Goal: Task Accomplishment & Management: Use online tool/utility

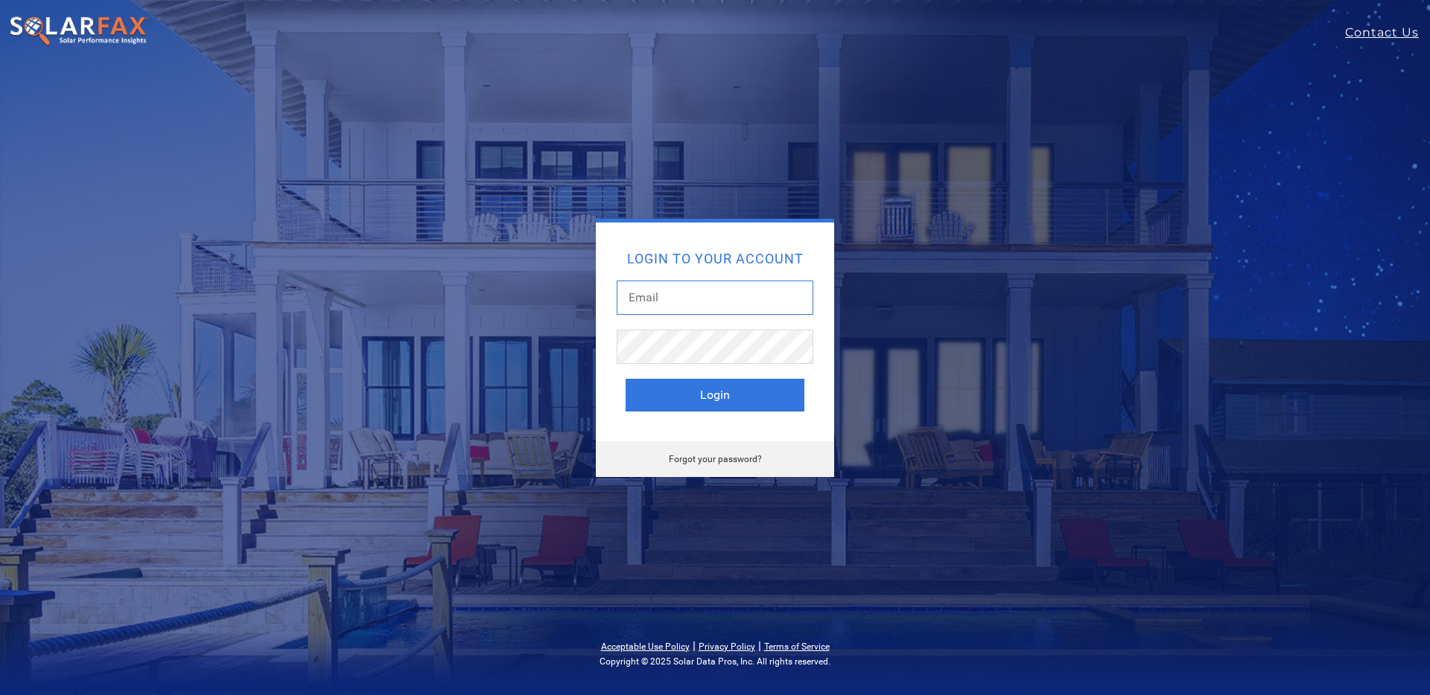
type input "connors@stellarsolar.net"
click at [708, 405] on button "Login" at bounding box center [714, 395] width 179 height 33
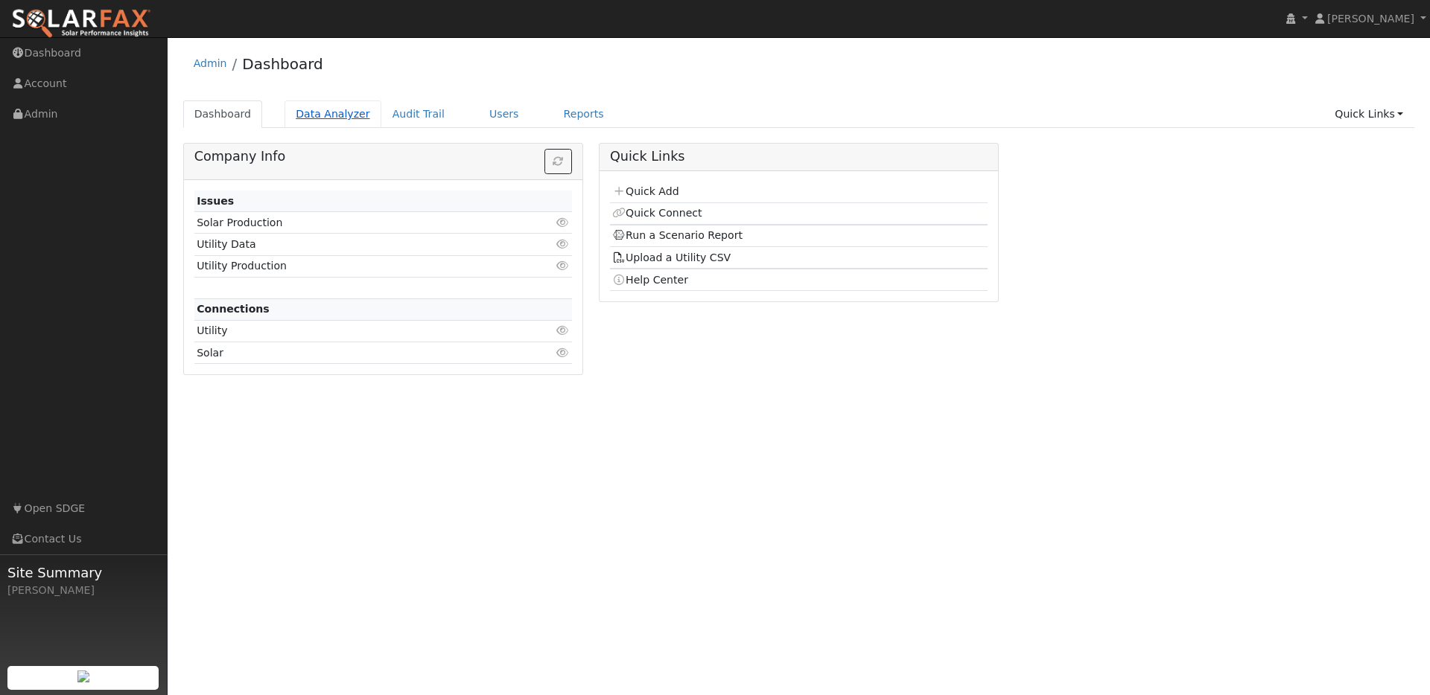
click at [348, 119] on link "Data Analyzer" at bounding box center [332, 115] width 97 height 28
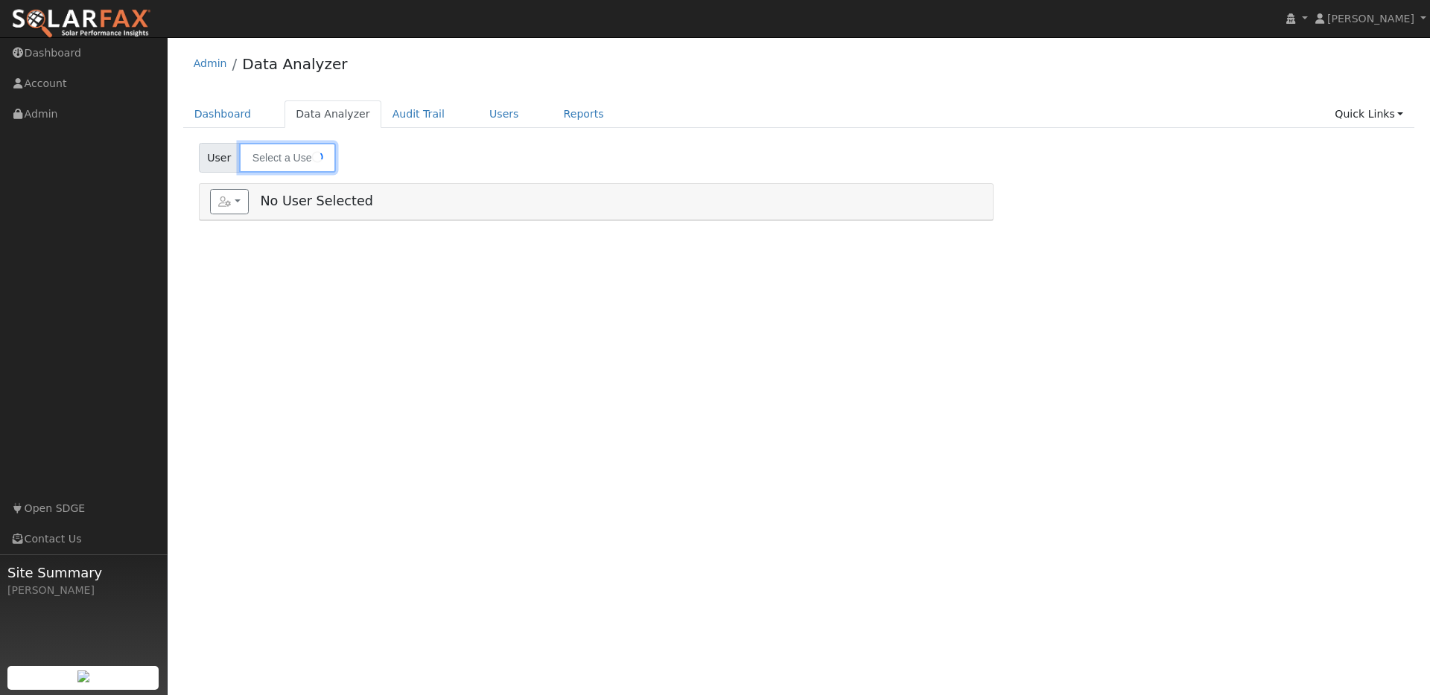
type input "[PERSON_NAME]"
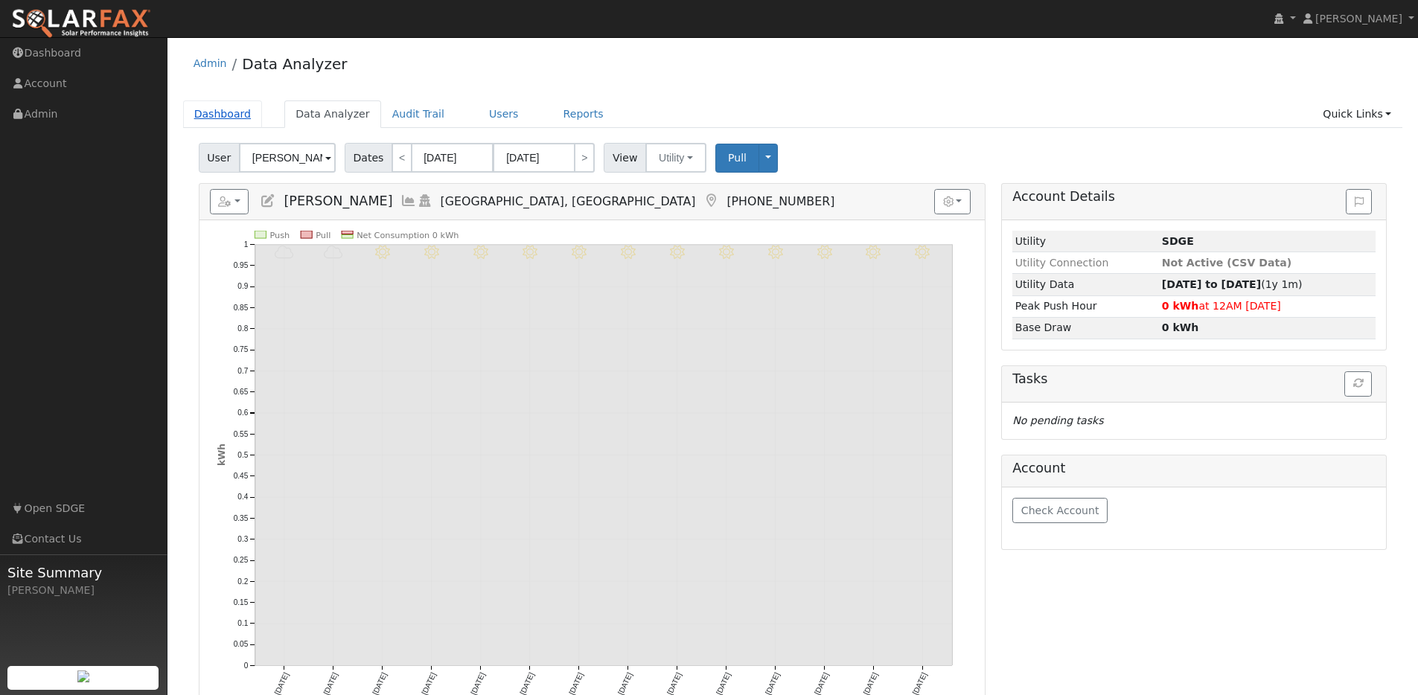
click at [220, 112] on link "Dashboard" at bounding box center [223, 115] width 80 height 28
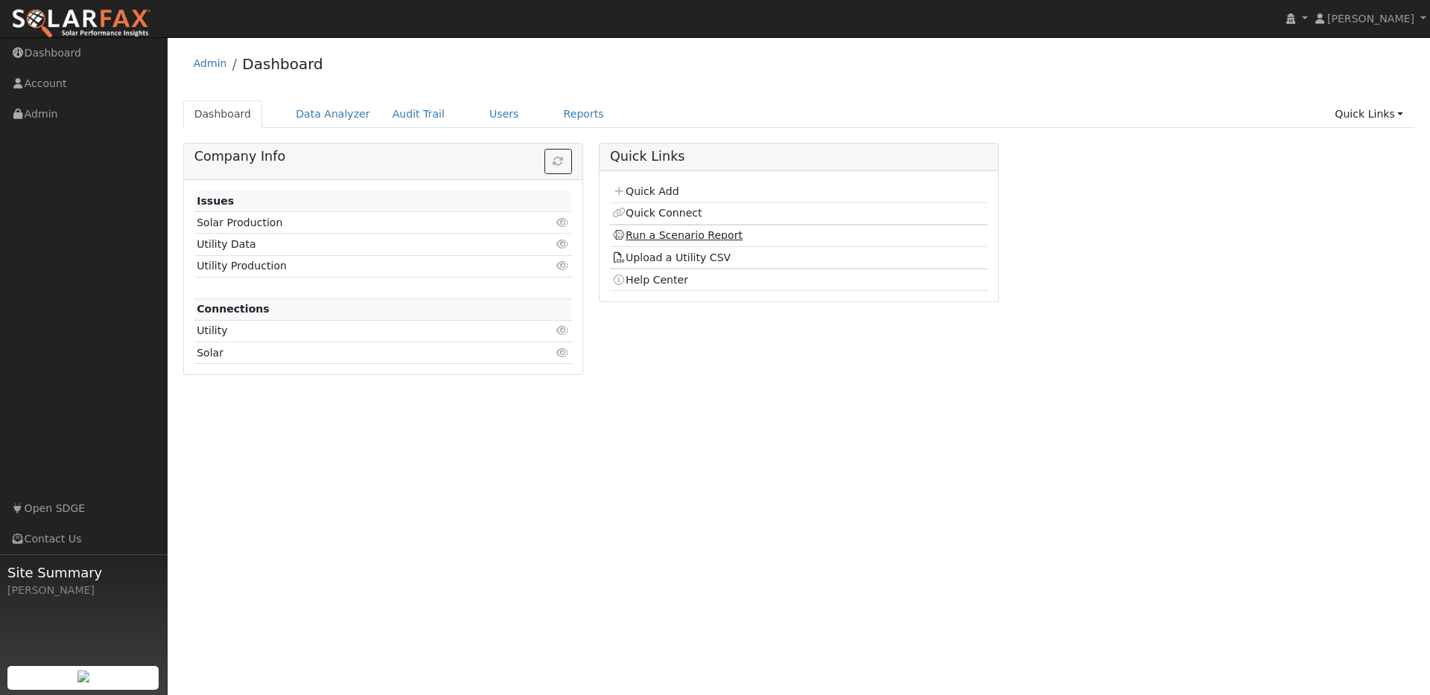
click at [665, 238] on link "Run a Scenario Report" at bounding box center [677, 235] width 130 height 12
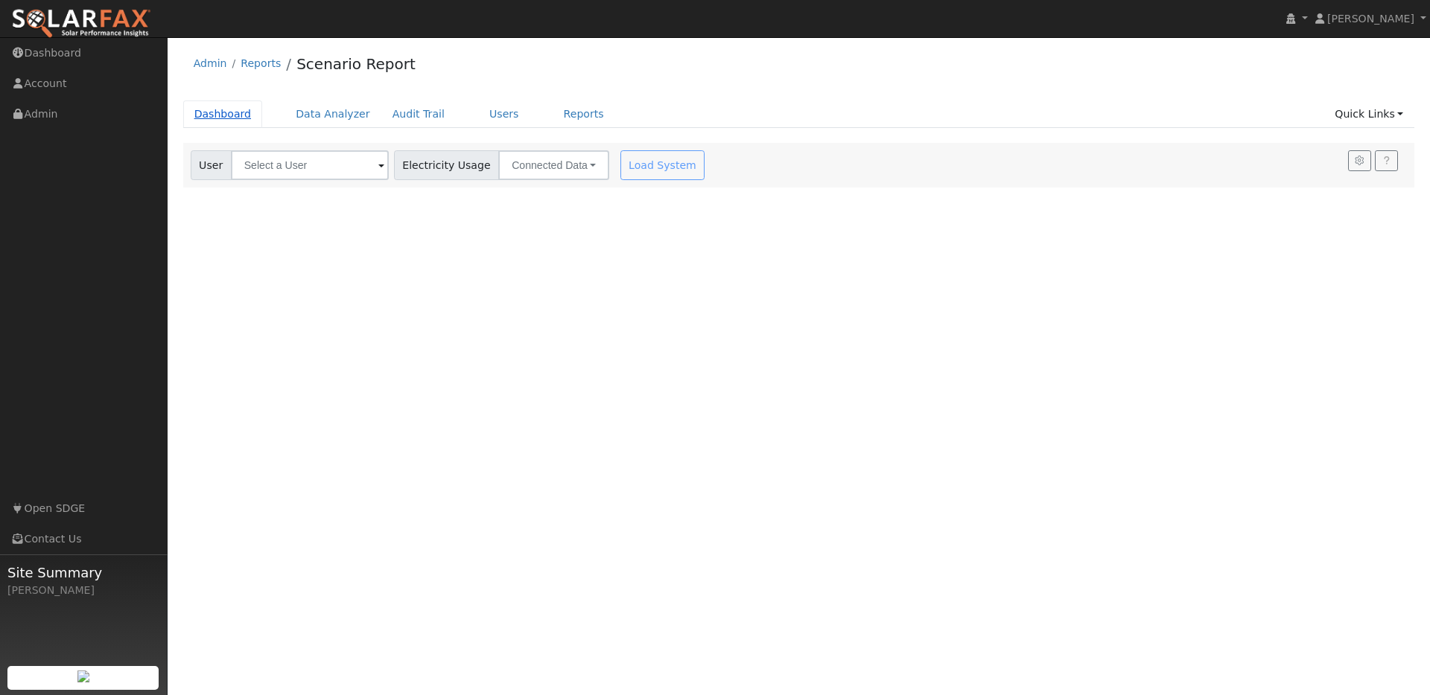
click at [232, 109] on link "Dashboard" at bounding box center [223, 115] width 80 height 28
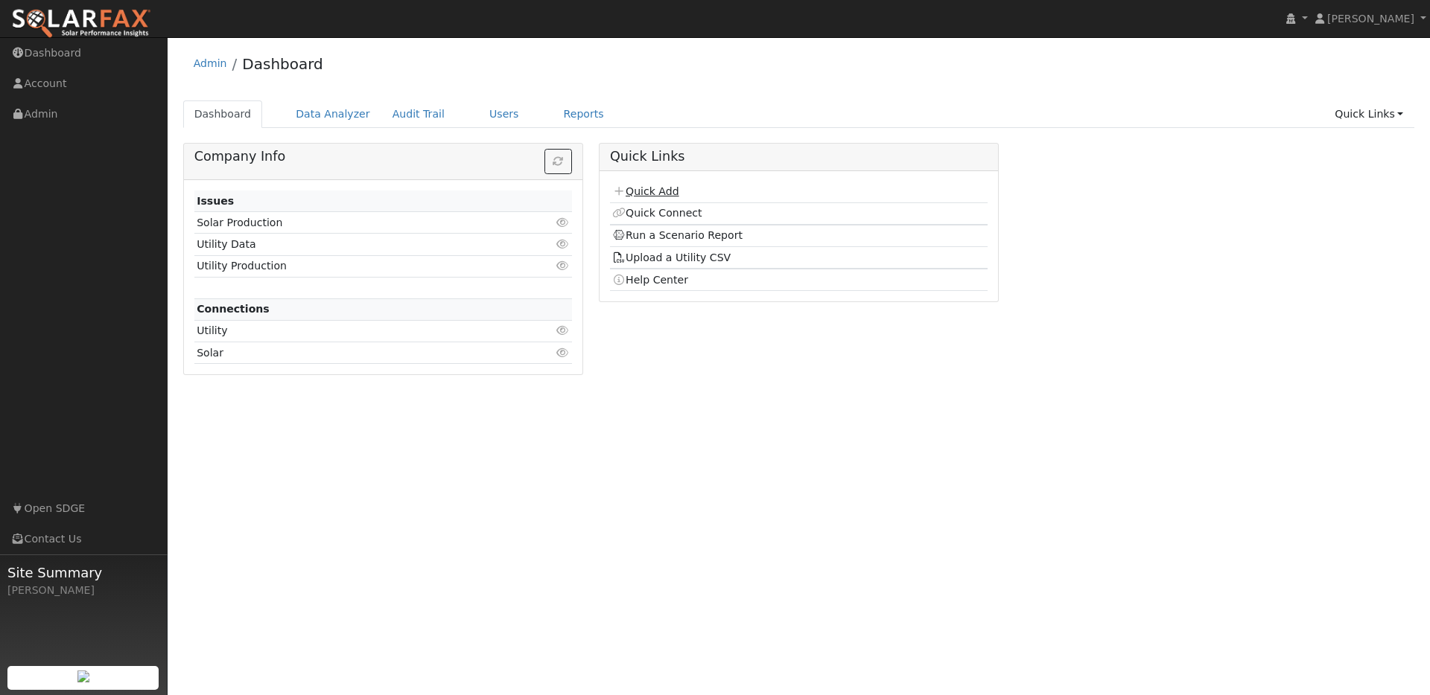
click at [652, 188] on link "Quick Add" at bounding box center [645, 191] width 66 height 12
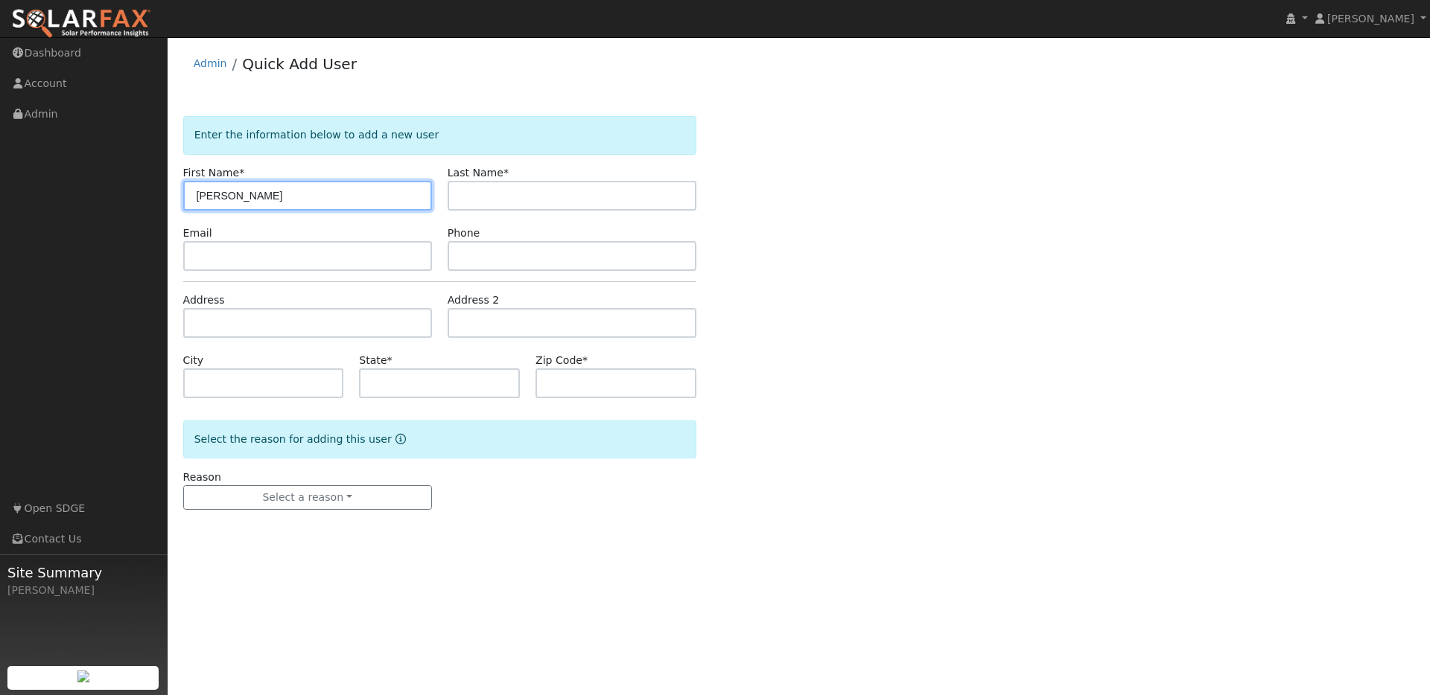
type input "Mike"
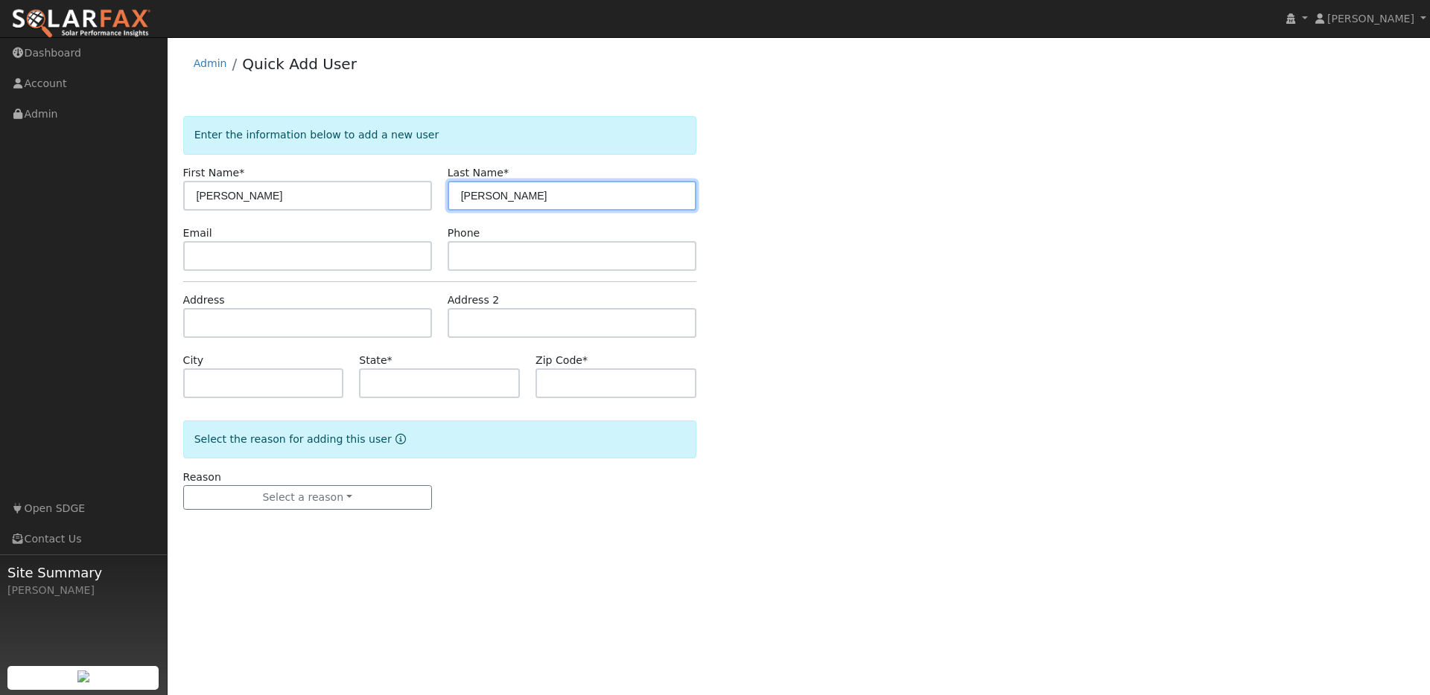
type input "Dunn"
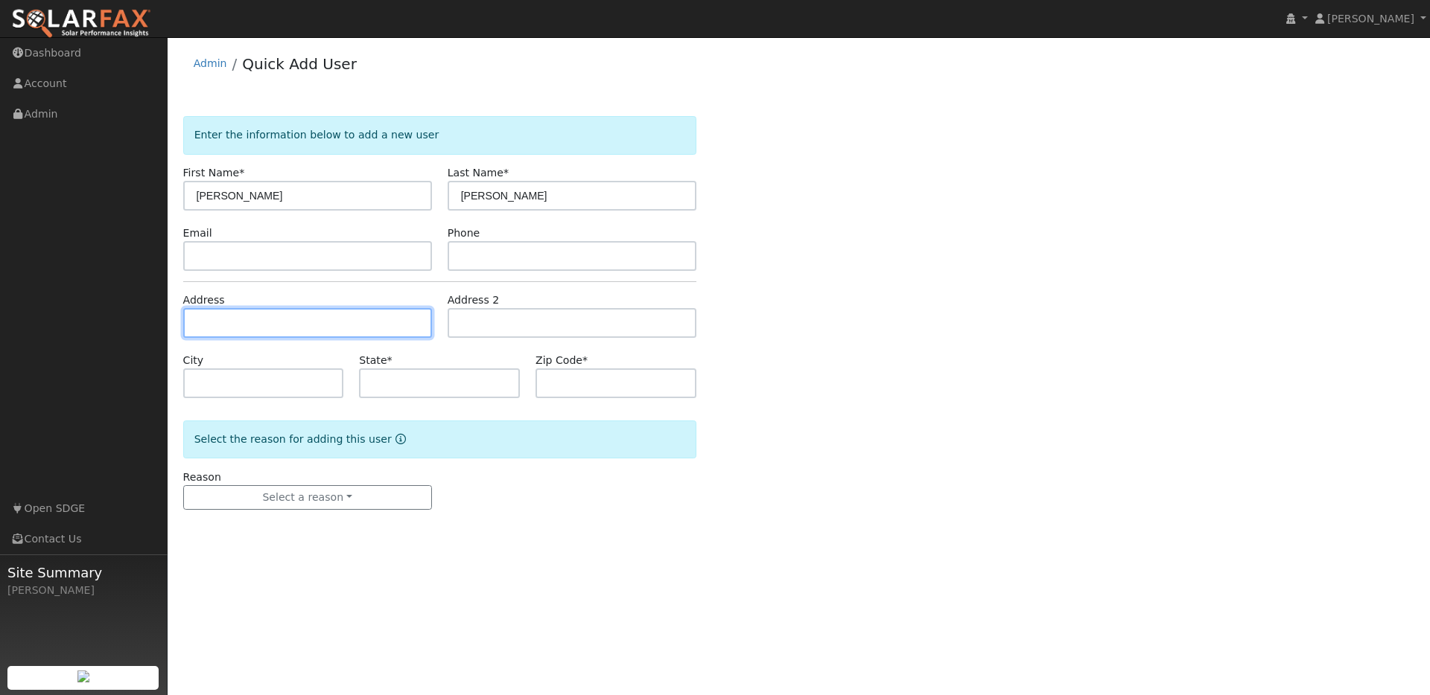
click at [255, 322] on input "text" at bounding box center [307, 323] width 249 height 30
paste input "1549 Havenwood Dr Oceanside, CA 92056"
type input "1549 Havenwood Drive"
type input "Oceanside"
type input "CA"
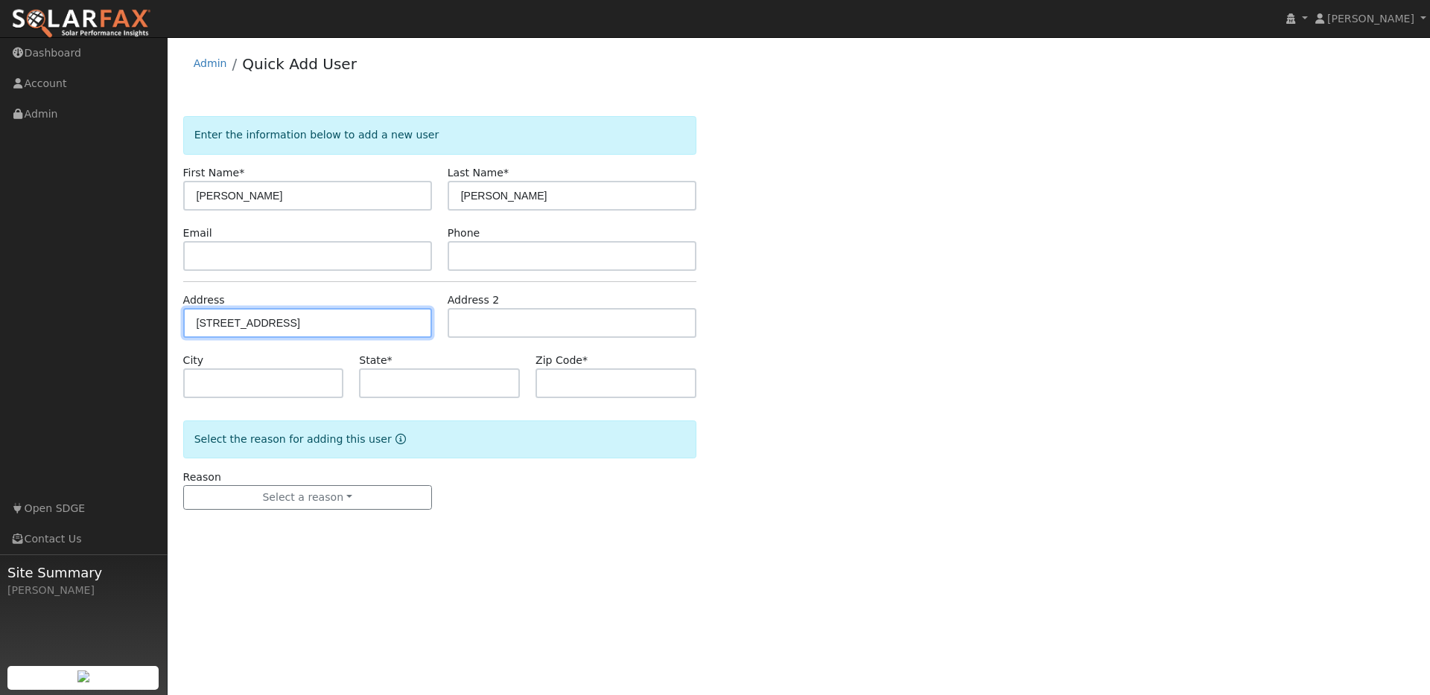
type input "92056"
drag, startPoint x: 583, startPoint y: 544, endPoint x: 580, endPoint y: 537, distance: 8.0
click at [583, 543] on div "User Profile First name Last name Email Email Notifications No Emails No Emails…" at bounding box center [799, 366] width 1262 height 658
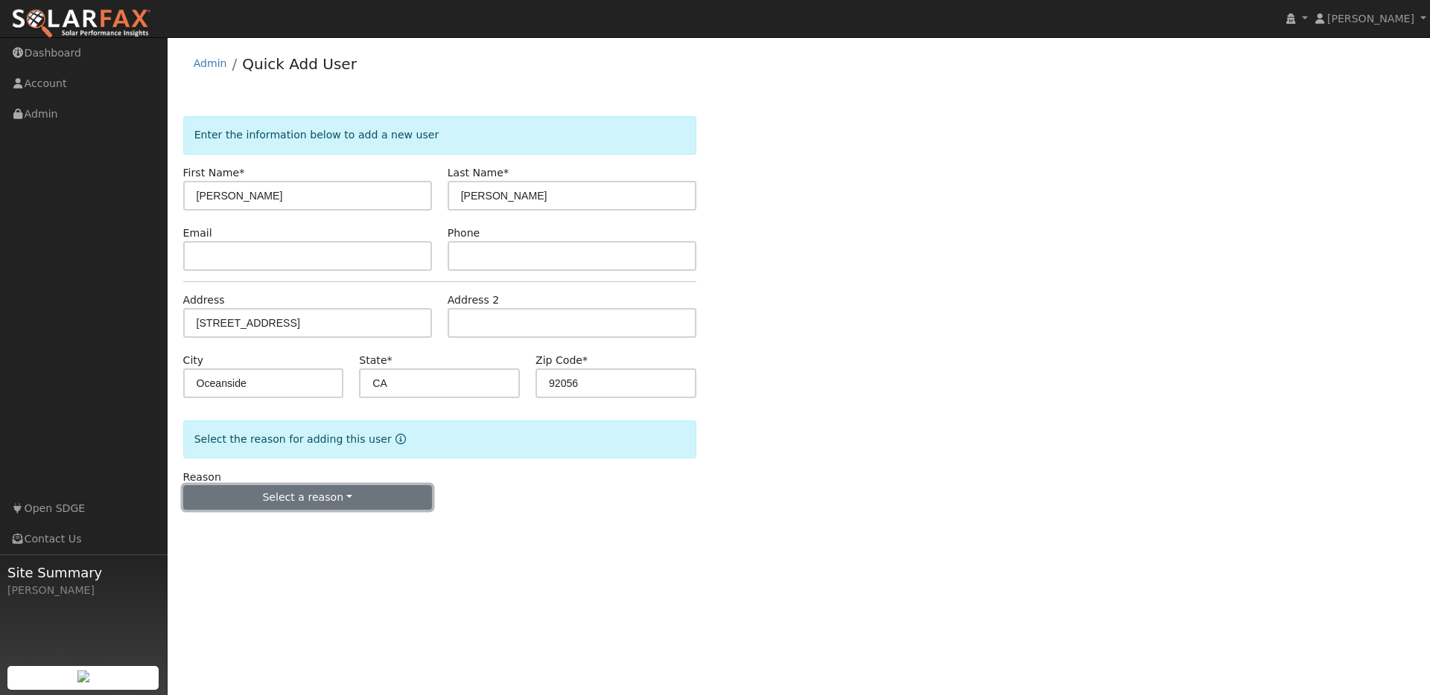
click at [327, 494] on button "Select a reason" at bounding box center [307, 497] width 249 height 25
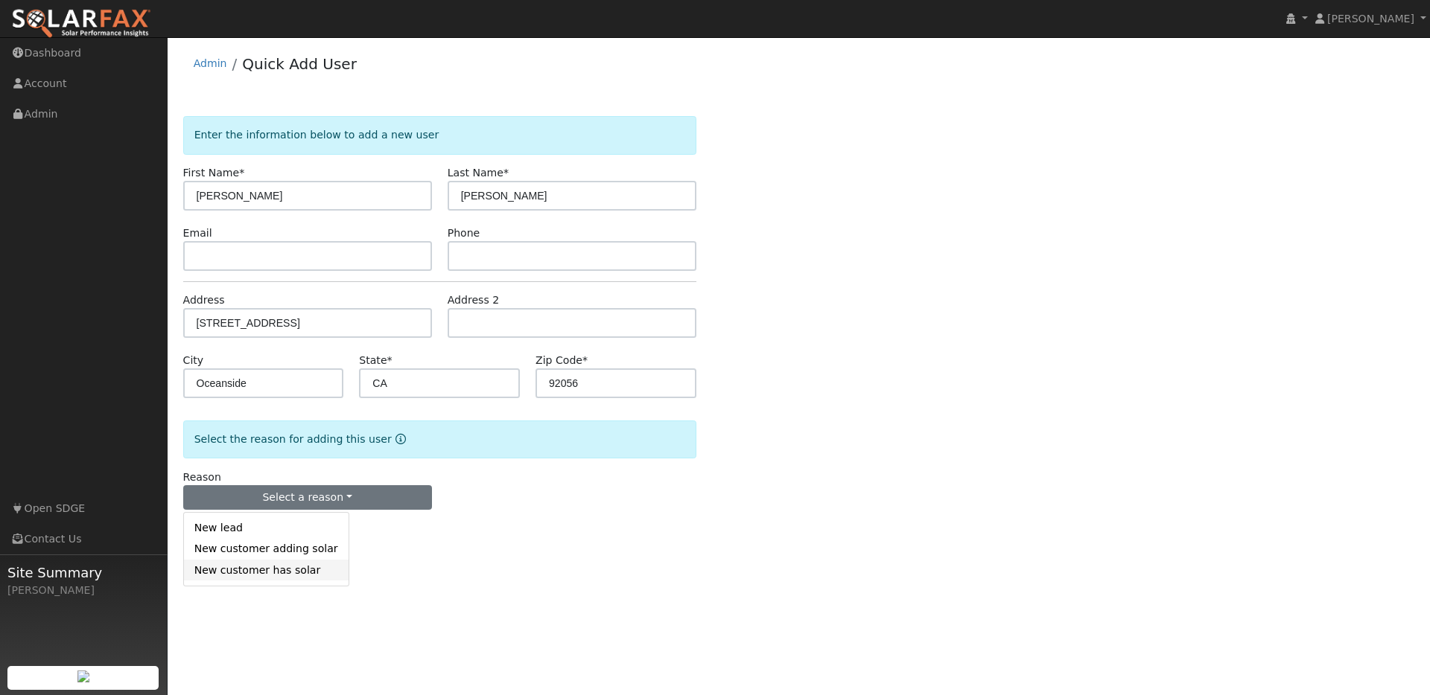
click at [297, 571] on link "New customer has solar" at bounding box center [266, 570] width 165 height 21
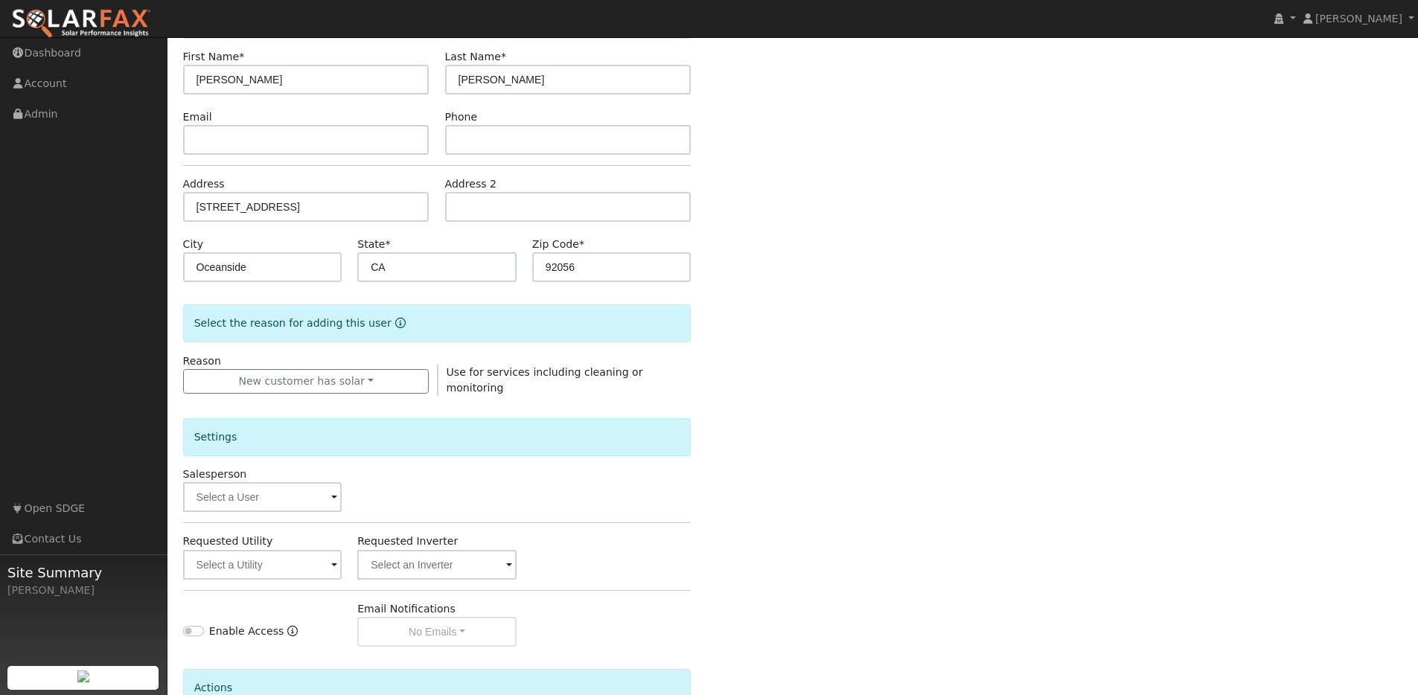
scroll to position [237, 0]
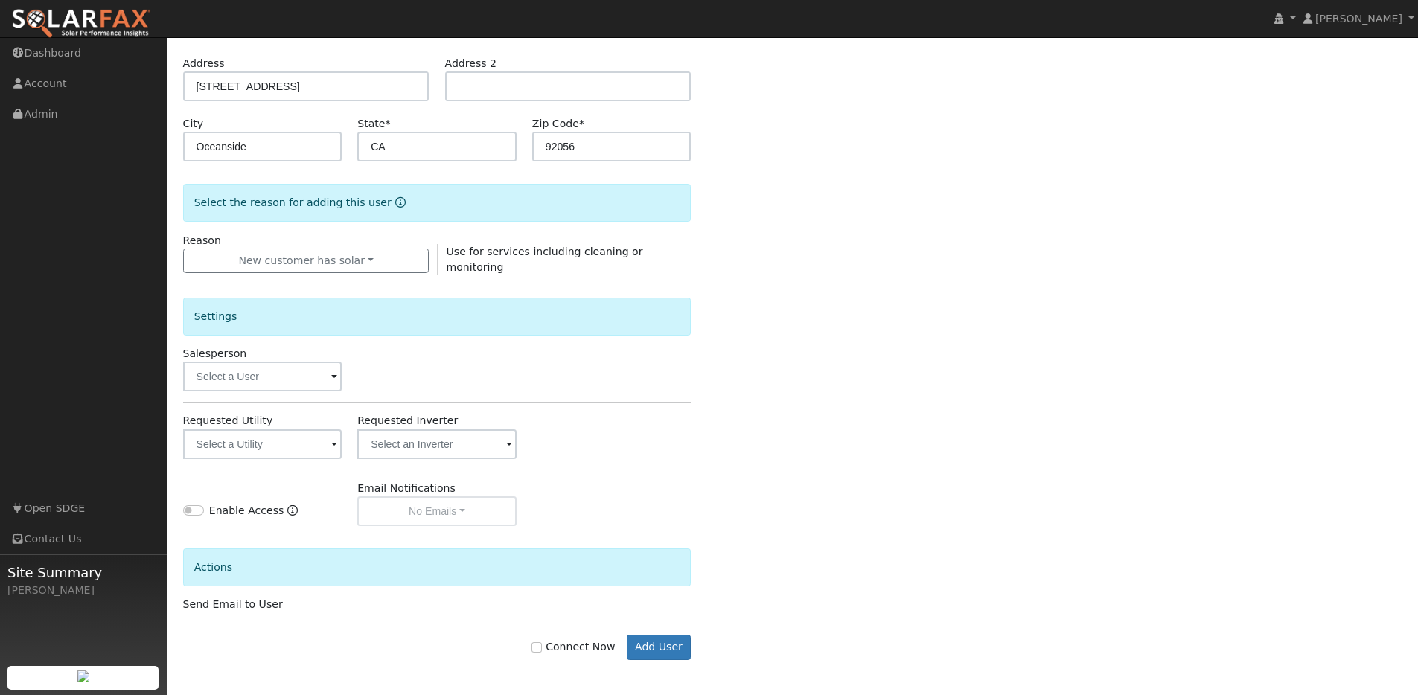
click at [293, 359] on div "Salesperson" at bounding box center [262, 368] width 175 height 45
click at [293, 368] on input "text" at bounding box center [262, 377] width 159 height 30
type input "Connor"
drag, startPoint x: 1029, startPoint y: 462, endPoint x: 981, endPoint y: 450, distance: 48.9
click at [1022, 460] on div "Enter the information below to add a new user First Name * Mike Last Name * Dun…" at bounding box center [793, 284] width 1220 height 811
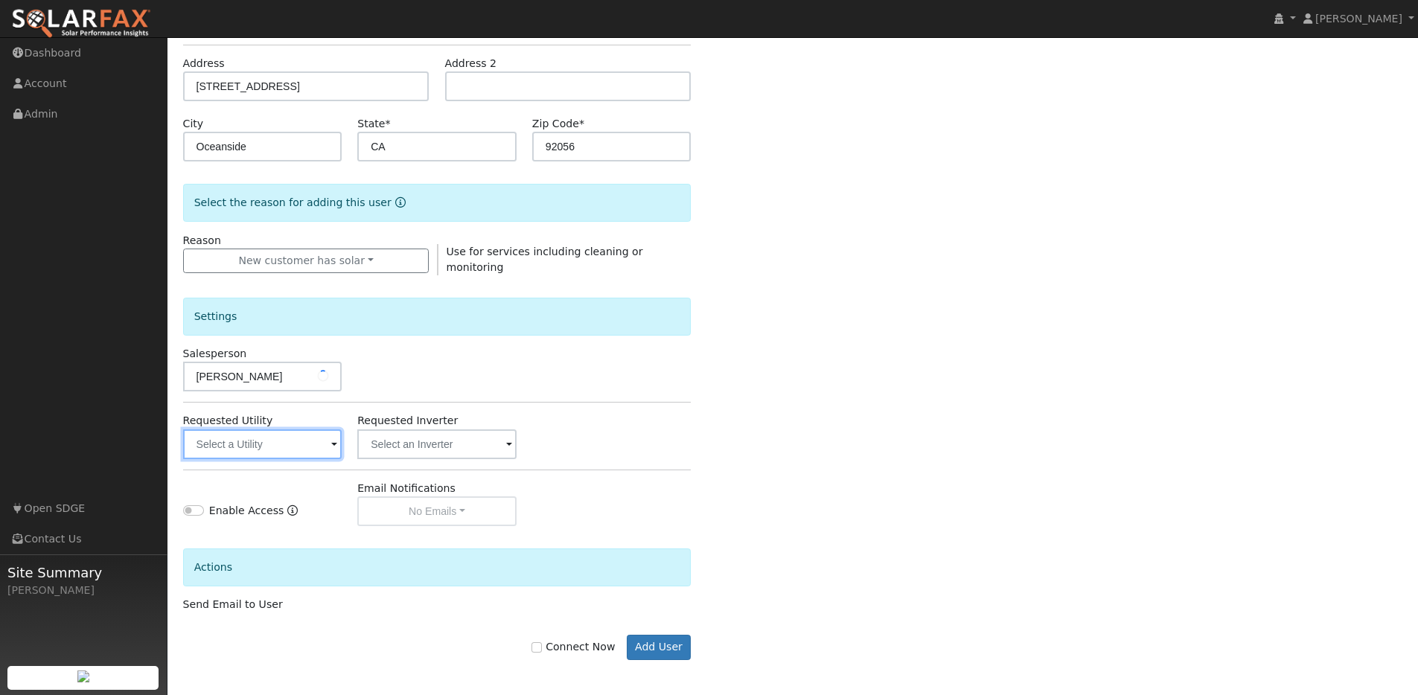
click at [220, 441] on input "text" at bounding box center [262, 445] width 159 height 30
type input "sdge"
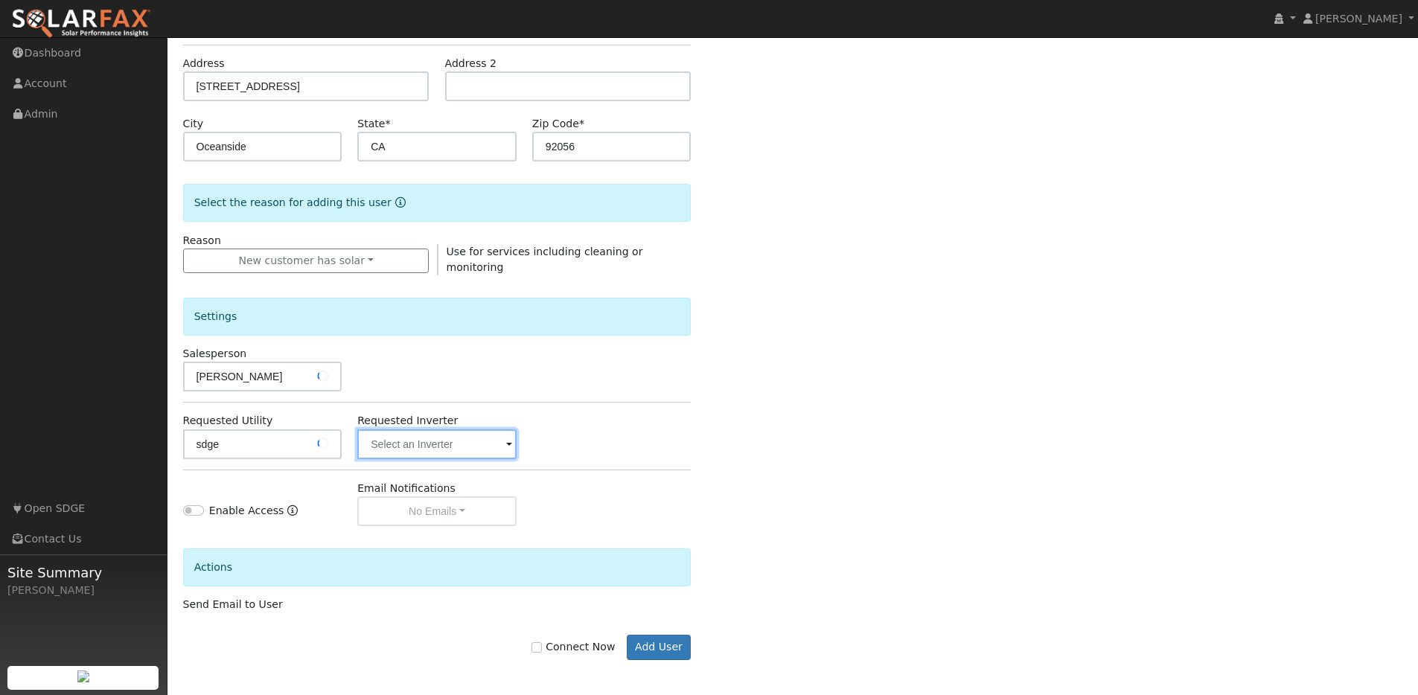
click at [343, 439] on input "text" at bounding box center [262, 445] width 159 height 30
type input "ephase"
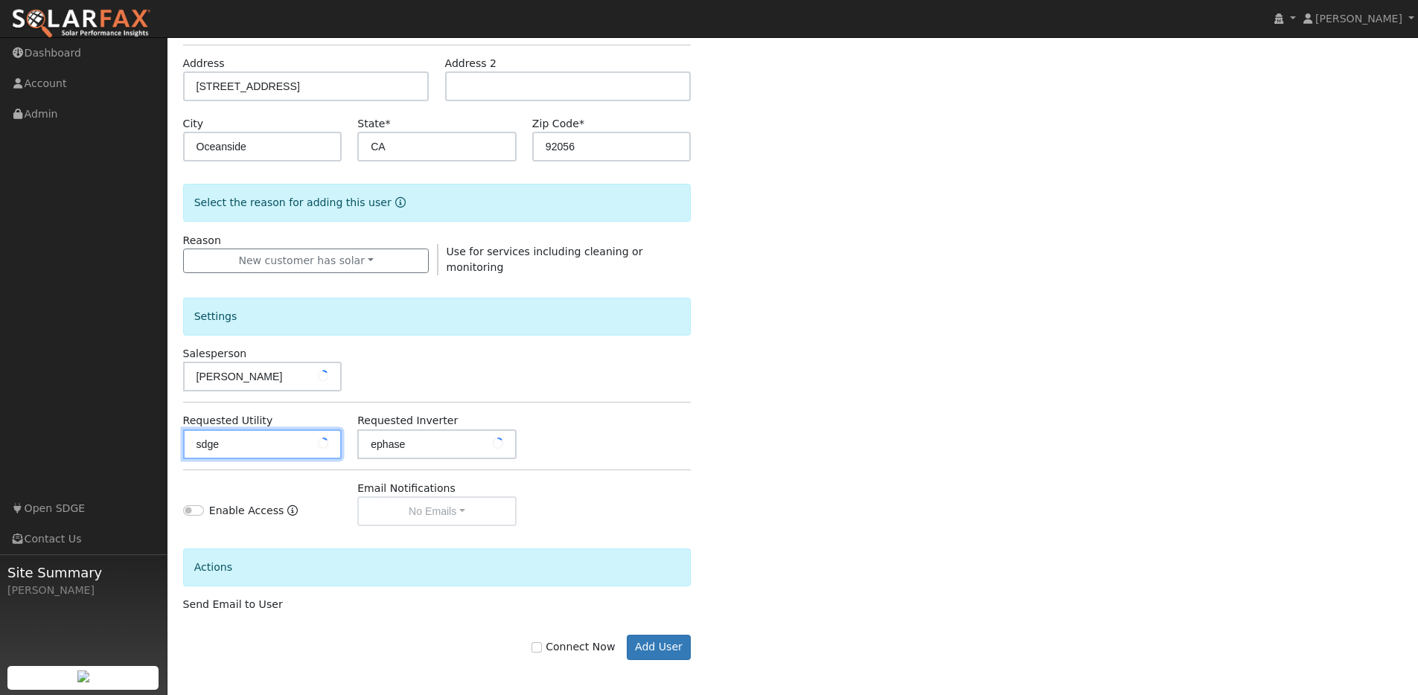
click at [266, 447] on input "sdge" at bounding box center [262, 445] width 159 height 30
click at [267, 446] on input "sdge" at bounding box center [262, 445] width 159 height 30
click at [658, 646] on form "Enter the information below to add a new user First Name * Mike Last Name * Dun…" at bounding box center [437, 284] width 509 height 811
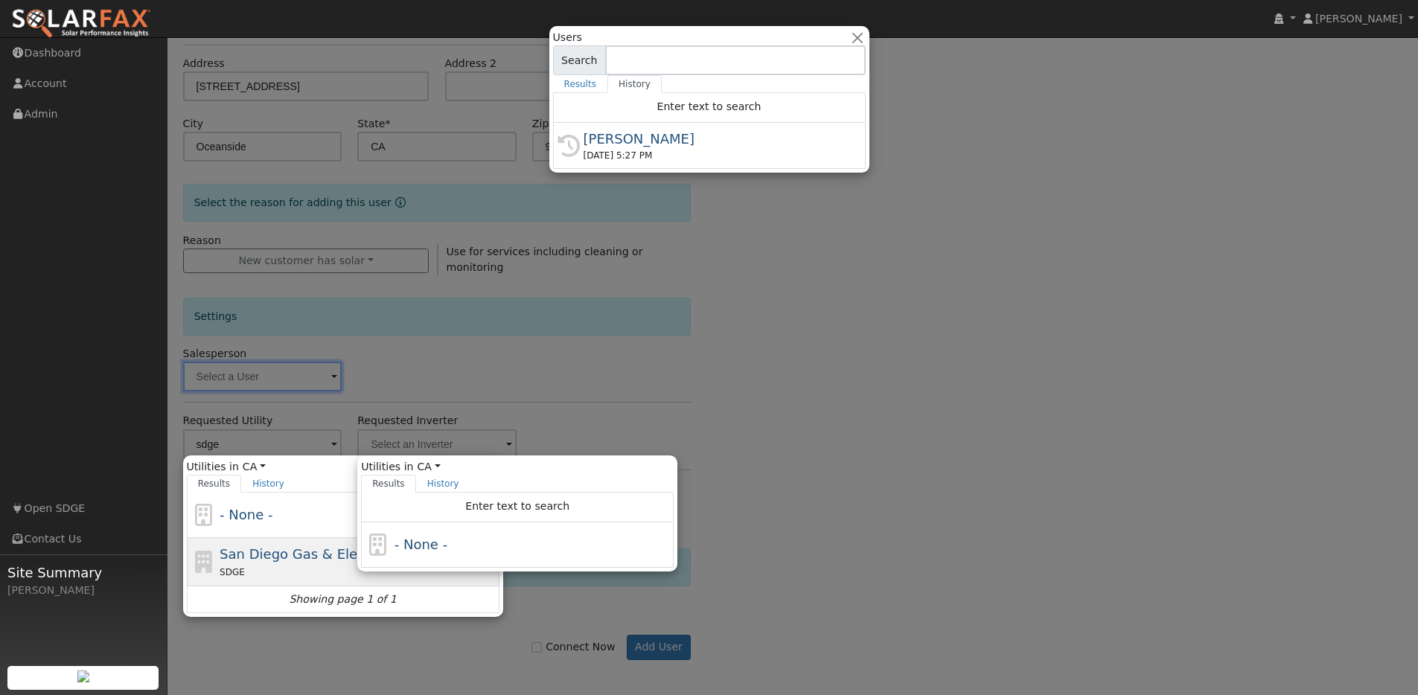
click at [281, 558] on span "San Diego Gas & Electric" at bounding box center [303, 555] width 167 height 16
type input "San Diego Gas & Electric"
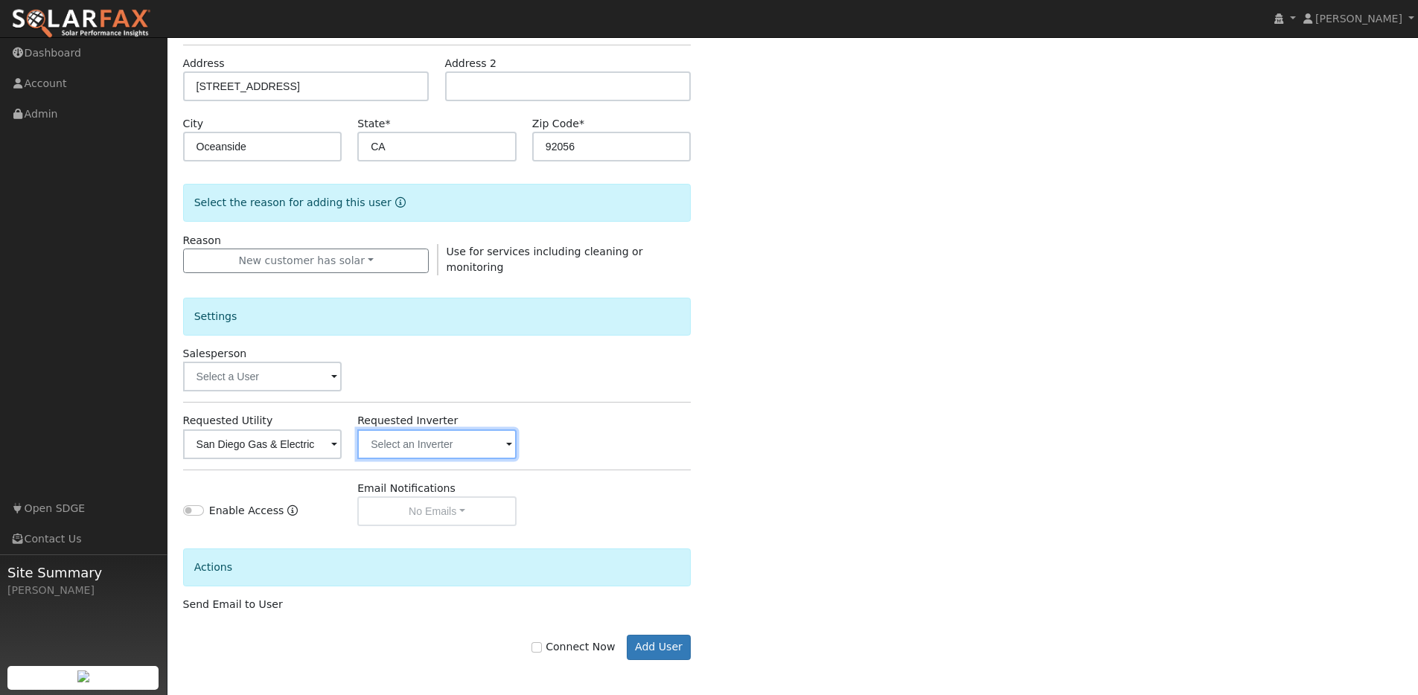
click at [343, 444] on input "text" at bounding box center [262, 445] width 159 height 30
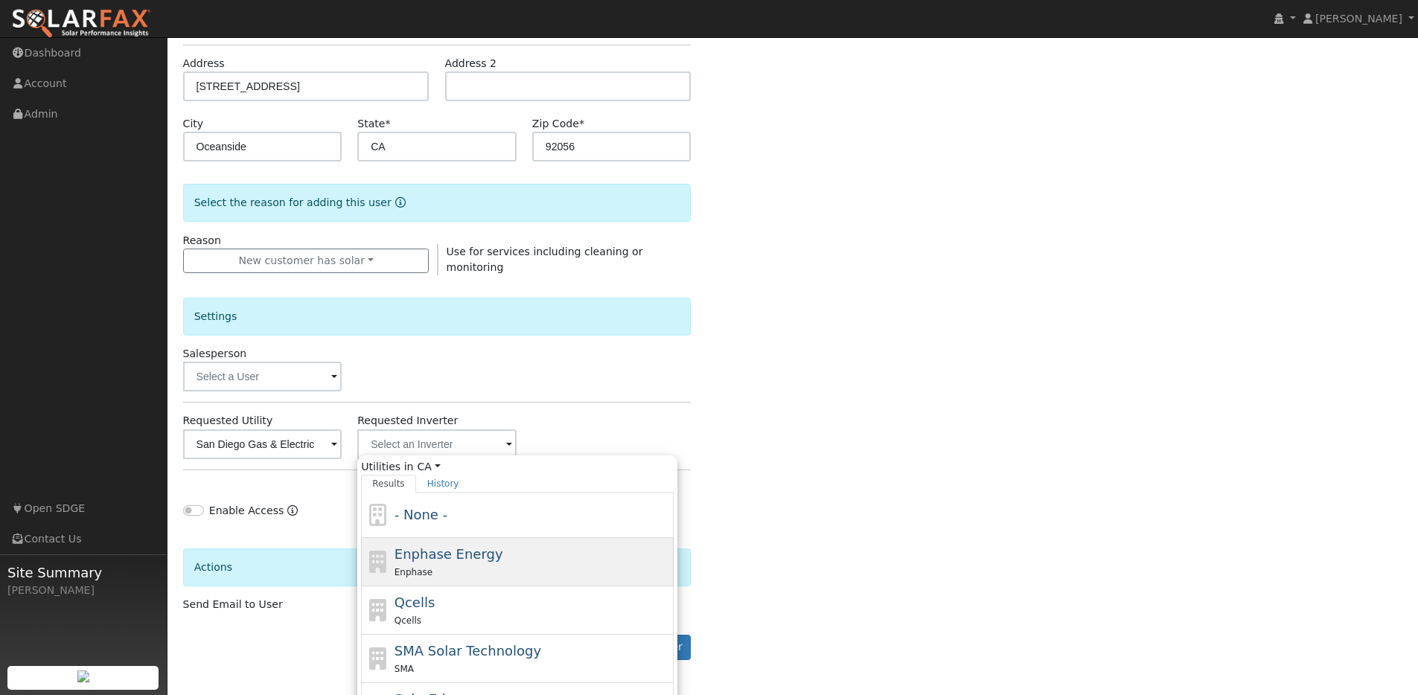
click at [444, 547] on span "Enphase Energy" at bounding box center [449, 555] width 109 height 16
type input "Enphase Energy"
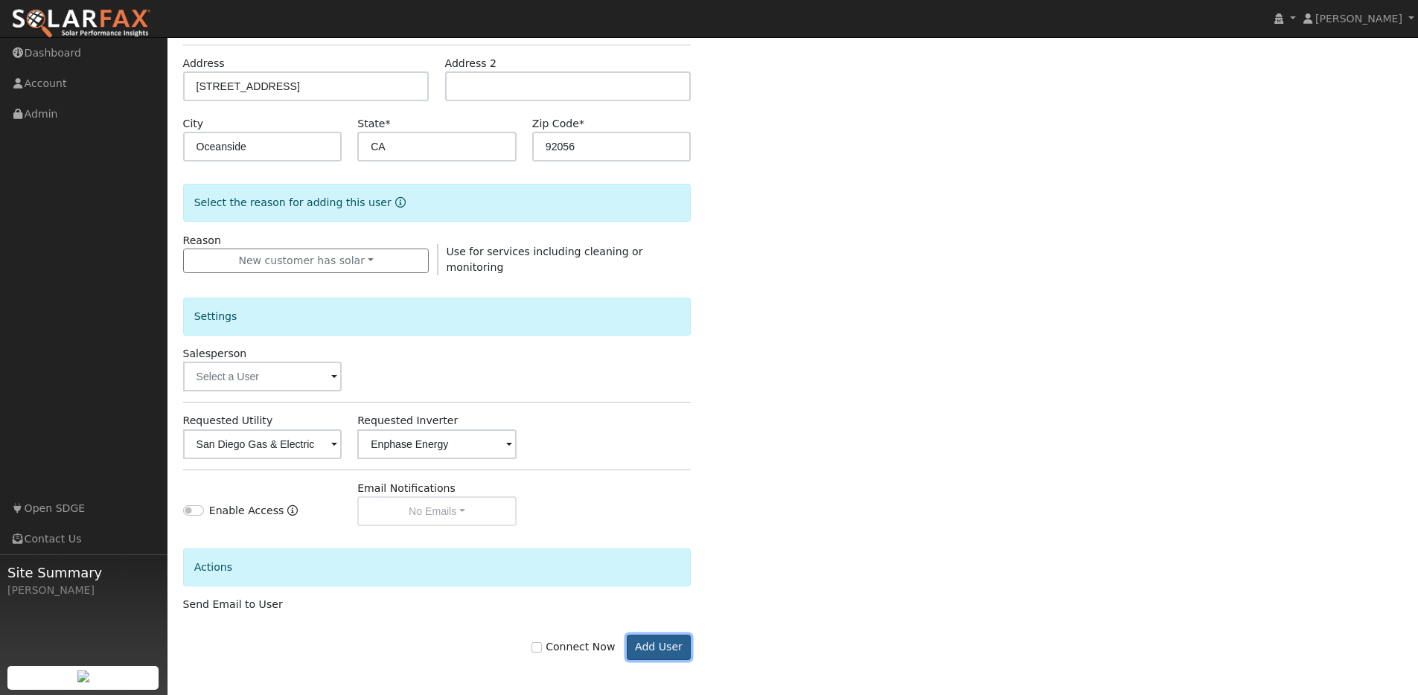
click at [678, 648] on button "Add User" at bounding box center [659, 647] width 65 height 25
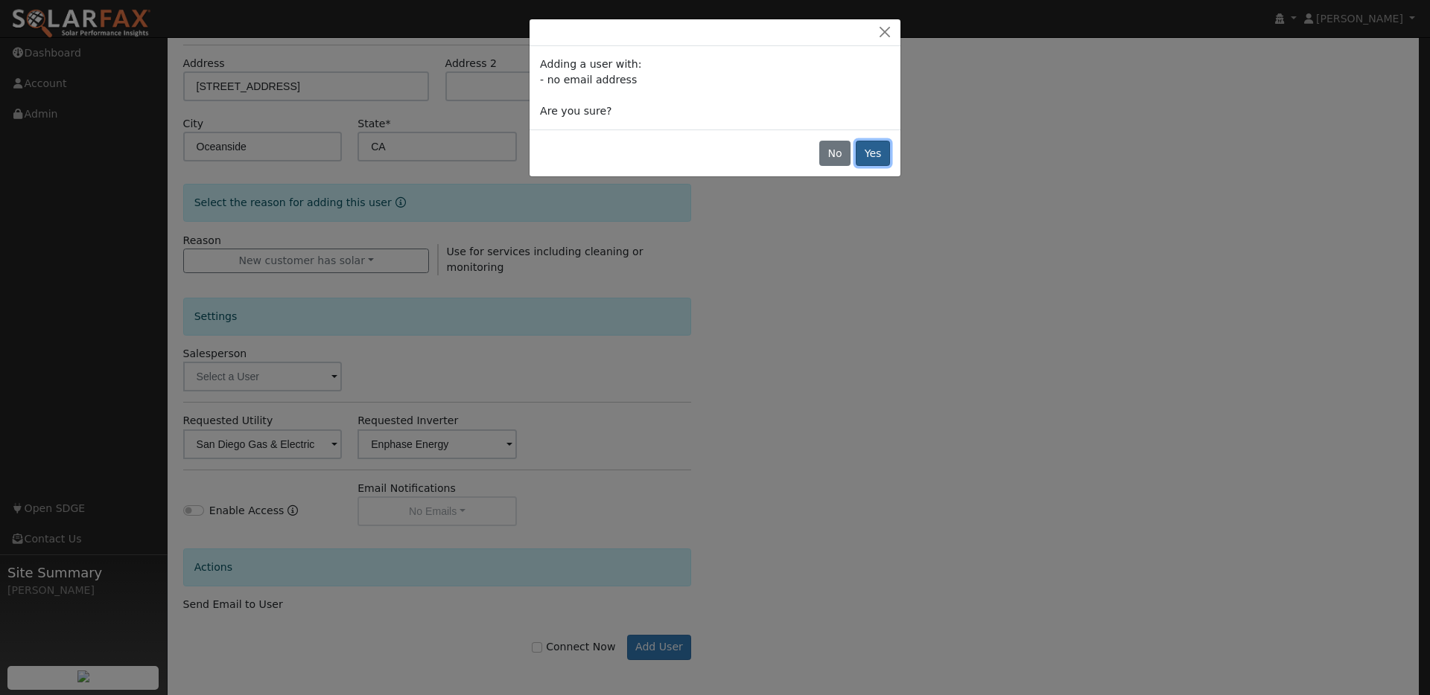
click at [868, 153] on button "Yes" at bounding box center [873, 153] width 34 height 25
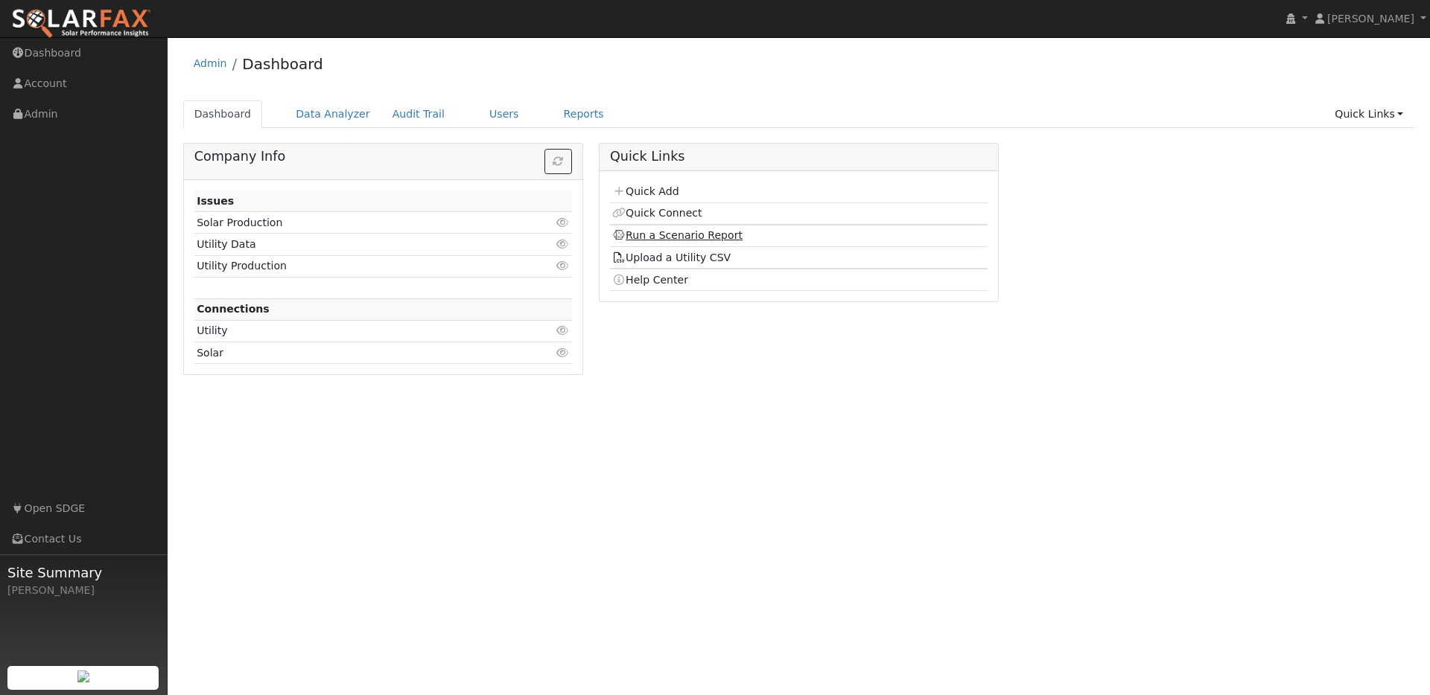
click at [674, 237] on link "Run a Scenario Report" at bounding box center [677, 235] width 130 height 12
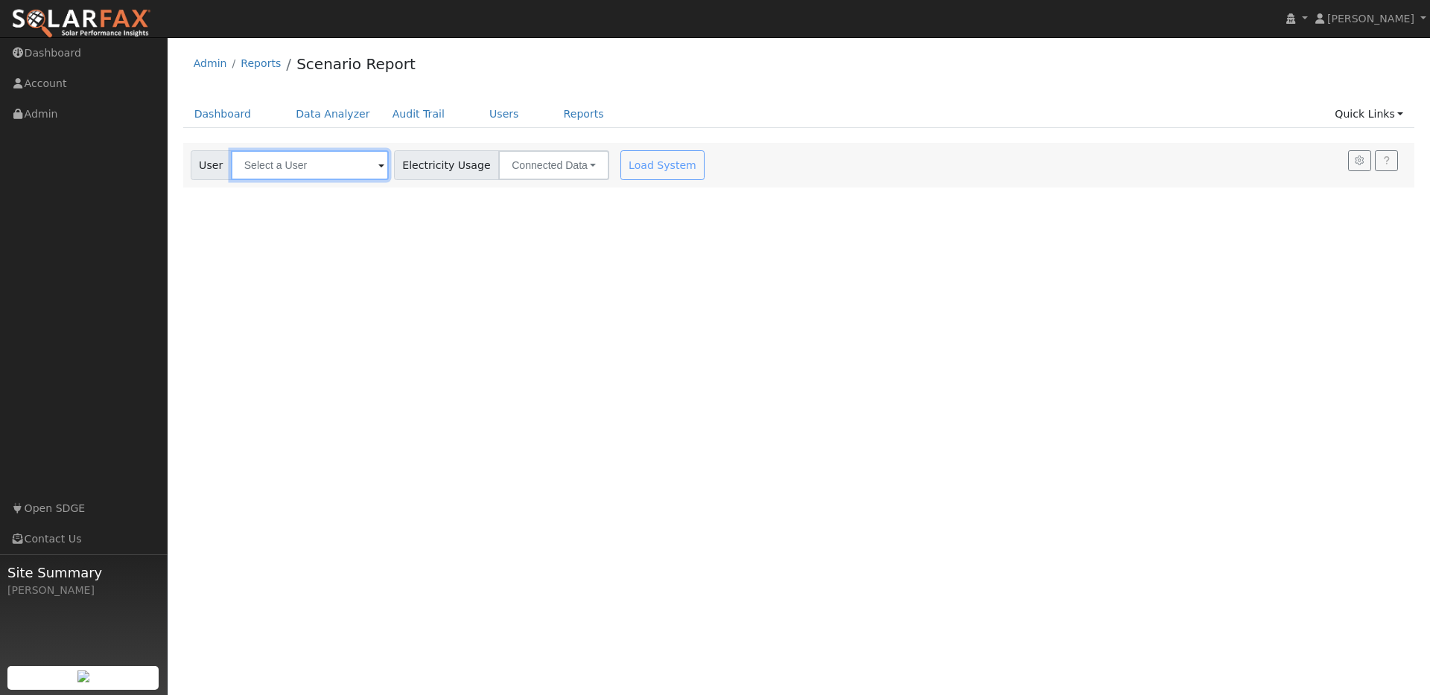
click at [293, 164] on input "text" at bounding box center [310, 165] width 158 height 30
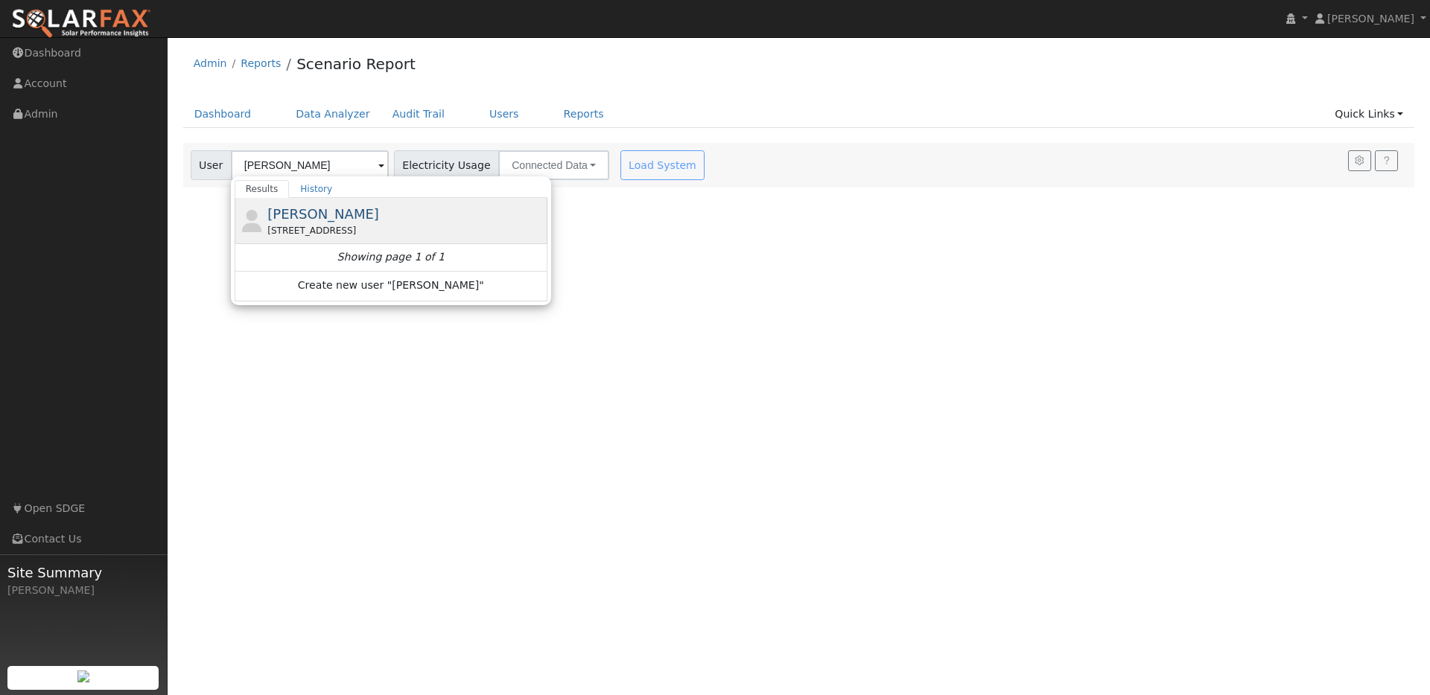
click at [304, 217] on span "[PERSON_NAME]" at bounding box center [323, 214] width 112 height 16
type input "[PERSON_NAME]"
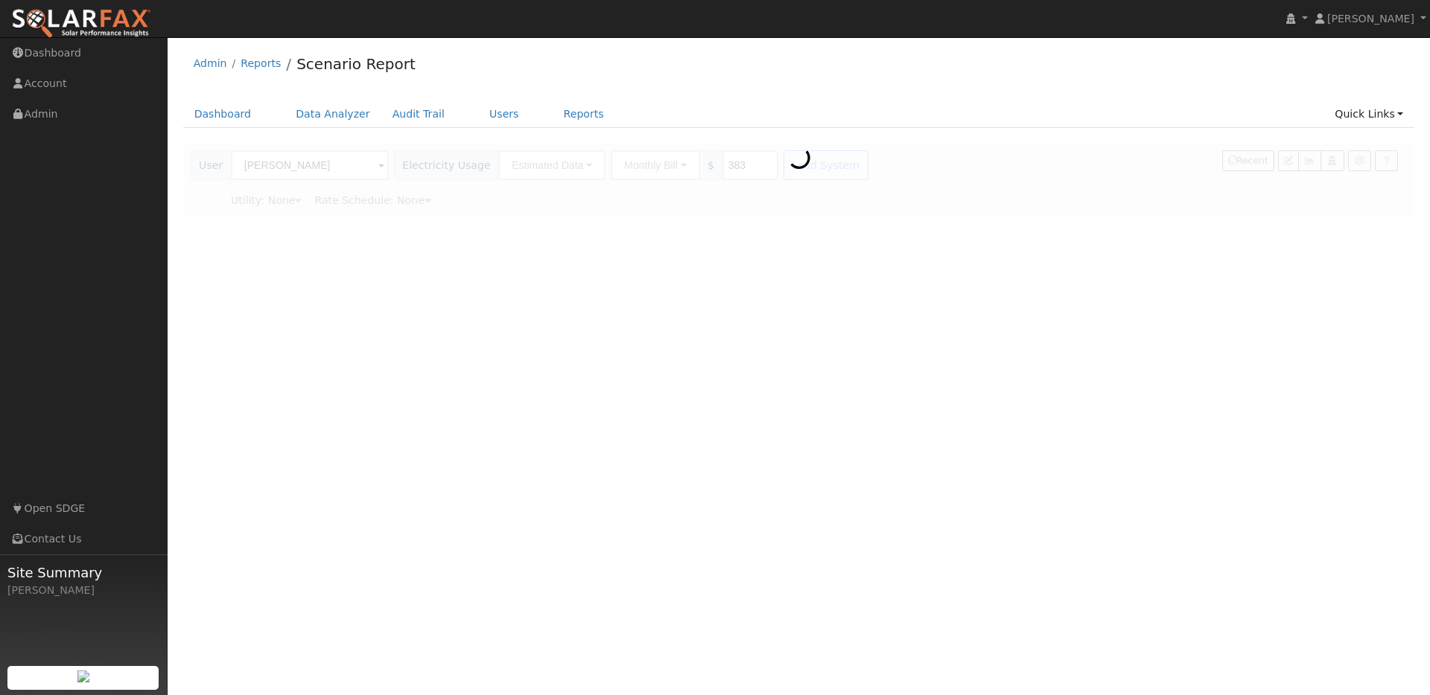
type input "San Diego Gas & Electric"
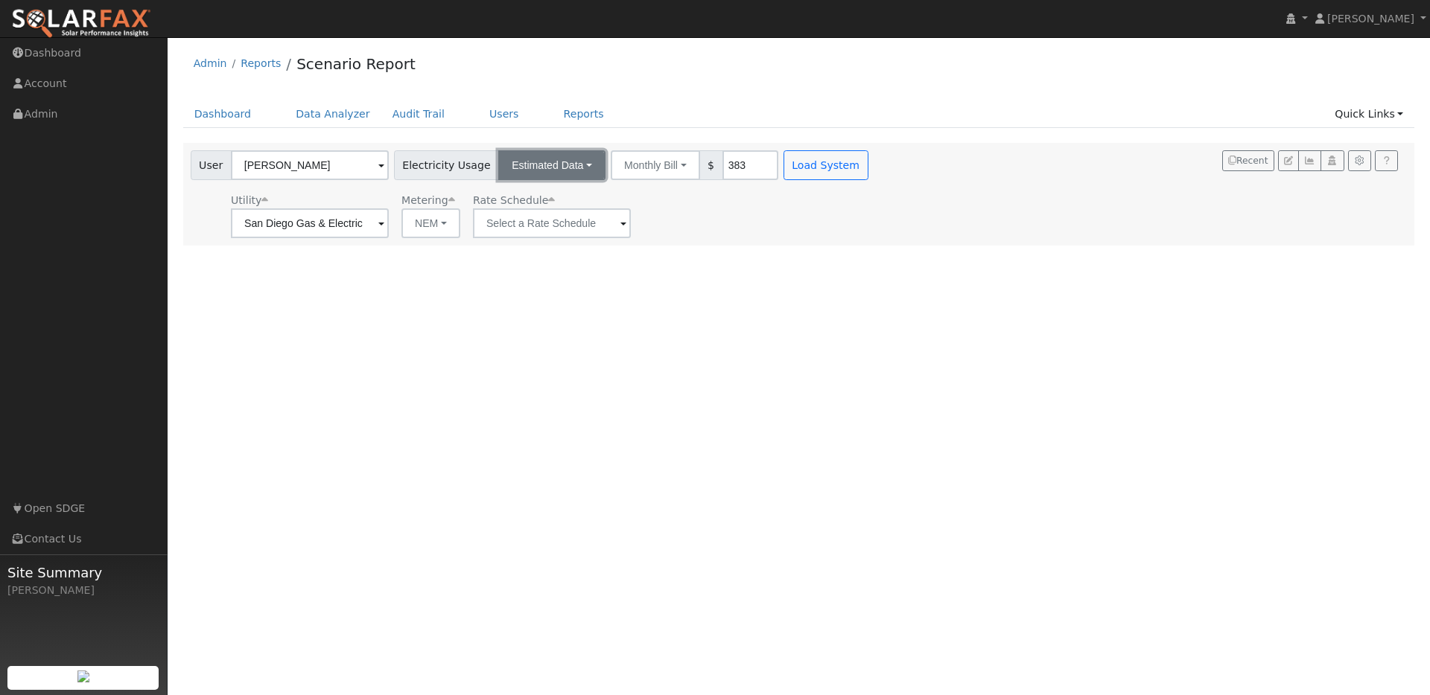
click at [521, 171] on button "Estimated Data" at bounding box center [551, 165] width 107 height 30
click at [523, 243] on link "CSV Data" at bounding box center [552, 240] width 106 height 21
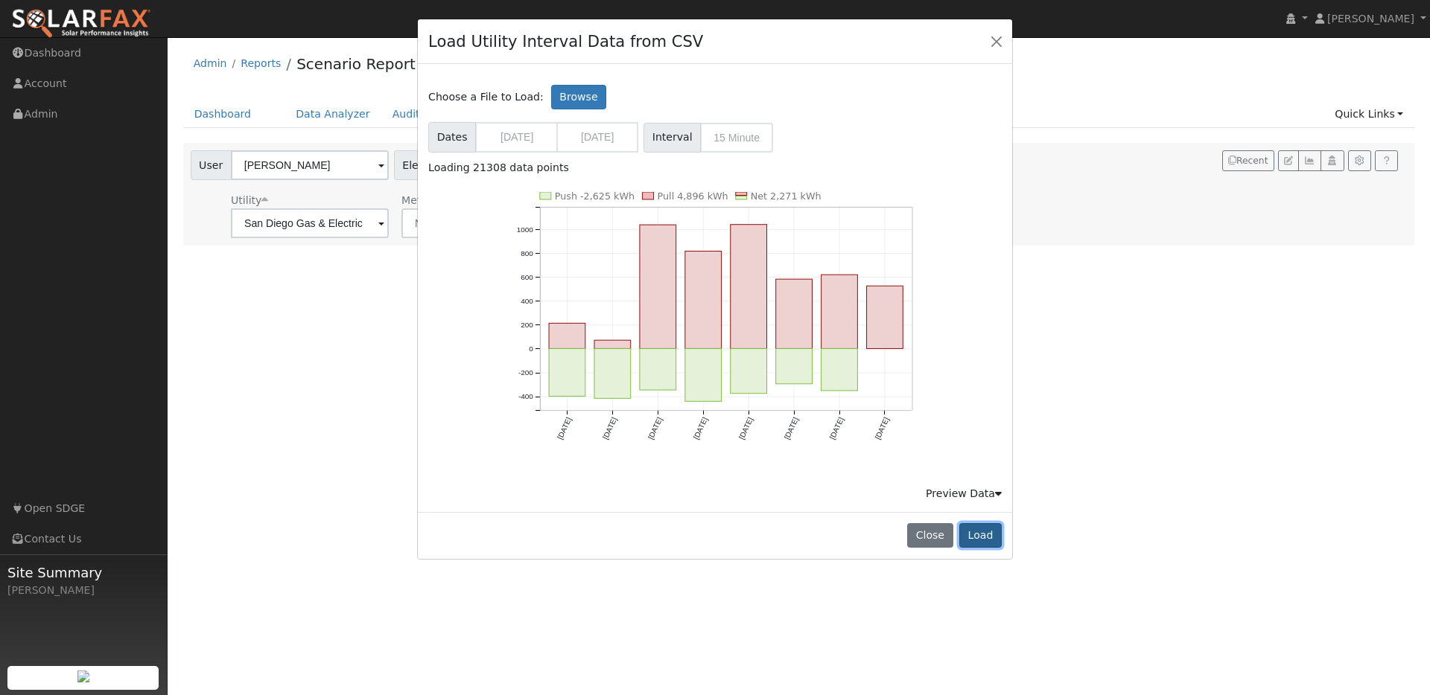
click at [978, 536] on button "Load" at bounding box center [980, 535] width 42 height 25
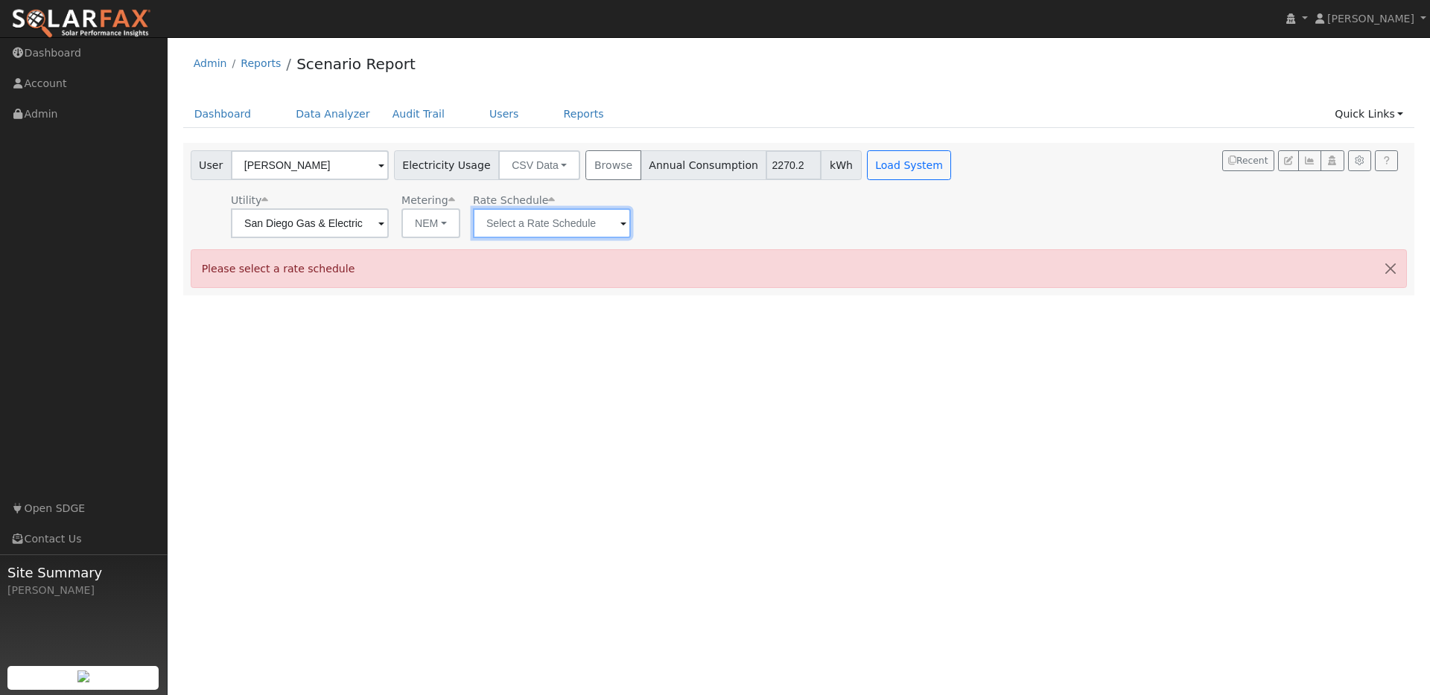
click at [389, 229] on input "text" at bounding box center [310, 223] width 158 height 30
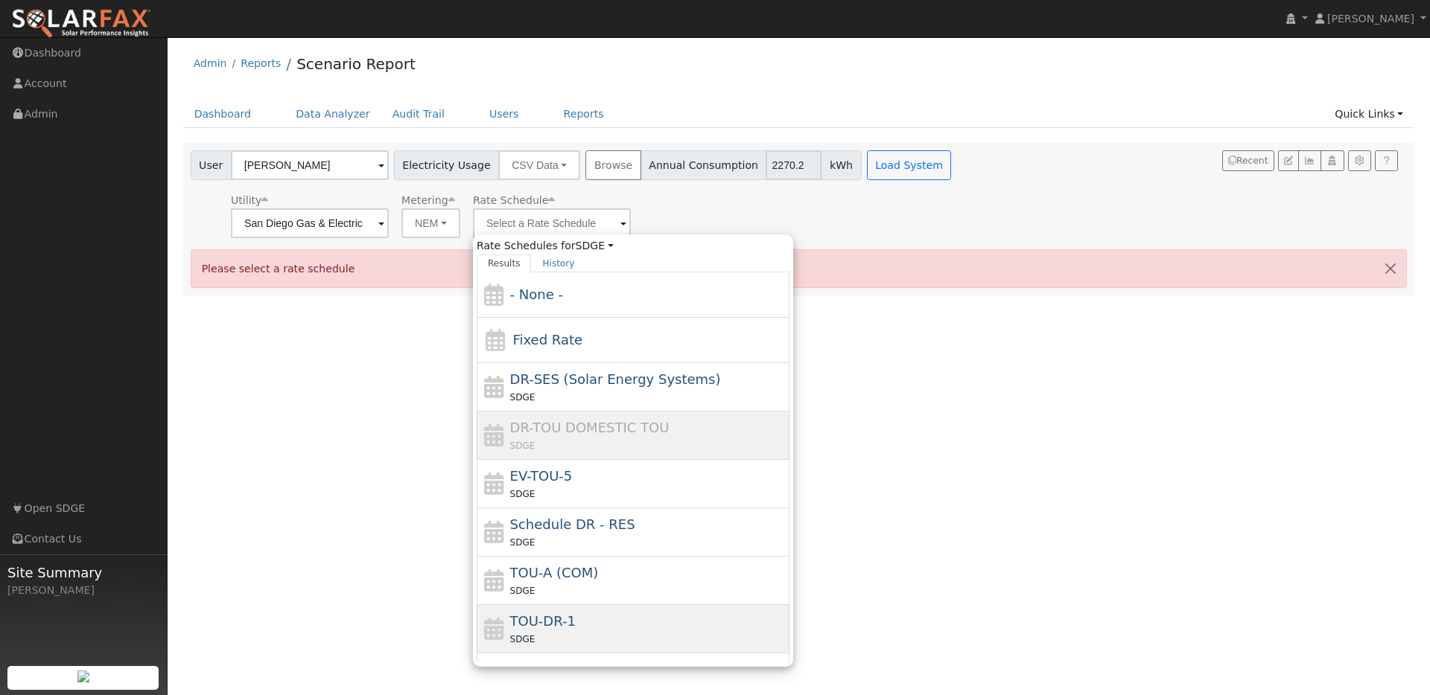
click at [544, 620] on span "TOU-DR-1" at bounding box center [543, 622] width 66 height 16
type input "TOU-DR-1"
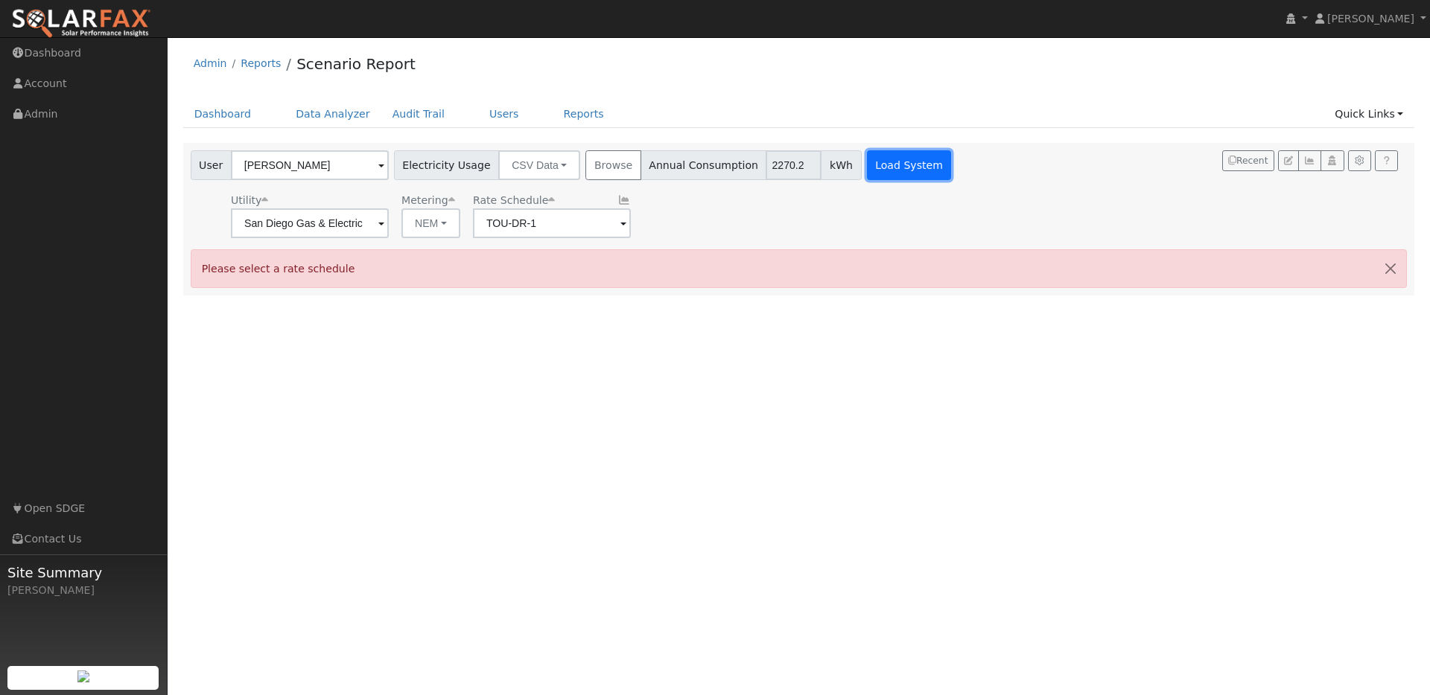
click at [875, 173] on button "Load System" at bounding box center [909, 165] width 85 height 30
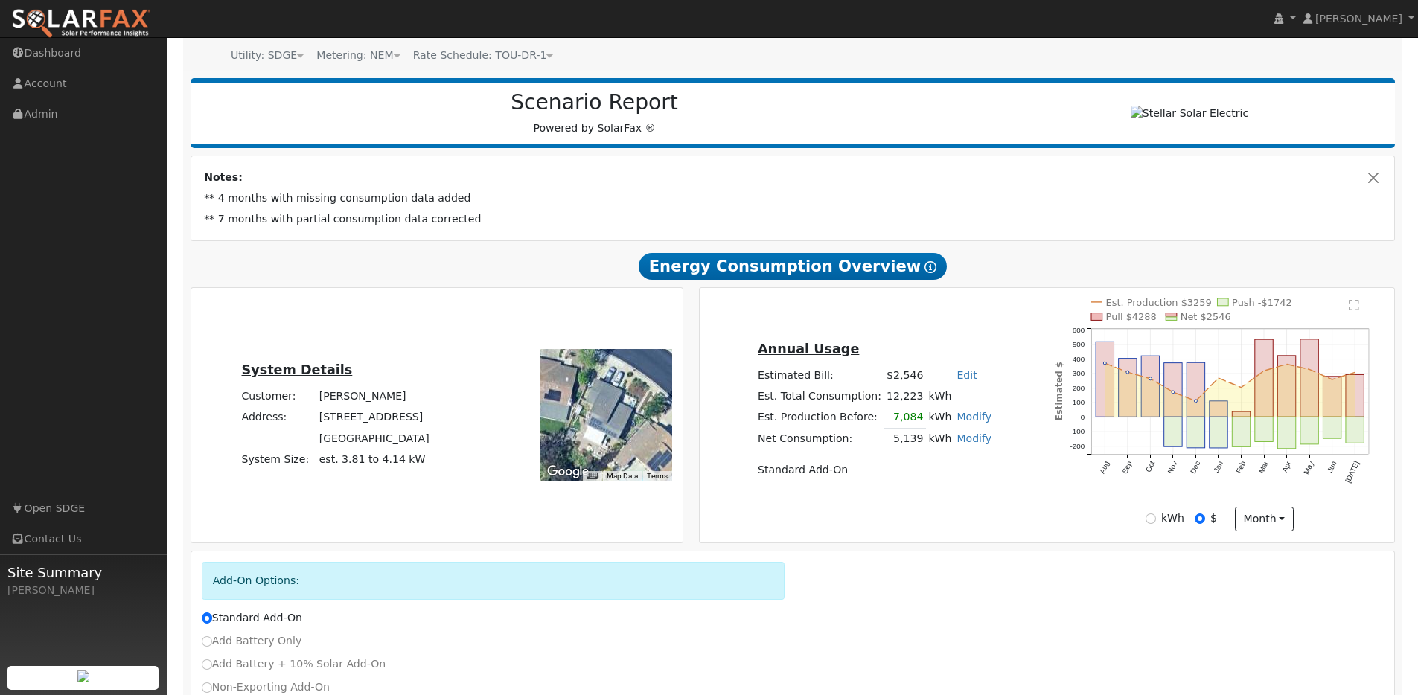
scroll to position [255, 0]
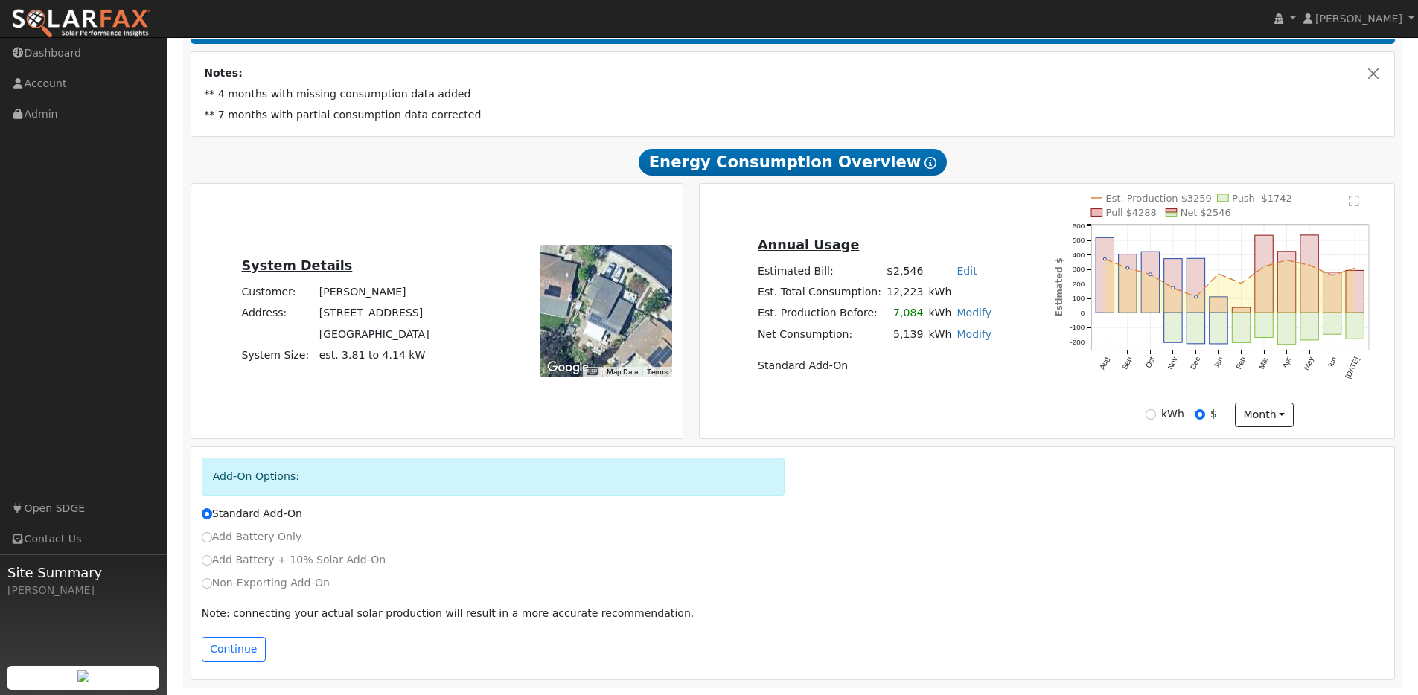
click at [239, 567] on label "Add Battery + 10% Solar Add-On" at bounding box center [294, 560] width 185 height 16
click at [212, 566] on input "Add Battery + 10% Solar Add-On" at bounding box center [207, 560] width 10 height 10
radio input "true"
radio input "false"
drag, startPoint x: 252, startPoint y: 667, endPoint x: 252, endPoint y: 658, distance: 9.0
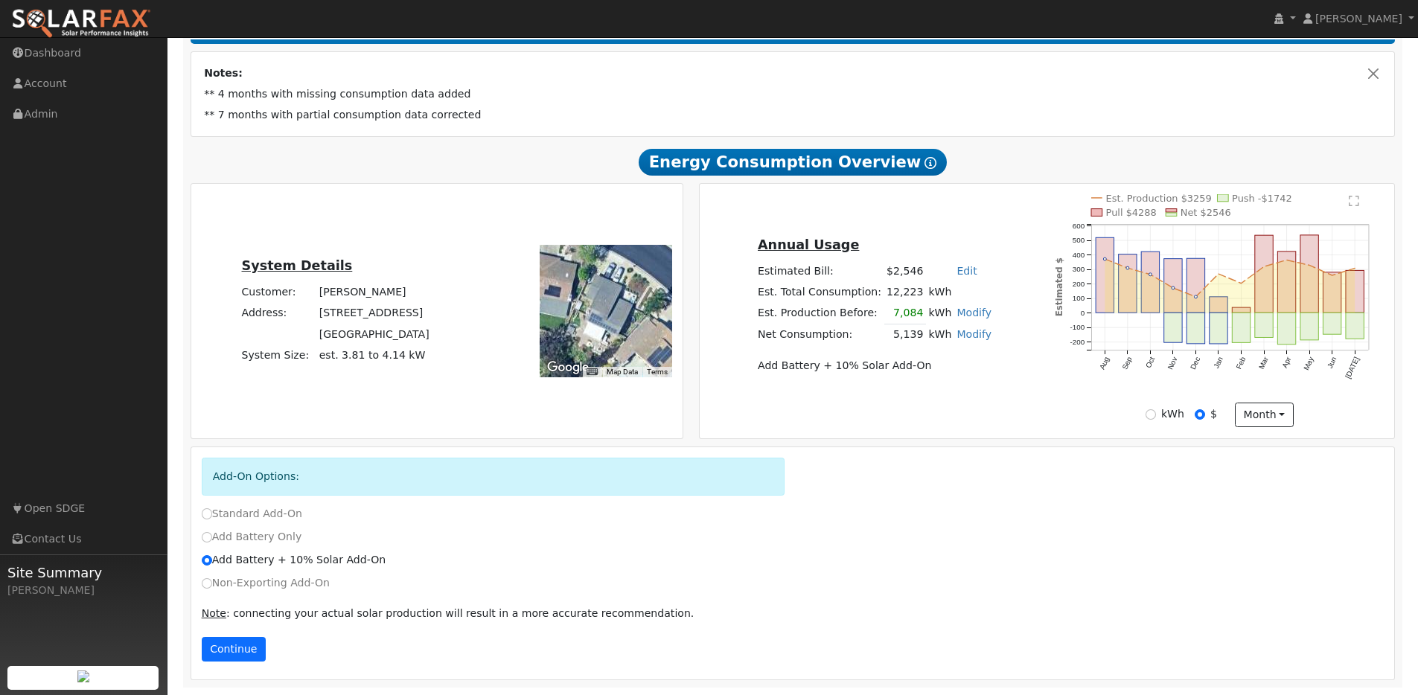
click at [252, 666] on div "Continue" at bounding box center [793, 653] width 1199 height 33
click at [252, 658] on button "Continue" at bounding box center [234, 649] width 64 height 25
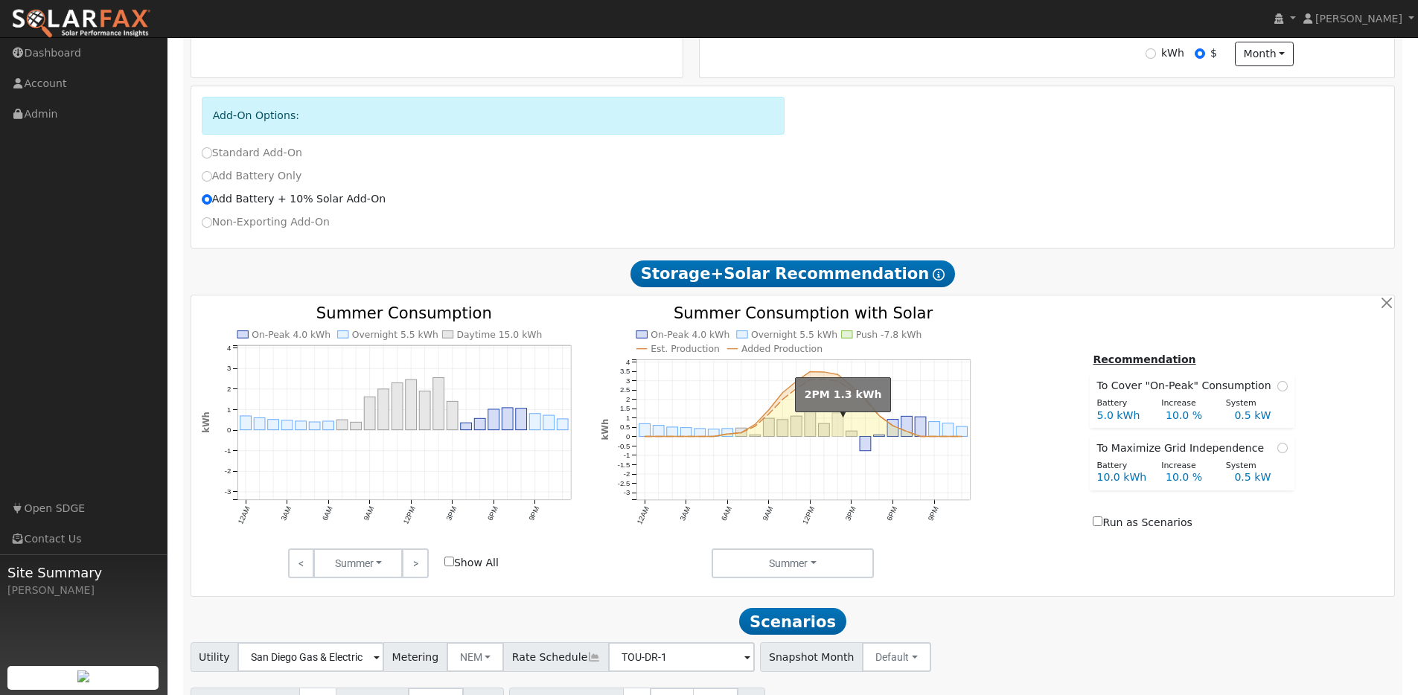
scroll to position [611, 0]
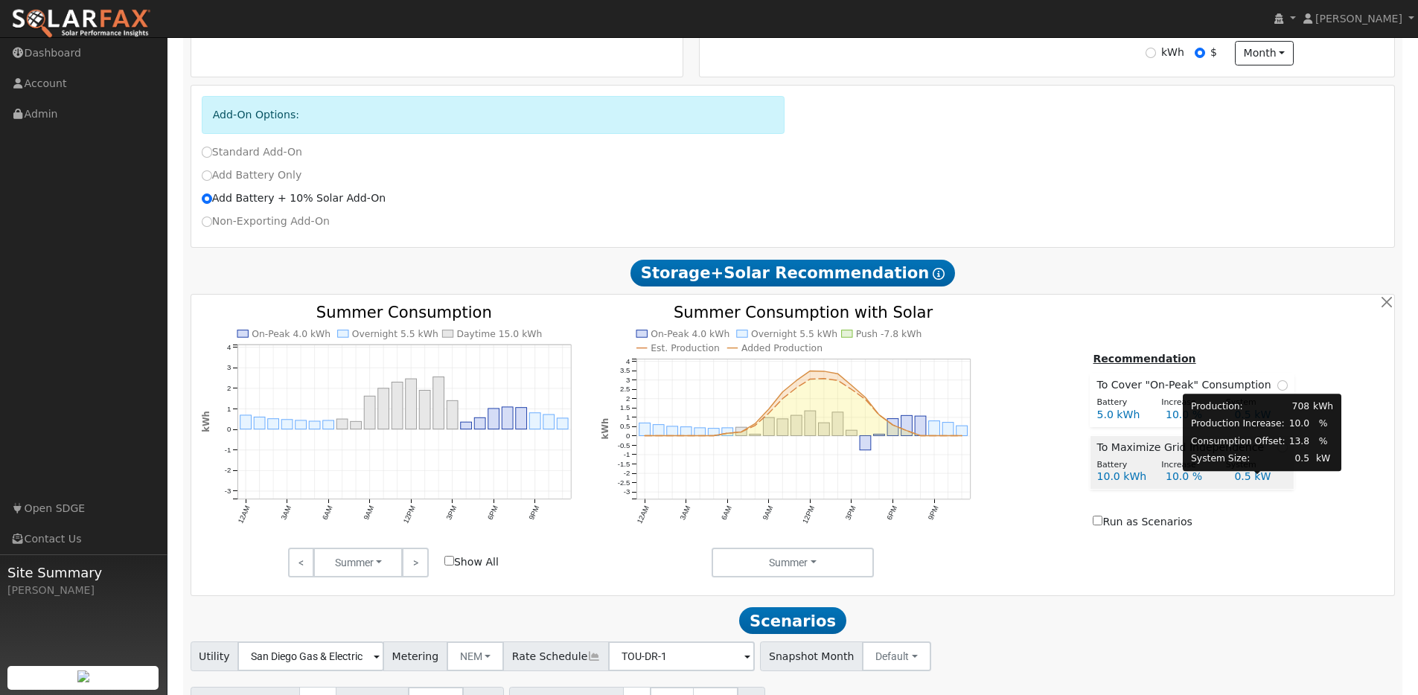
click at [1255, 476] on div "0.5 kW" at bounding box center [1261, 477] width 69 height 16
radio input "true"
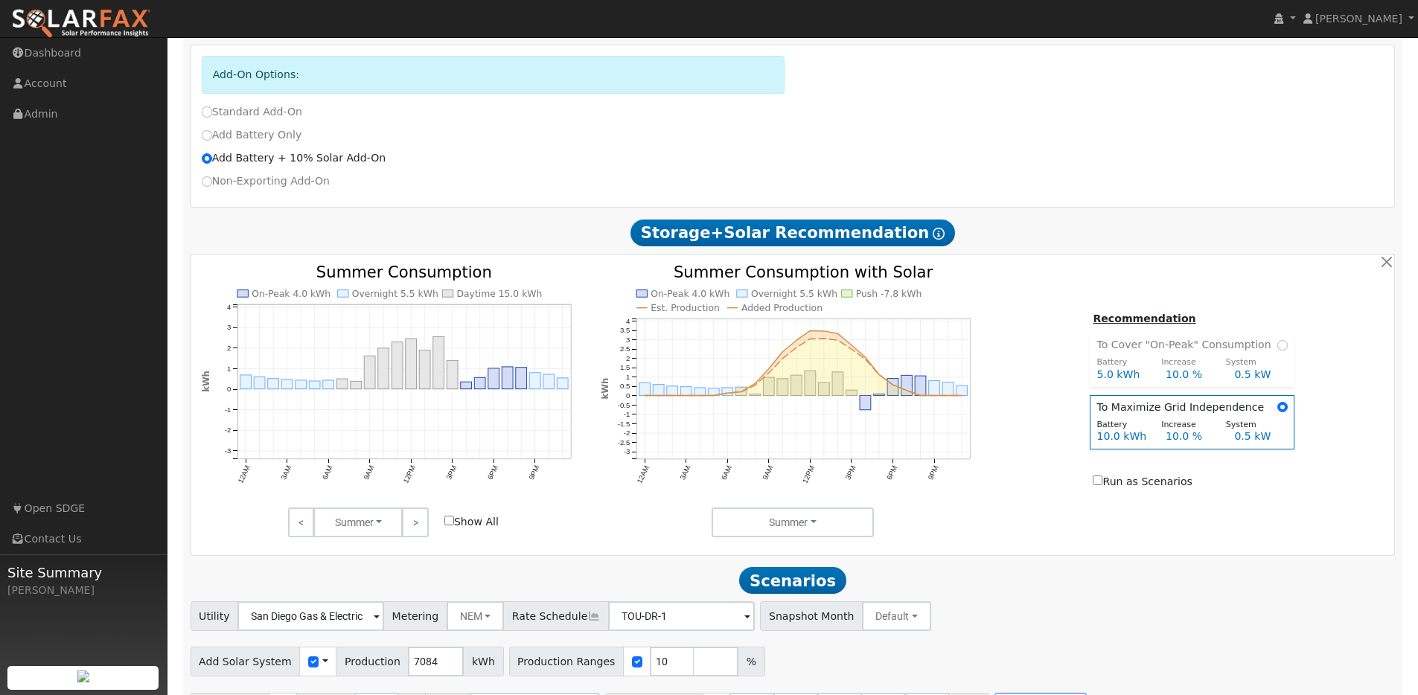
scroll to position [701, 0]
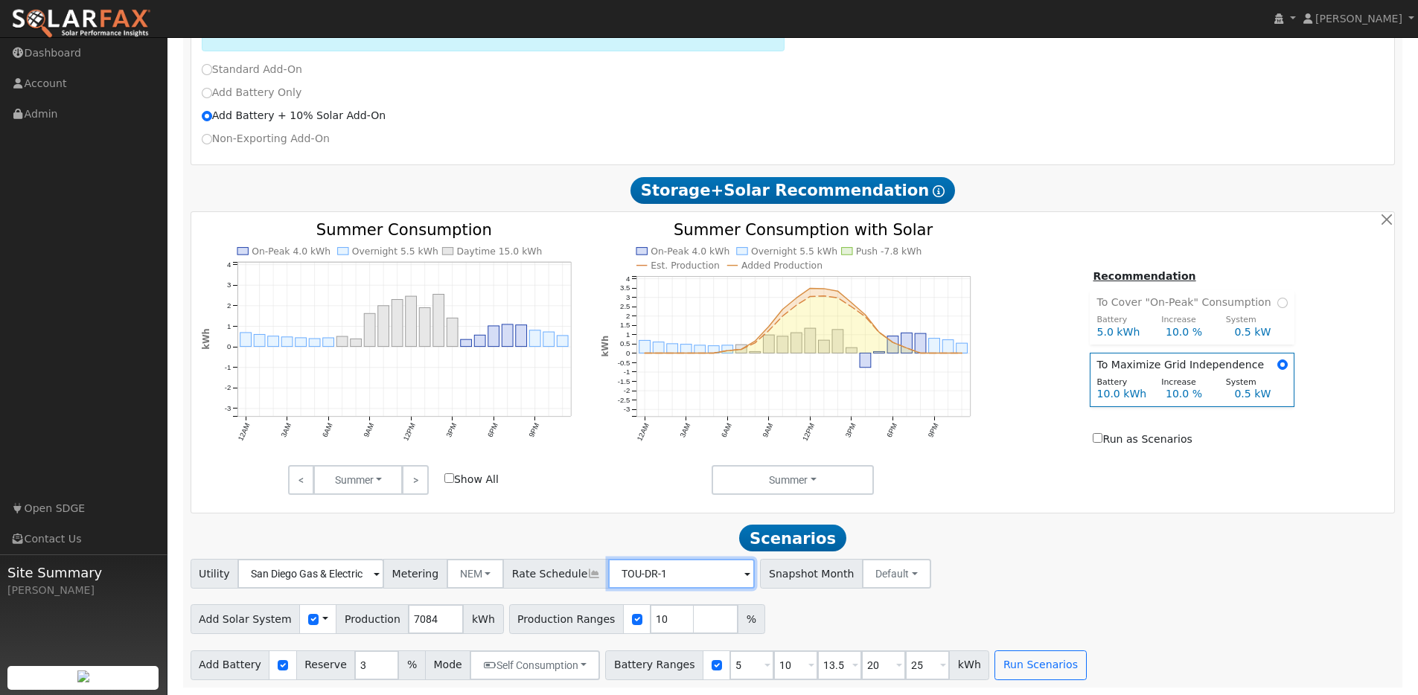
click at [384, 573] on input "TOU-DR-1" at bounding box center [311, 574] width 147 height 30
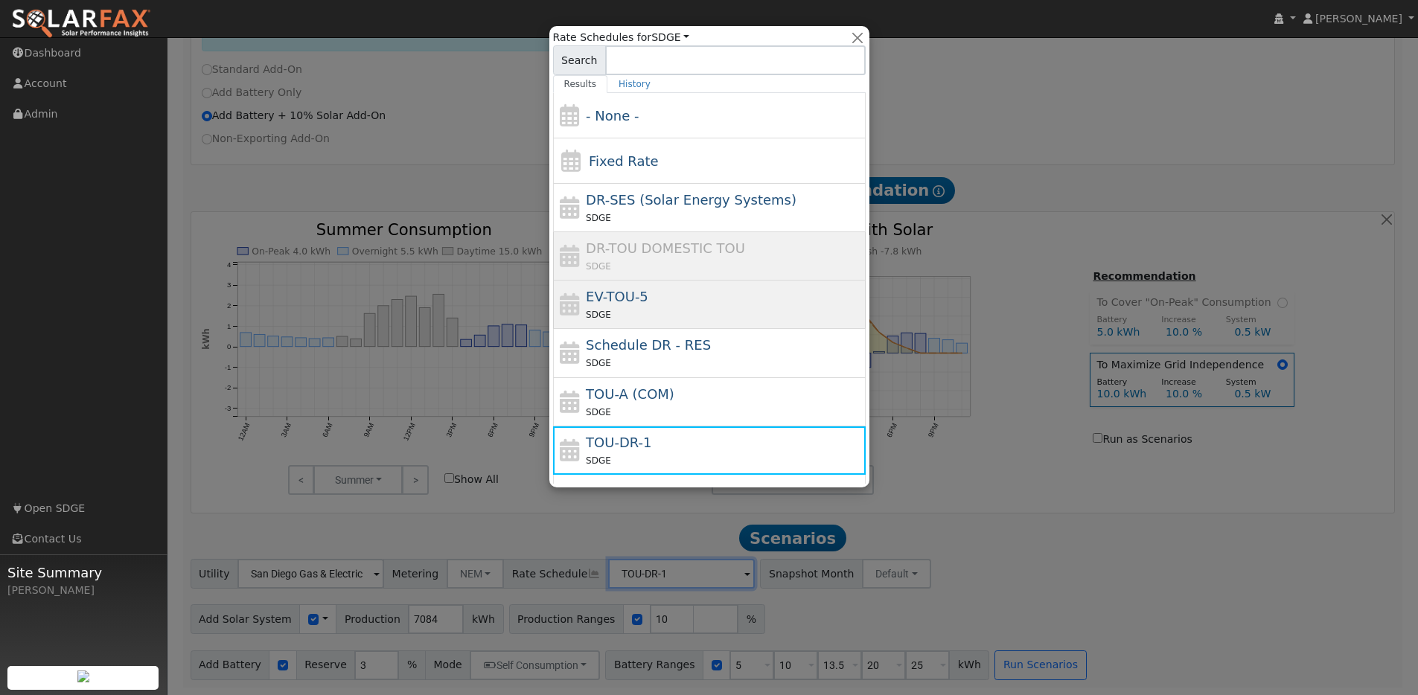
click at [663, 309] on div "SDGE" at bounding box center [724, 315] width 276 height 16
type input "EV-TOU-5"
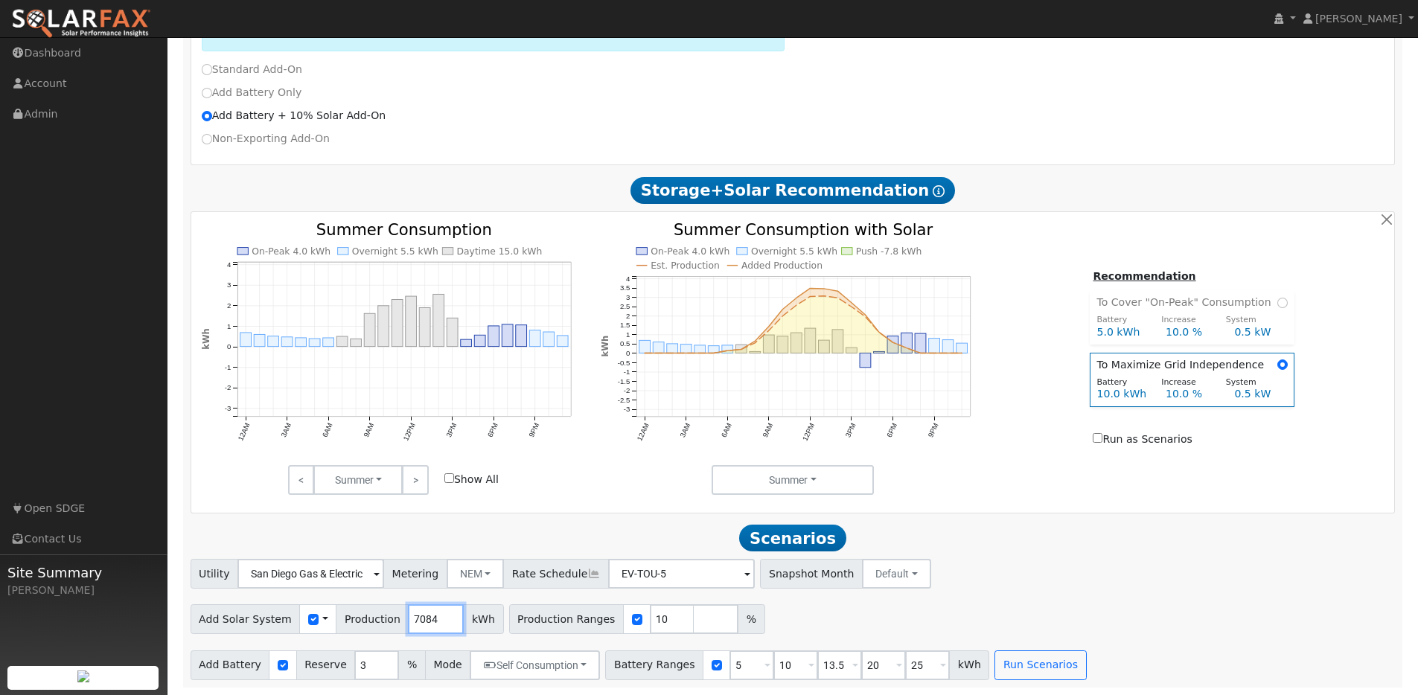
click at [438, 609] on input "7084" at bounding box center [436, 620] width 56 height 30
type input "1250"
click at [632, 622] on input "checkbox" at bounding box center [637, 619] width 10 height 10
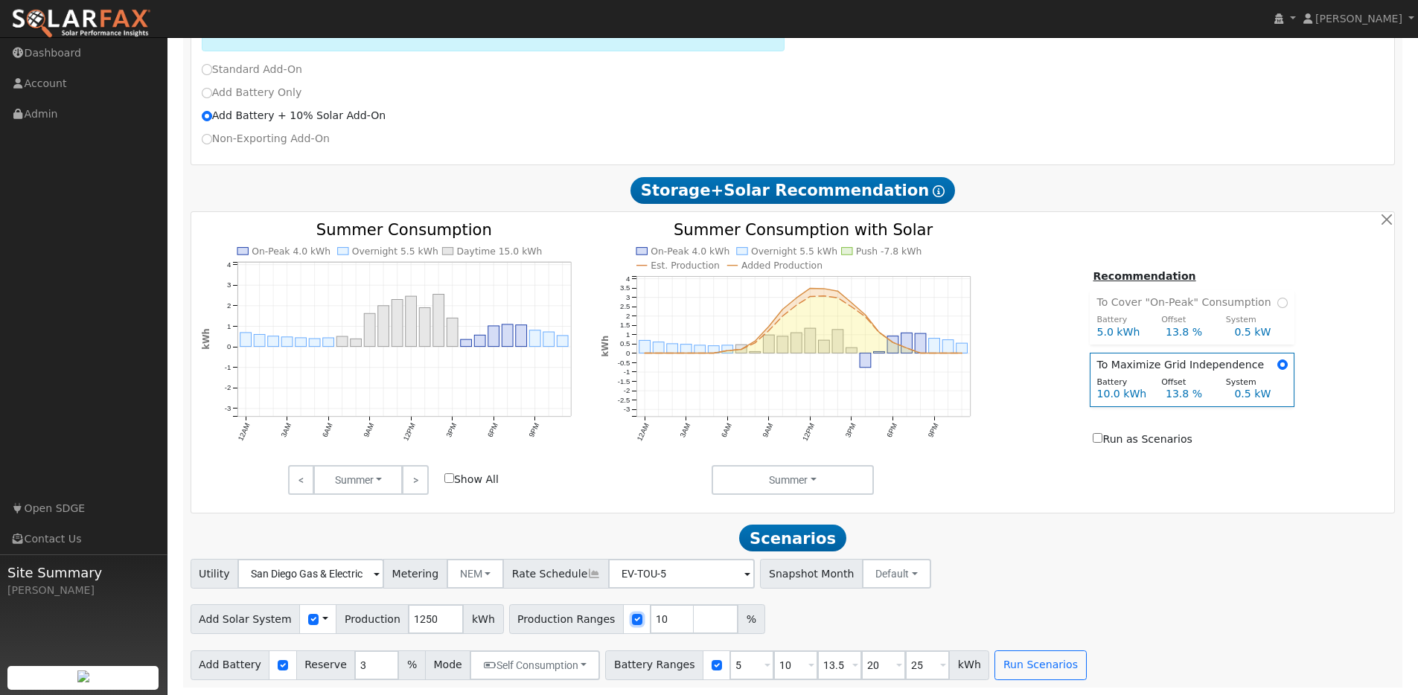
checkbox input "false"
click at [730, 668] on input "5" at bounding box center [752, 666] width 45 height 30
type input "10"
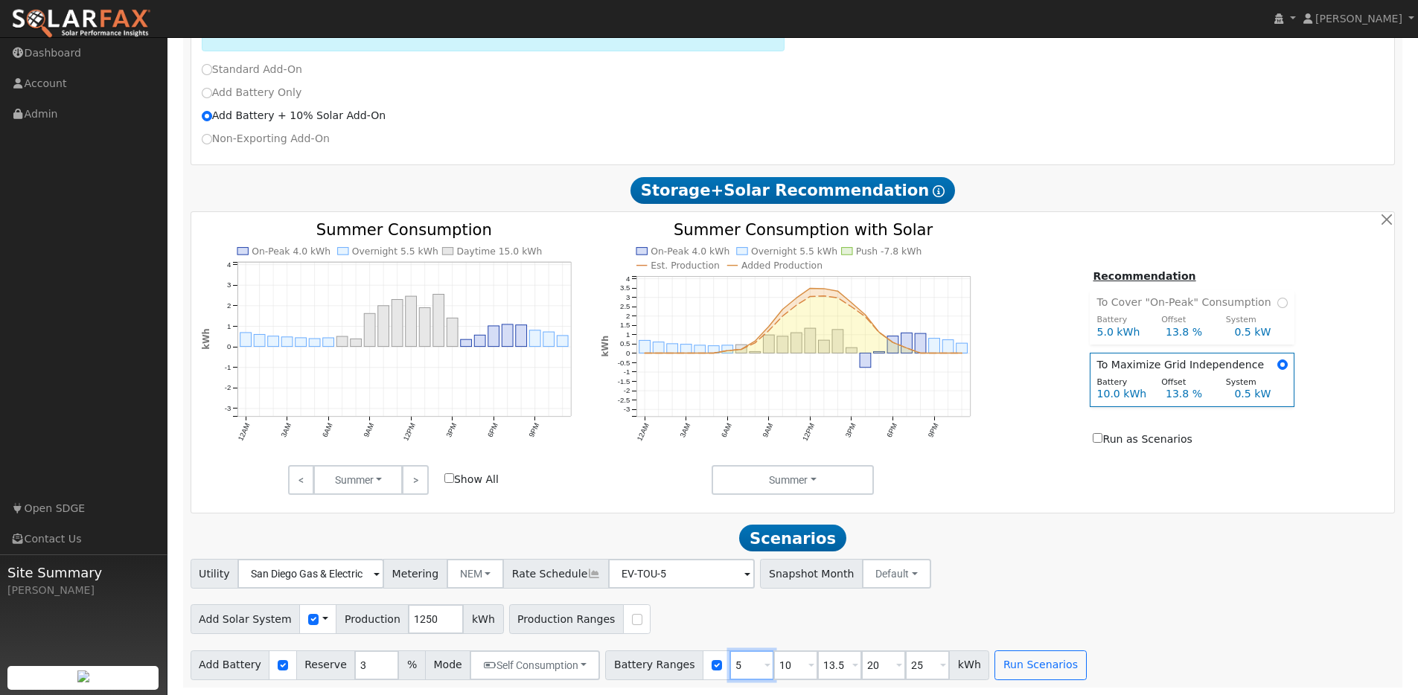
type input "13.5"
type input "20"
type input "25"
type input "10"
click at [818, 664] on input "20" at bounding box center [840, 666] width 45 height 30
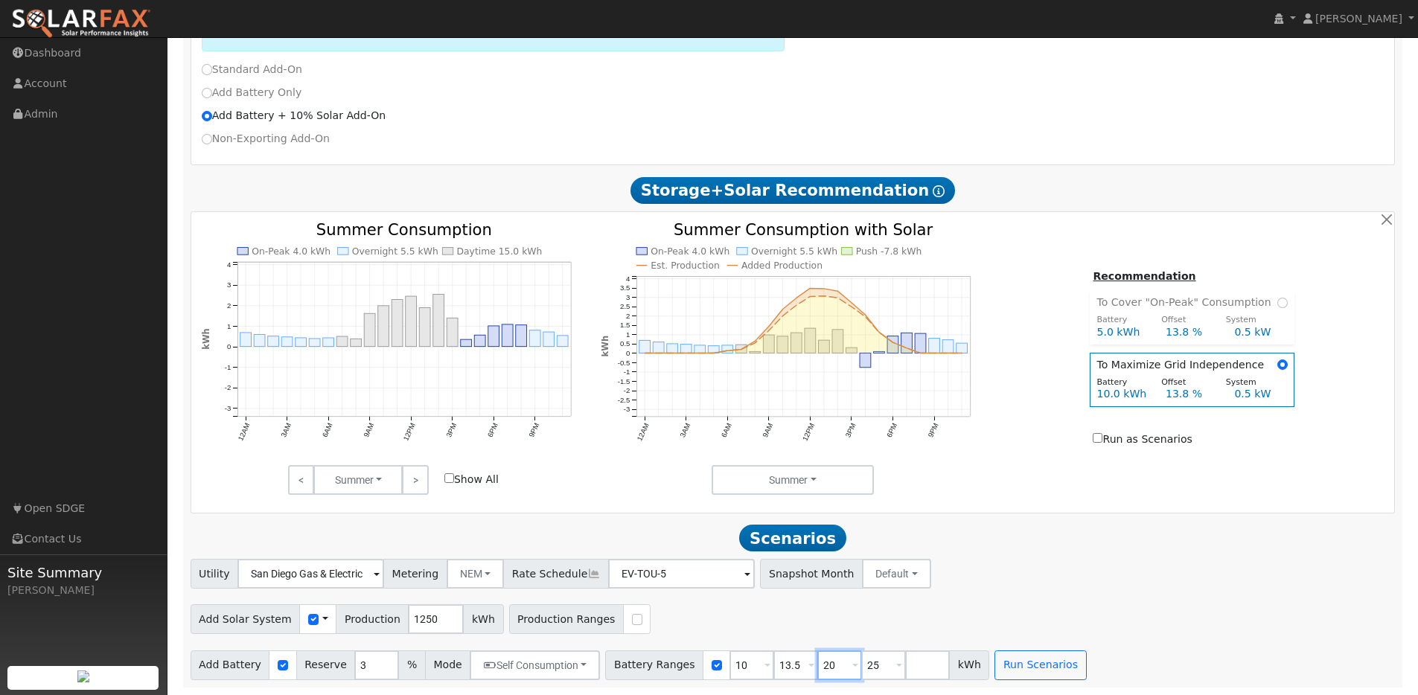
click at [818, 663] on input "20" at bounding box center [840, 666] width 45 height 30
type input "25"
type input "2"
click at [948, 663] on button "Run Scenarios" at bounding box center [953, 666] width 92 height 30
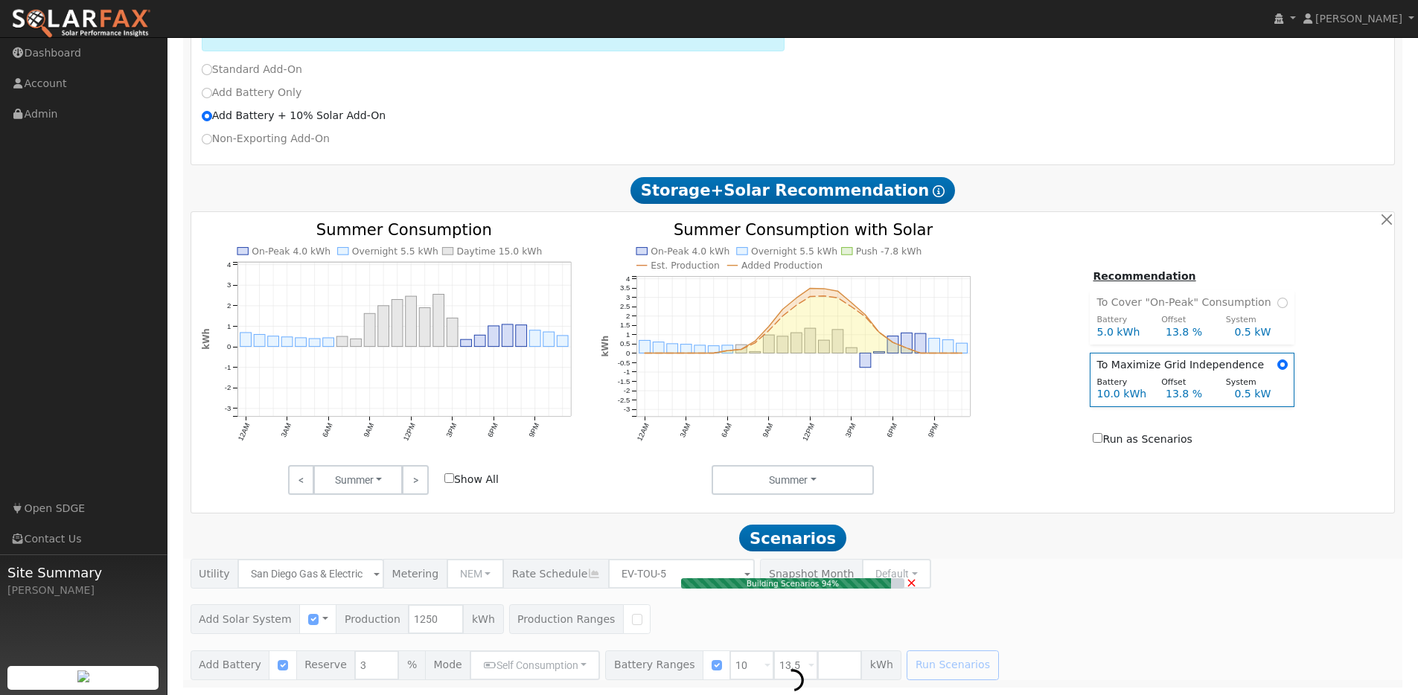
type input "0.8"
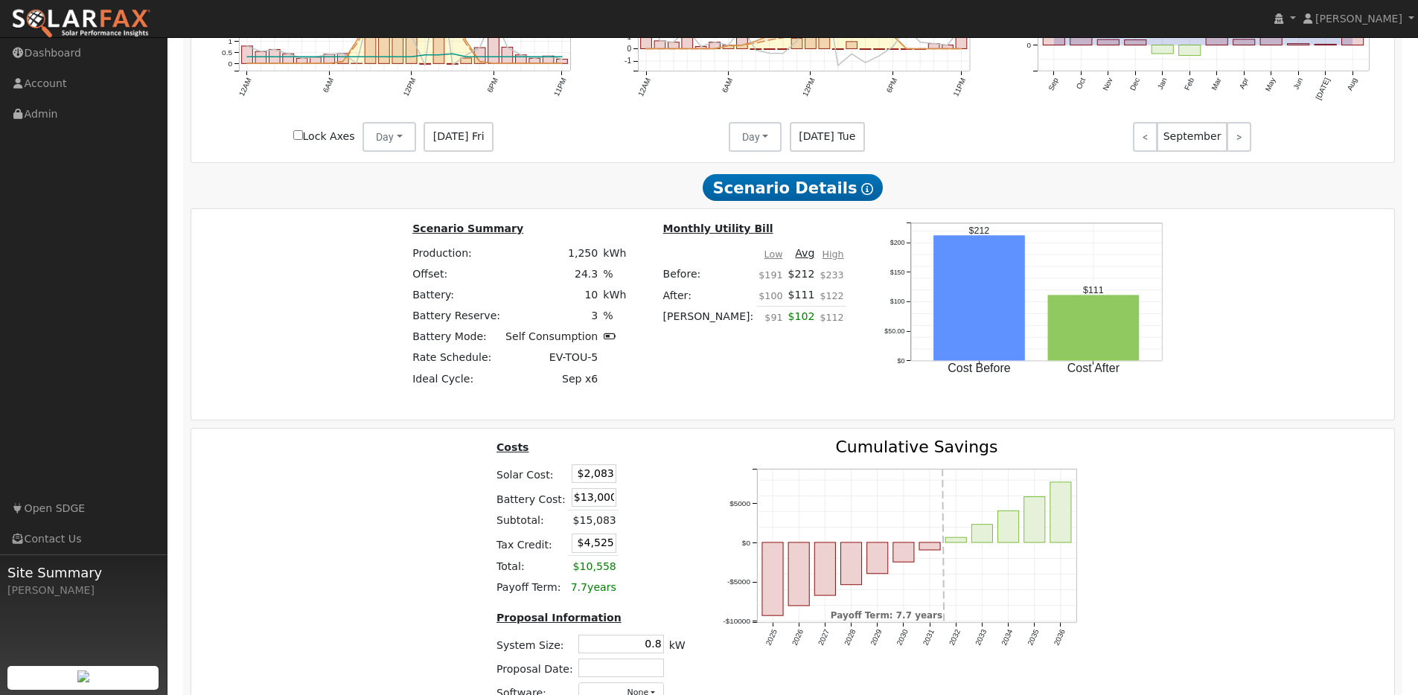
scroll to position [1725, 0]
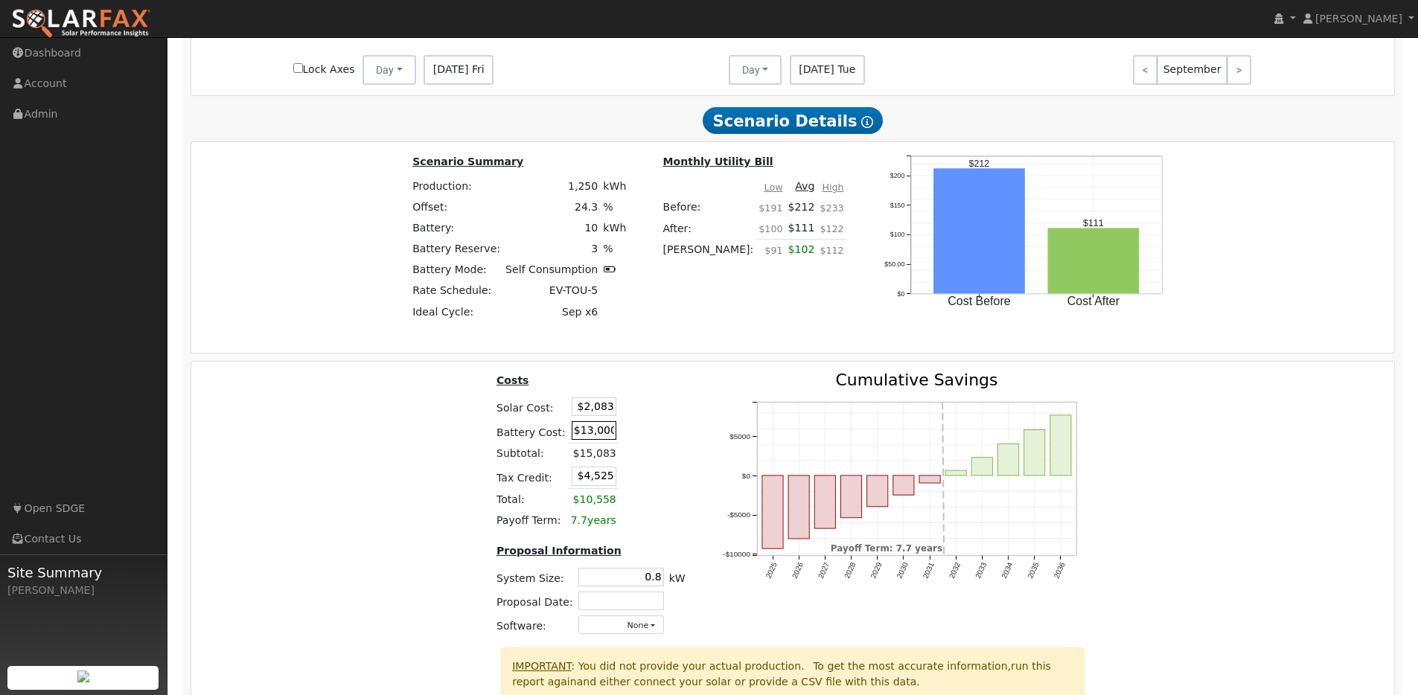
click at [595, 440] on input "$13,000" at bounding box center [594, 430] width 45 height 19
click at [599, 415] on input "$2,083" at bounding box center [594, 407] width 45 height 19
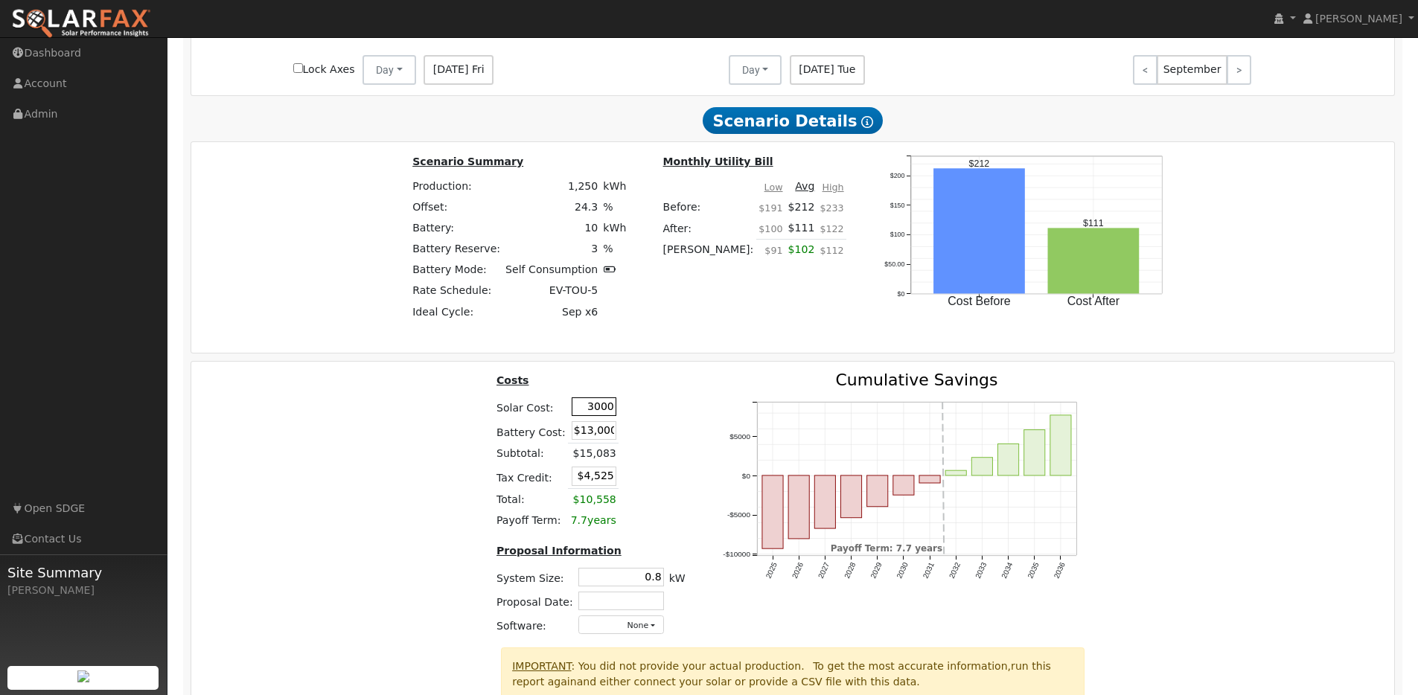
type input "$3,000"
type input "$4,800"
type input "$17,300"
type input "$6,090"
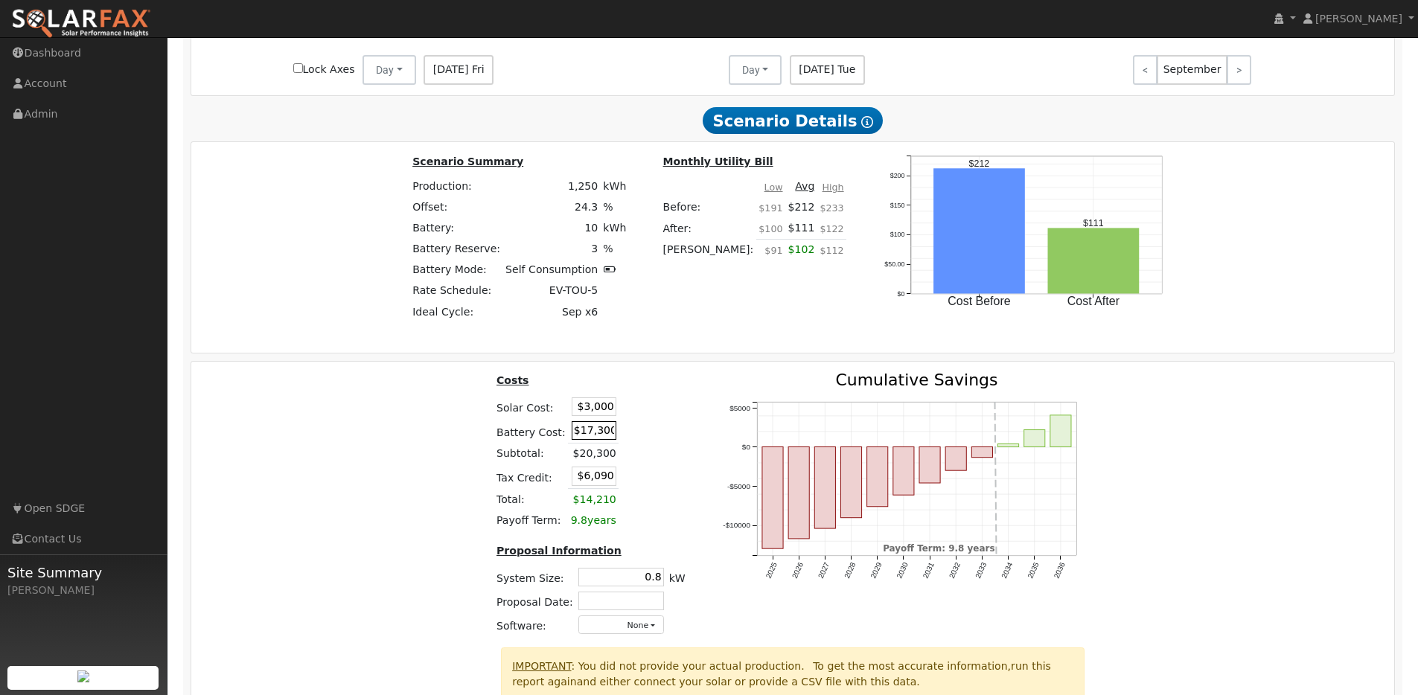
click at [599, 439] on input "$17,300" at bounding box center [594, 430] width 45 height 19
type input "$7,700"
type input "$3,210"
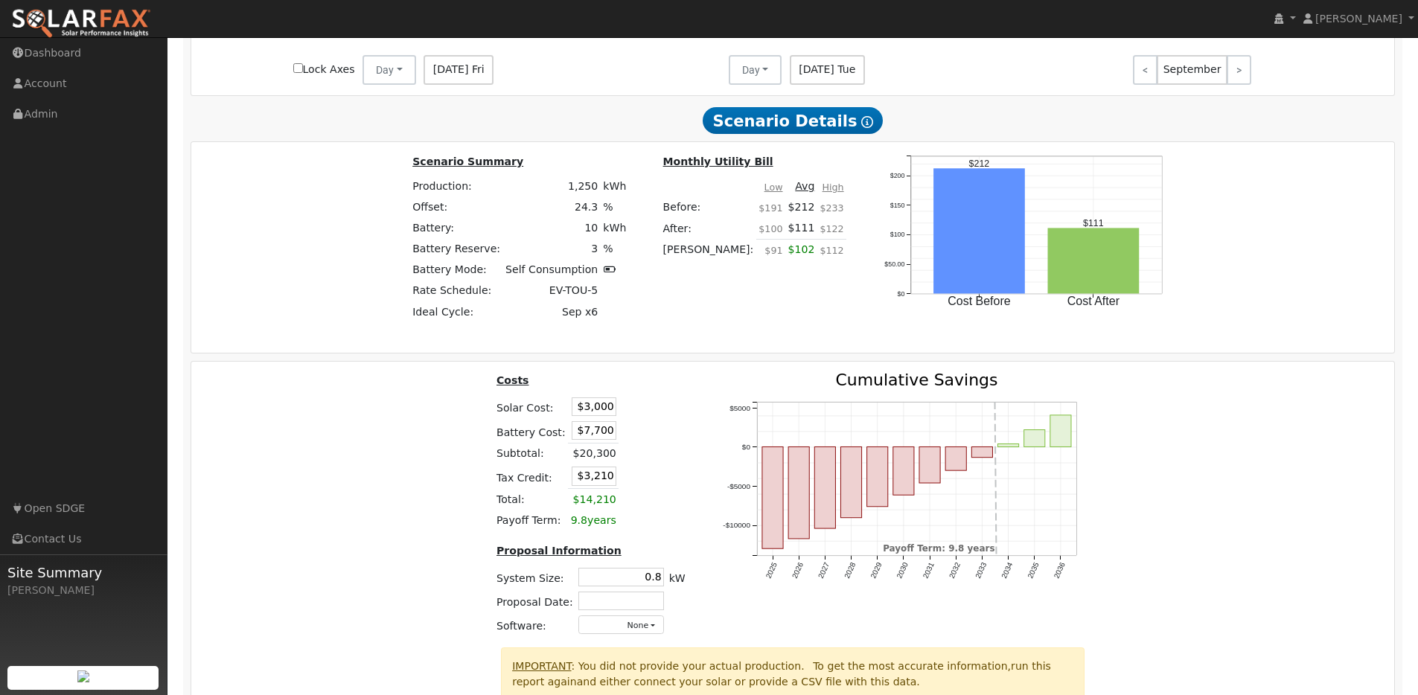
click at [707, 423] on div "2025 2026 2027 2028 2029 2030 2031 2032 2033 2034 2035 2036 -$10000 -$5000 $0 $…" at bounding box center [906, 510] width 404 height 276
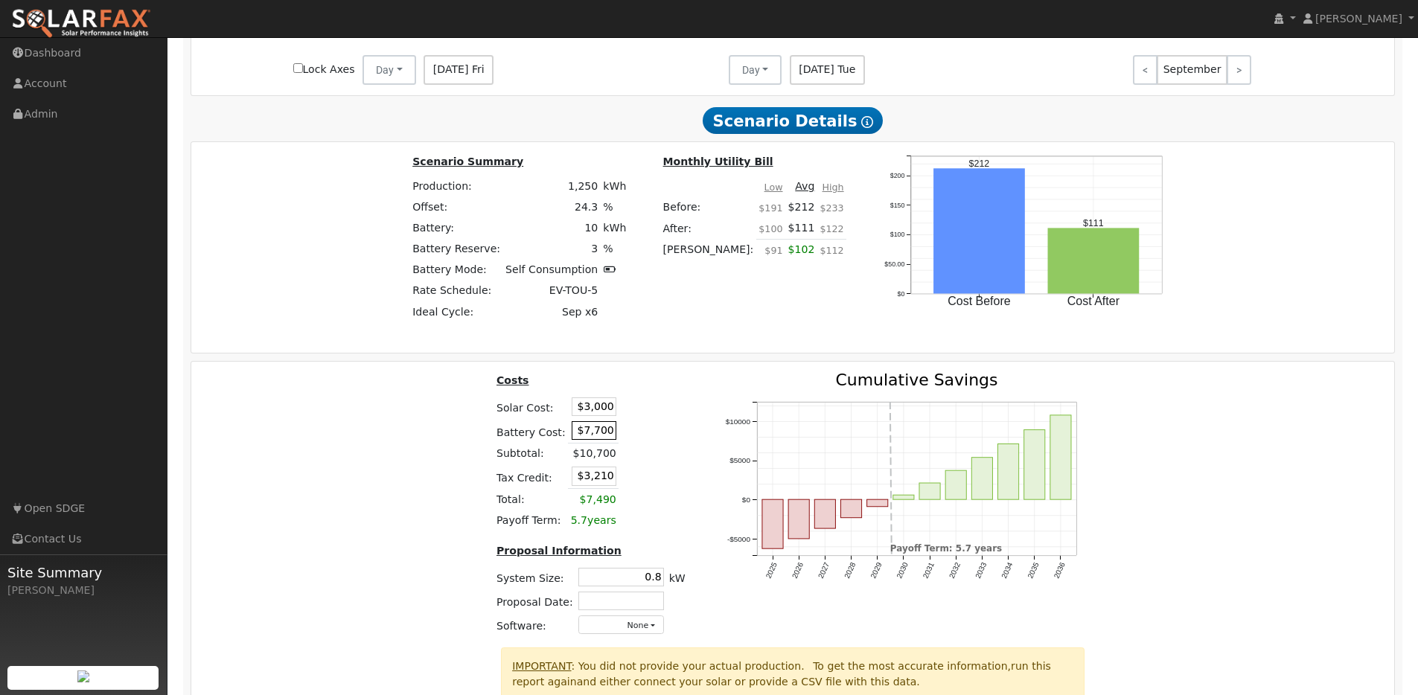
click at [585, 440] on input "$7,700" at bounding box center [594, 430] width 45 height 19
type input "$9,500"
type input "$3,750"
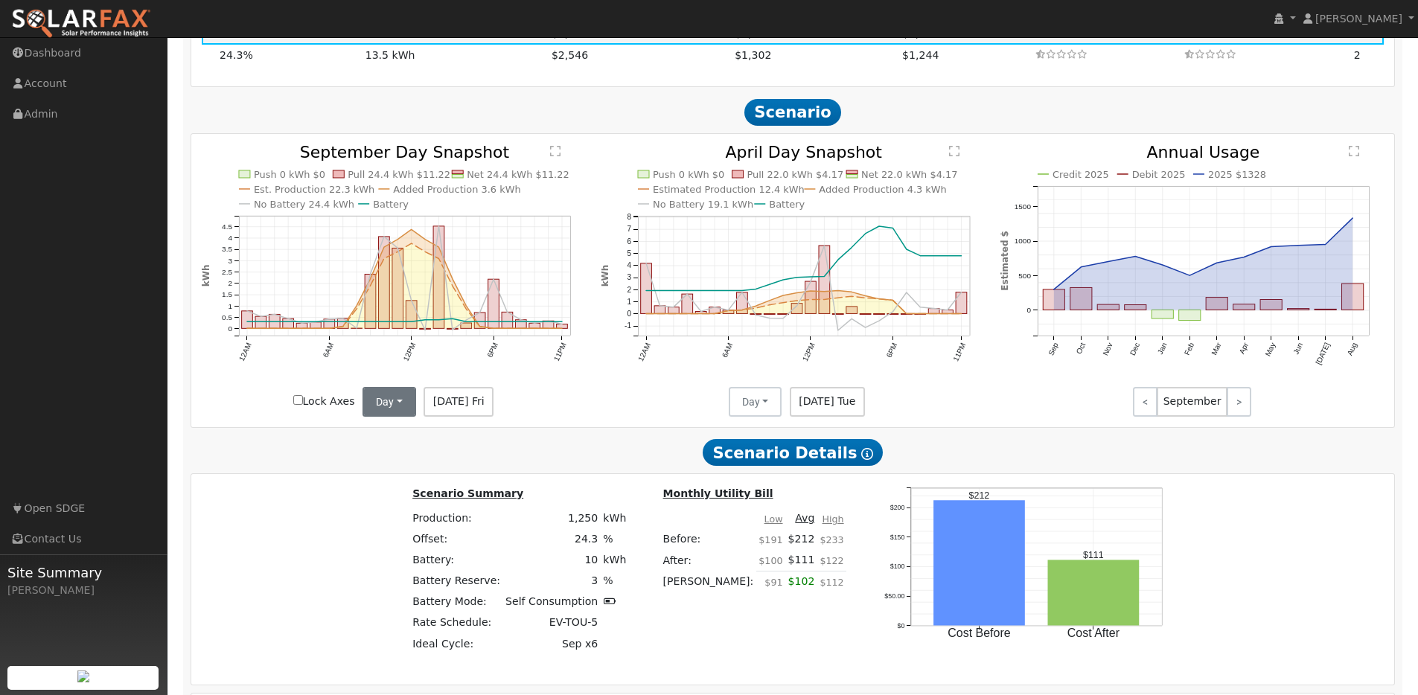
scroll to position [1080, 0]
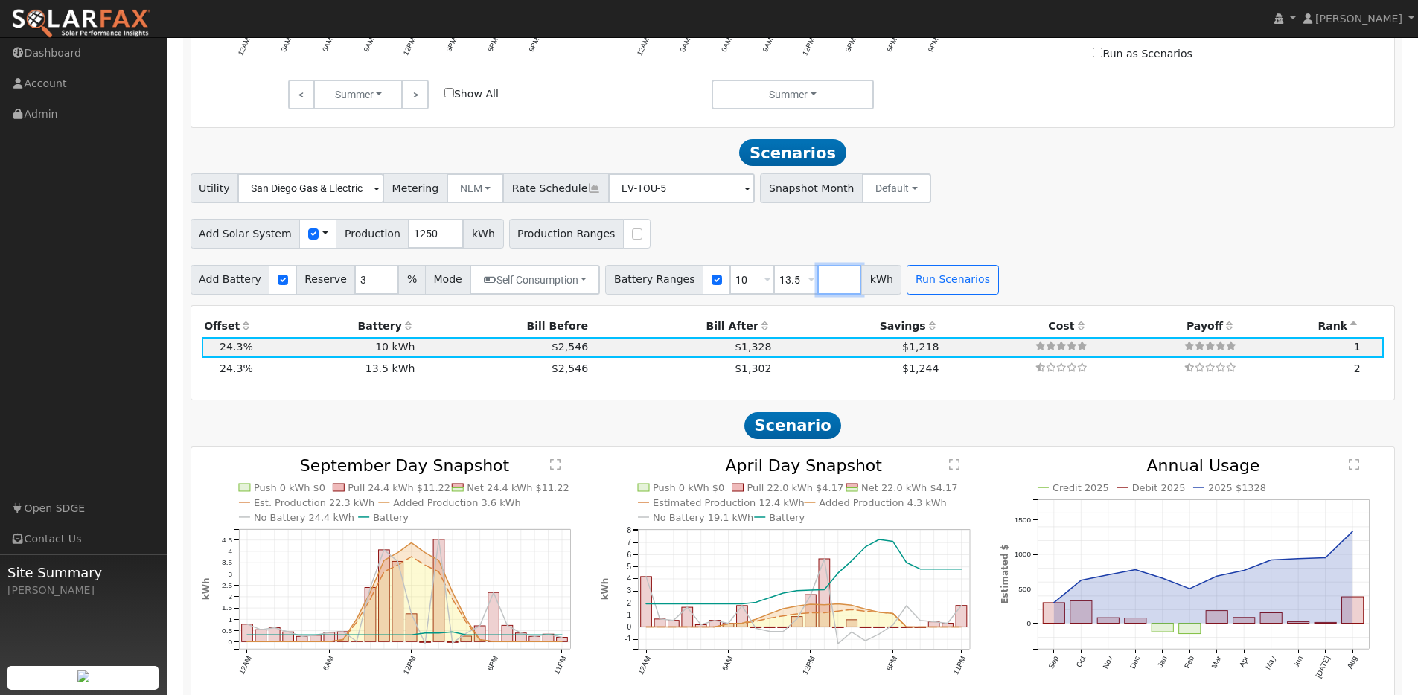
click at [818, 288] on input "number" at bounding box center [840, 280] width 45 height 30
type input "5"
type input "10"
type input "13.5"
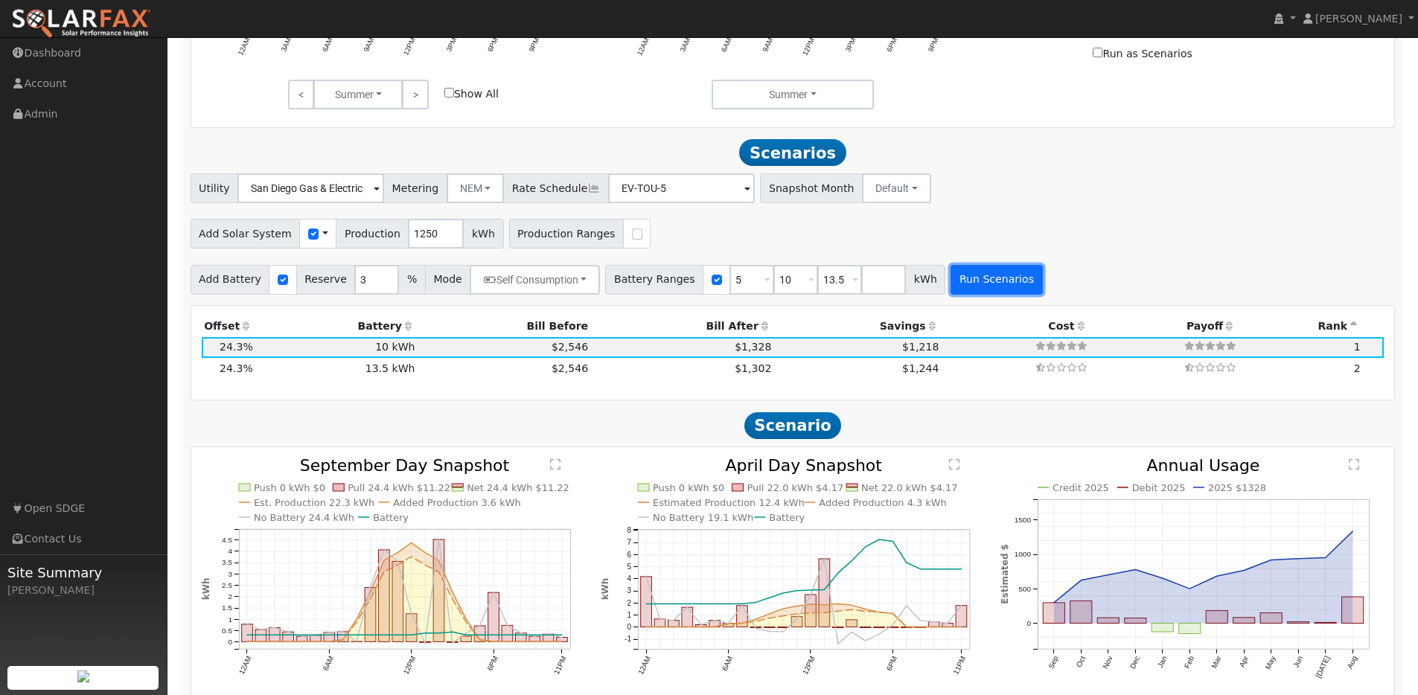
click at [975, 287] on button "Run Scenarios" at bounding box center [997, 280] width 92 height 30
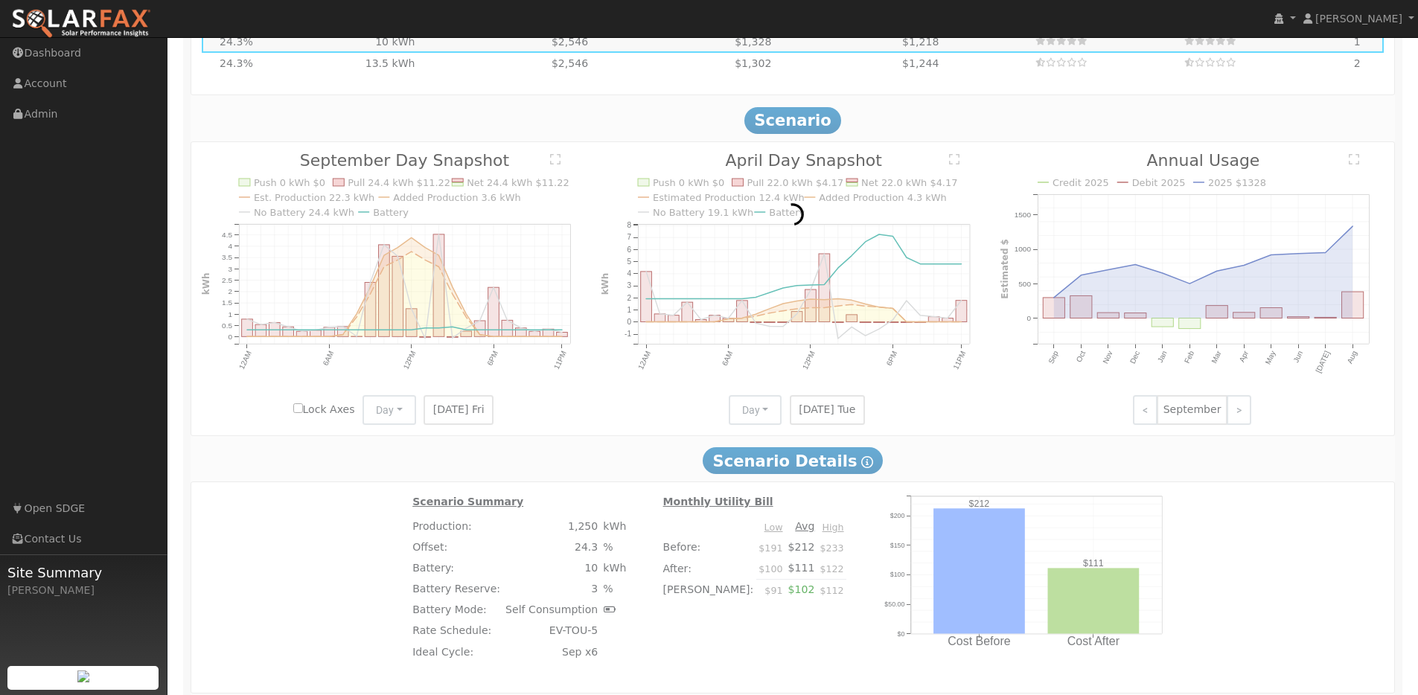
scroll to position [1077, 0]
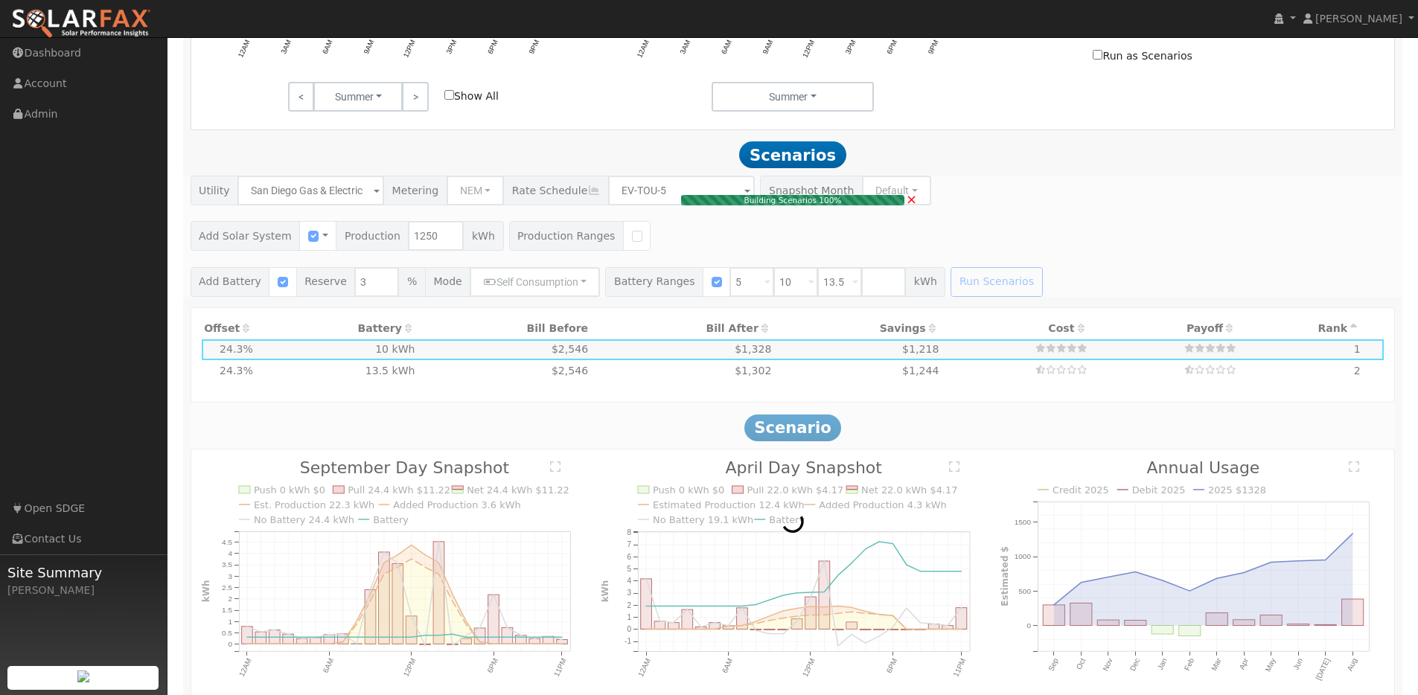
type input "$2,083"
type input "$6,500"
type input "$2,575"
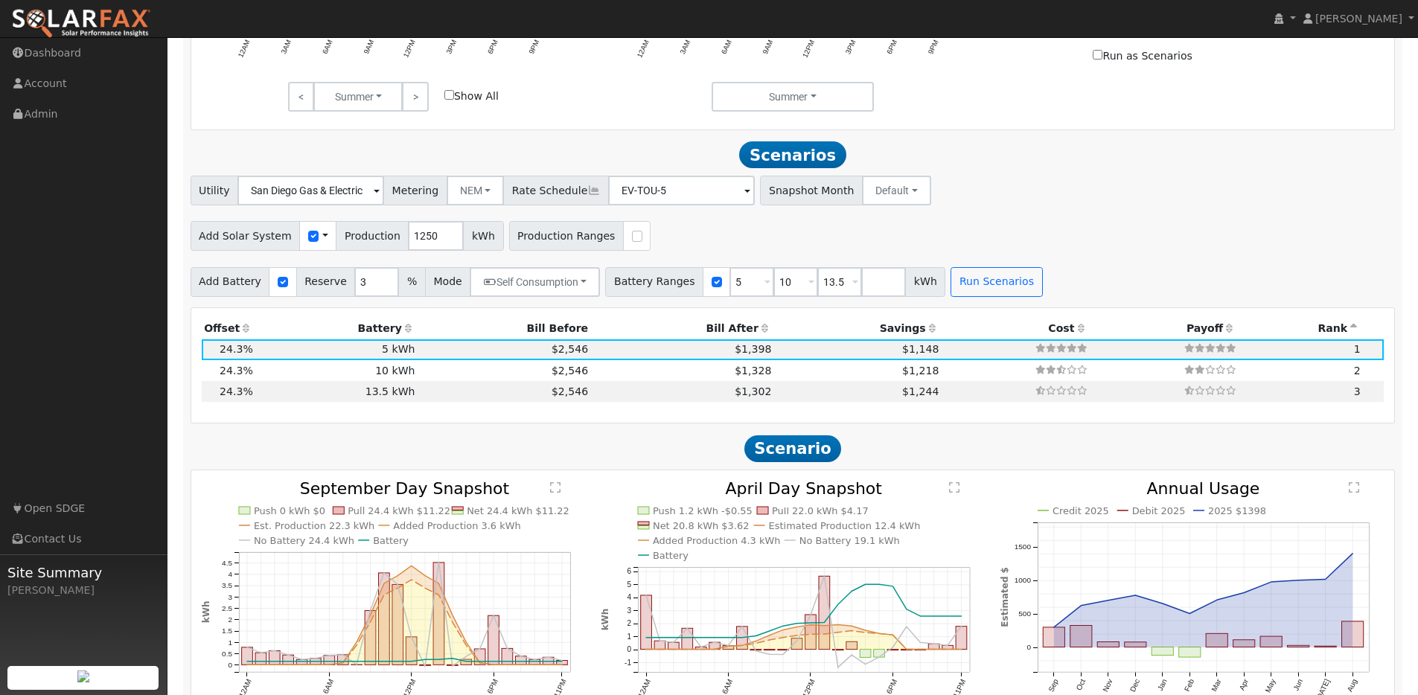
scroll to position [1180, 0]
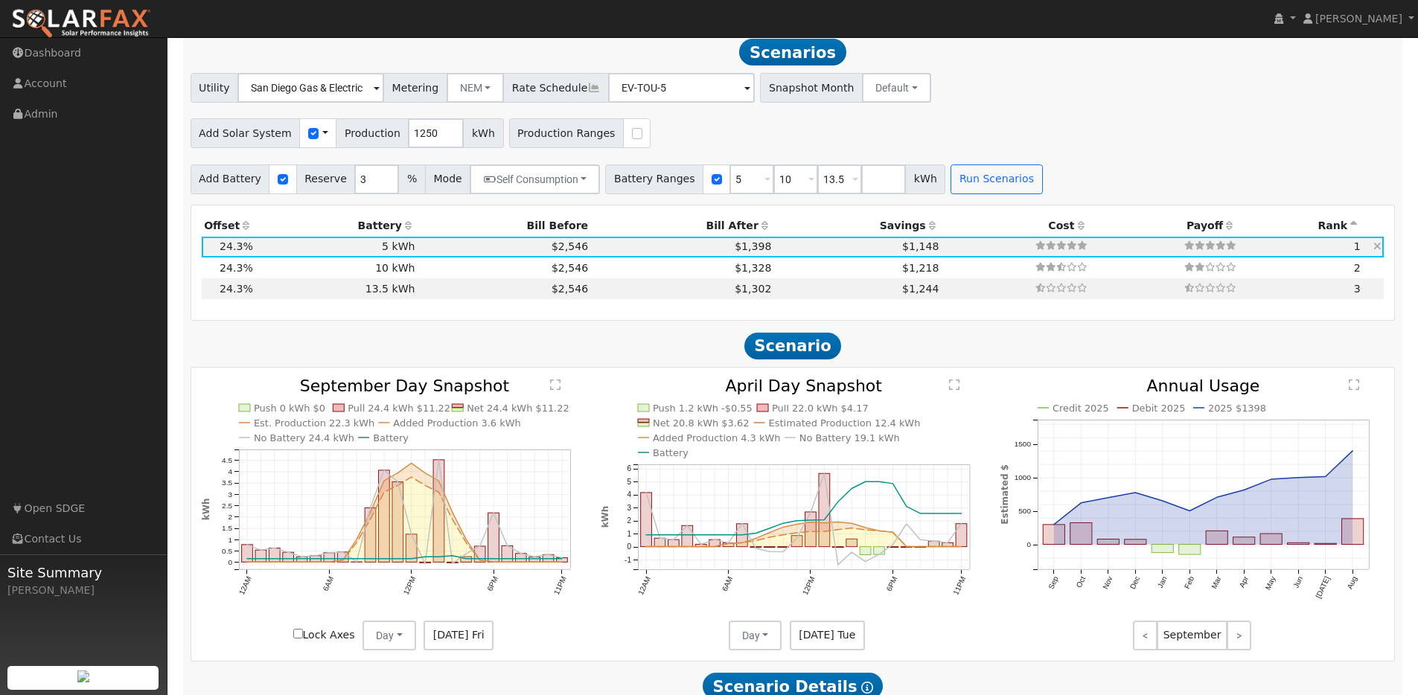
click at [430, 255] on td "$2,546" at bounding box center [504, 247] width 173 height 21
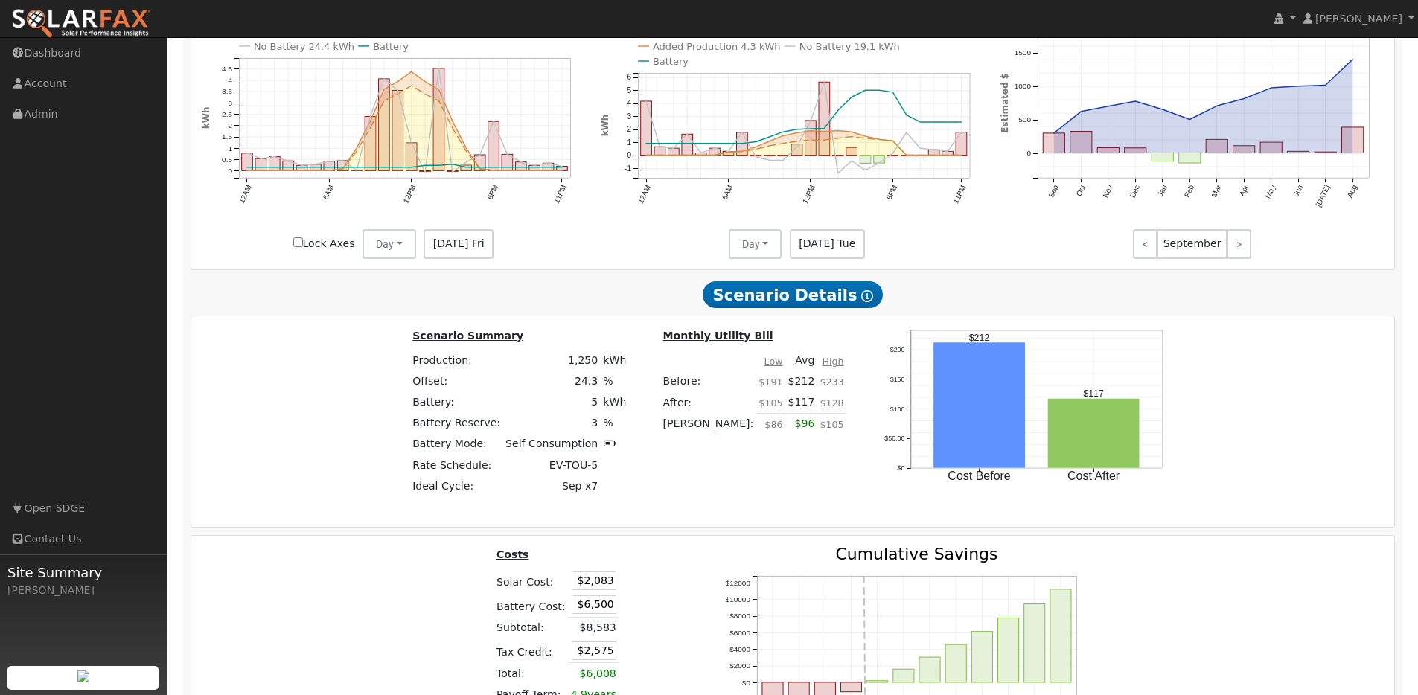
scroll to position [1687, 0]
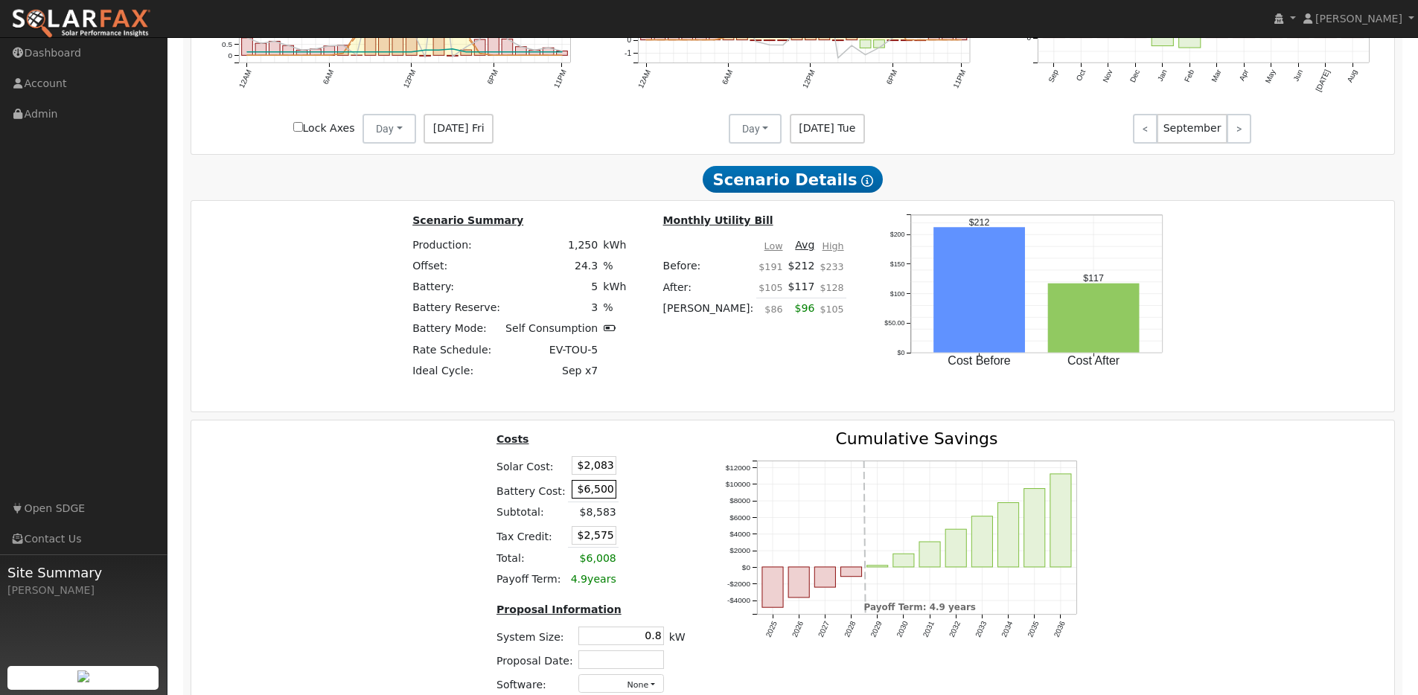
click at [598, 497] on input "$6,500" at bounding box center [594, 489] width 45 height 19
type input "9"
type input "$10,250"
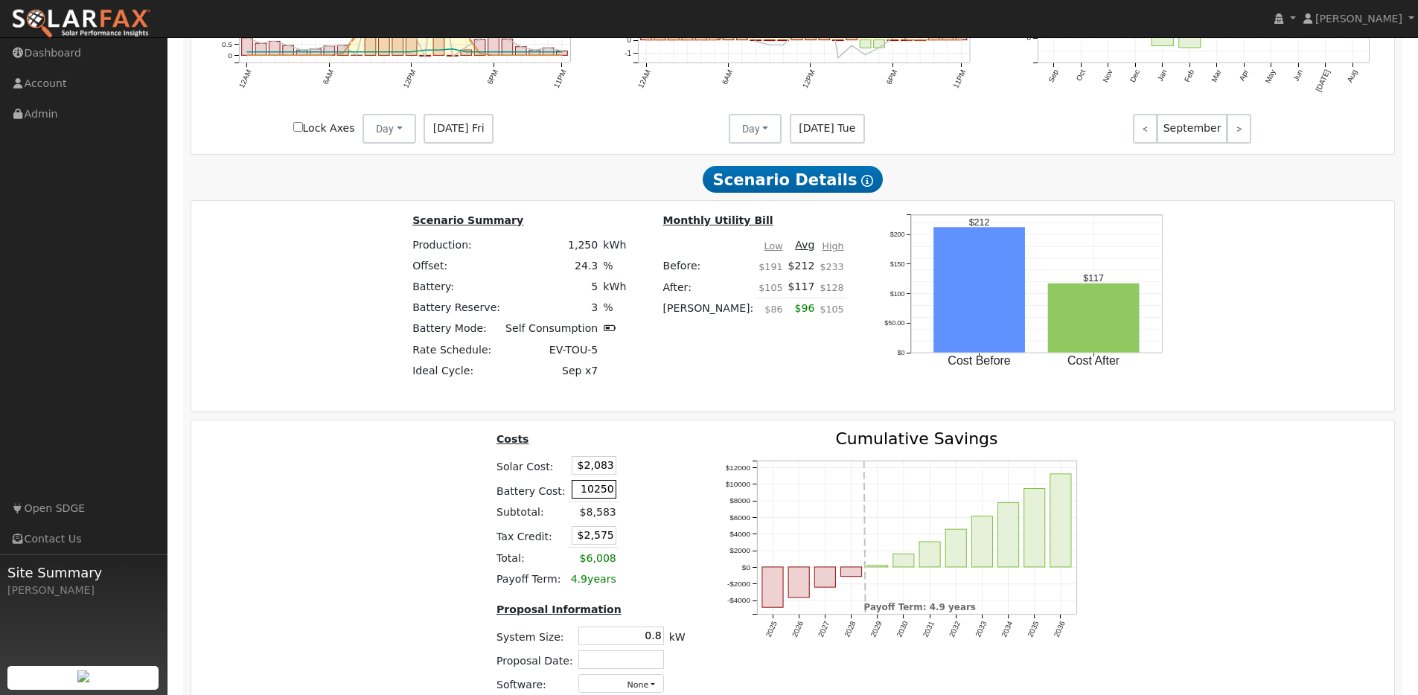
type input "$3,700"
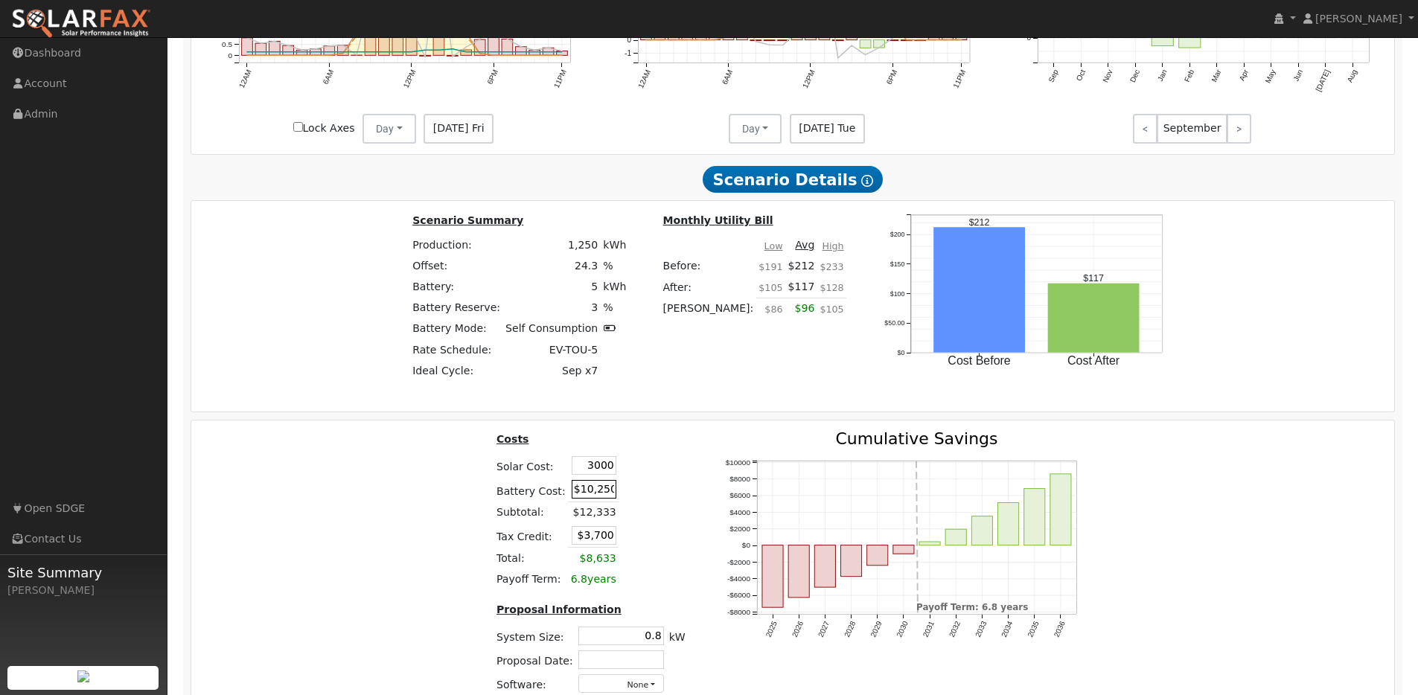
type input "$3,000"
type input "$3,975"
click at [400, 528] on div "Costs Solar Cost: $3,000 Battery Cost: $10,250 Subtotal: $13,250 Tax Credit: $3…" at bounding box center [793, 569] width 1214 height 276
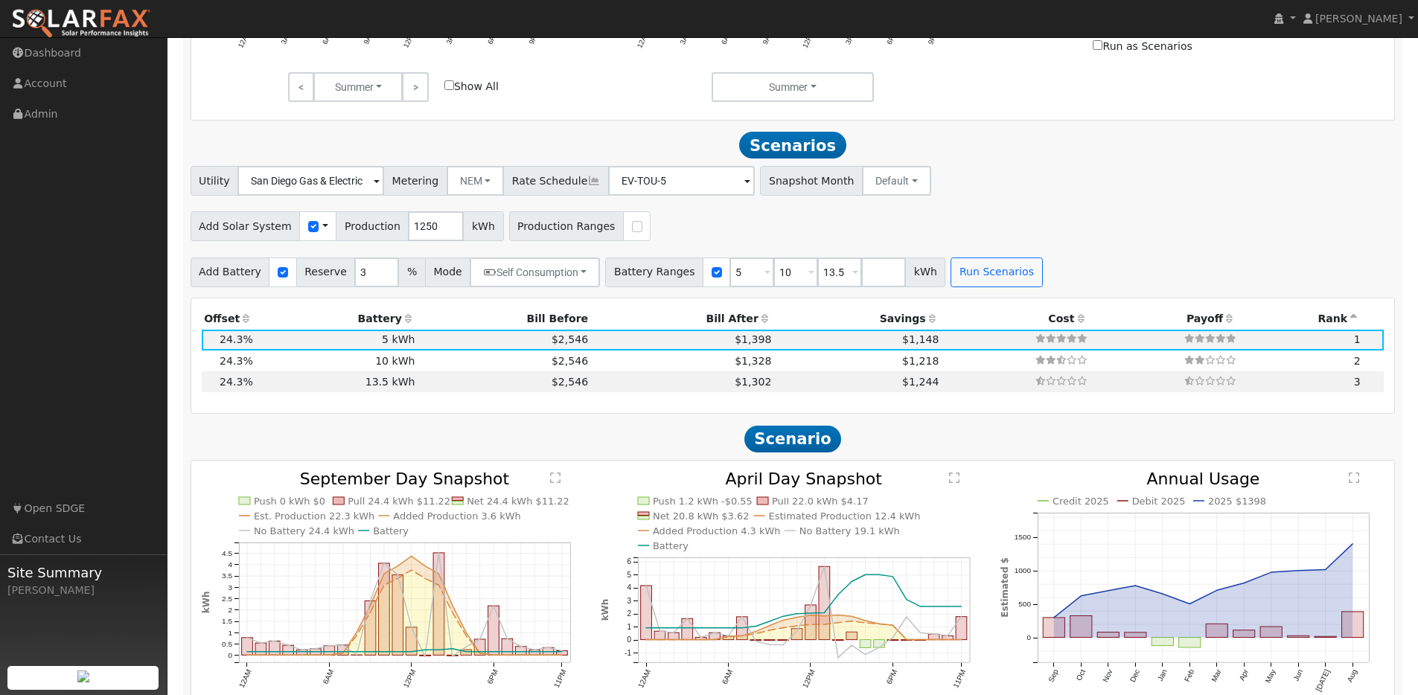
scroll to position [1013, 0]
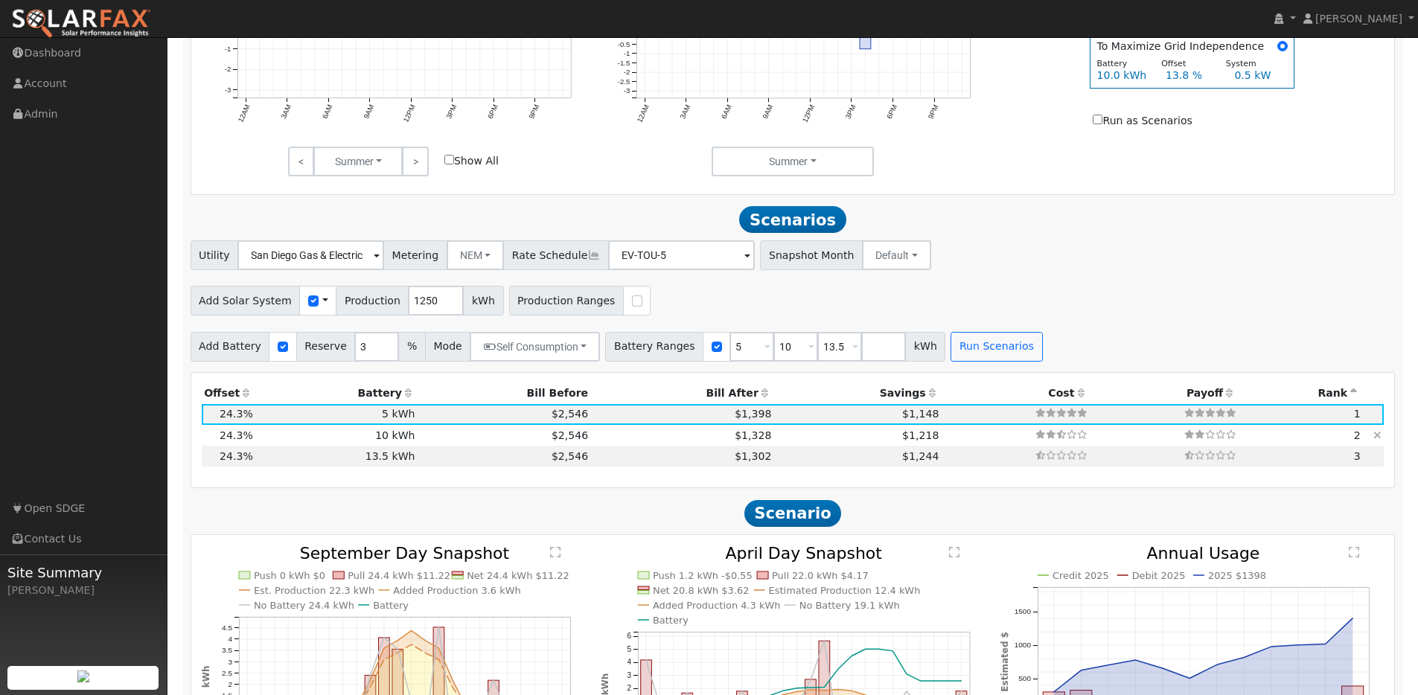
click at [450, 441] on td "$2,546" at bounding box center [504, 435] width 173 height 21
type input "$2,083"
type input "$13,000"
type input "$4,525"
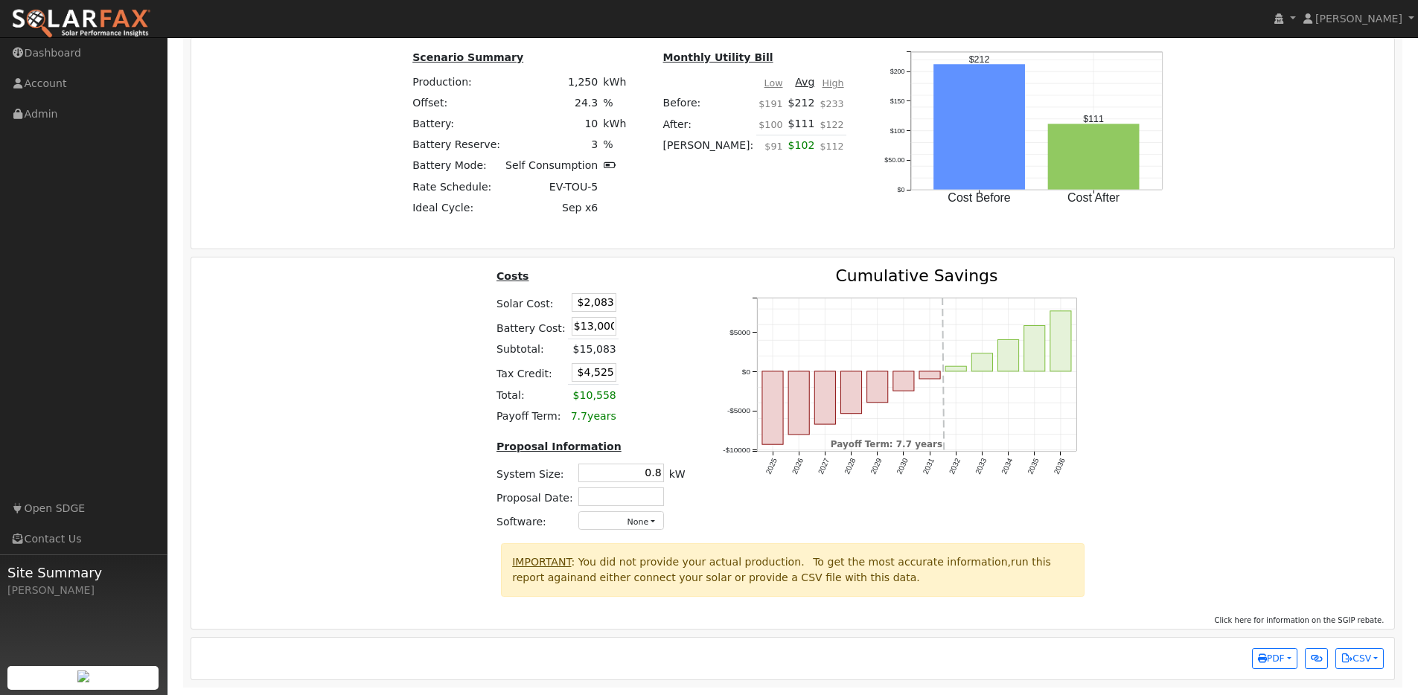
scroll to position [1857, 0]
click at [590, 329] on input "$13,000" at bounding box center [594, 326] width 45 height 19
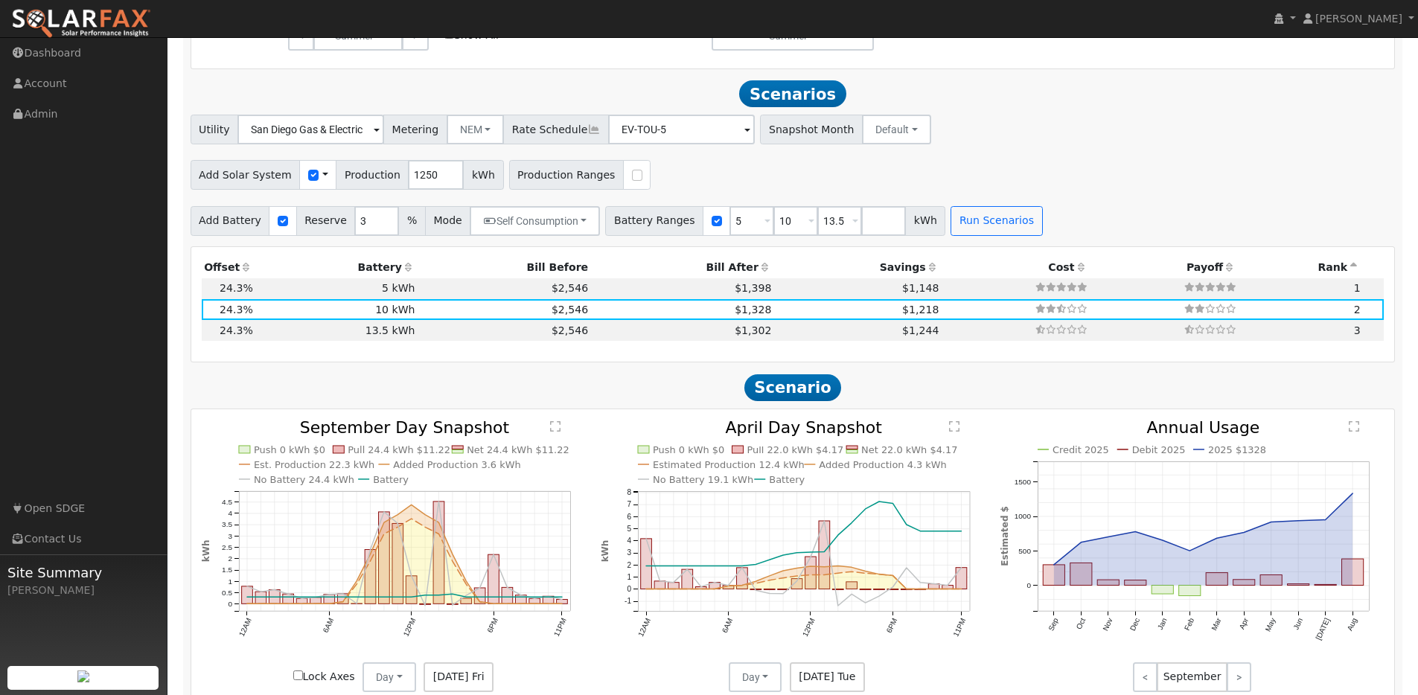
scroll to position [1077, 0]
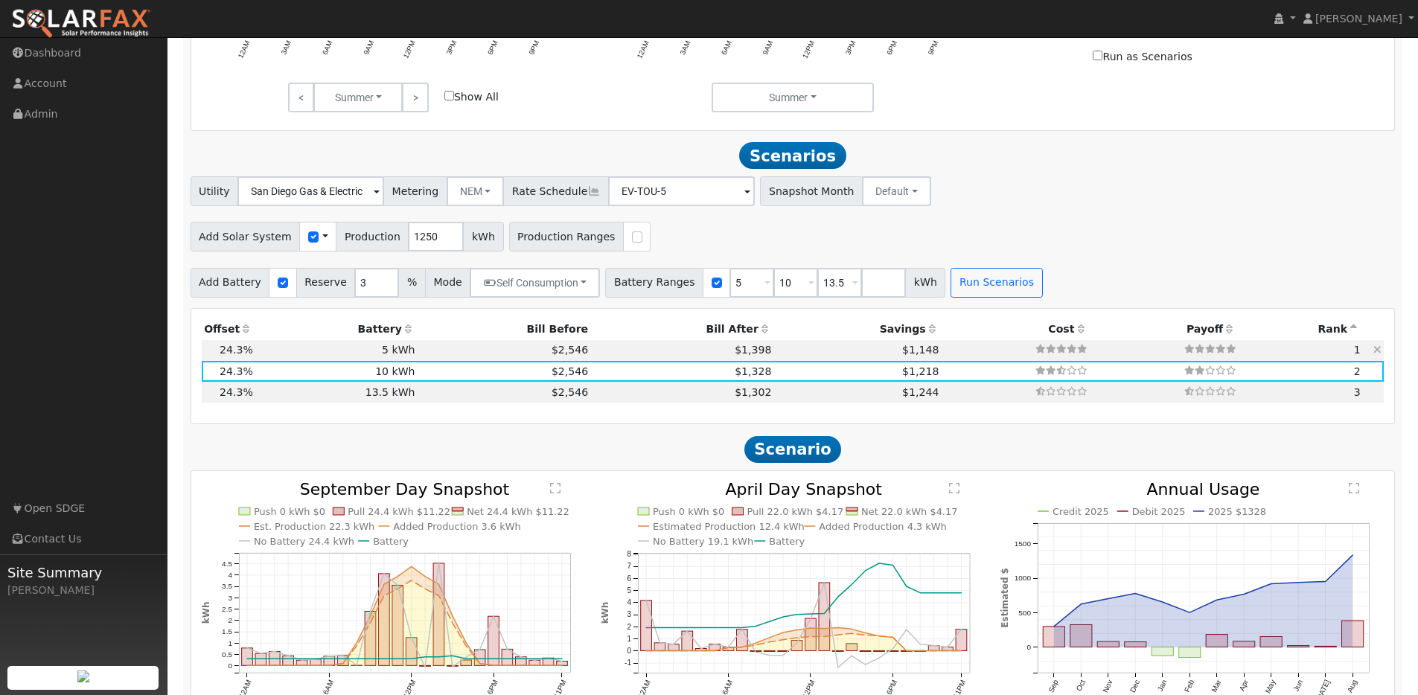
click at [419, 359] on td "$2,546" at bounding box center [504, 350] width 173 height 21
type input "$3,000"
type input "$10,250"
type input "$3,975"
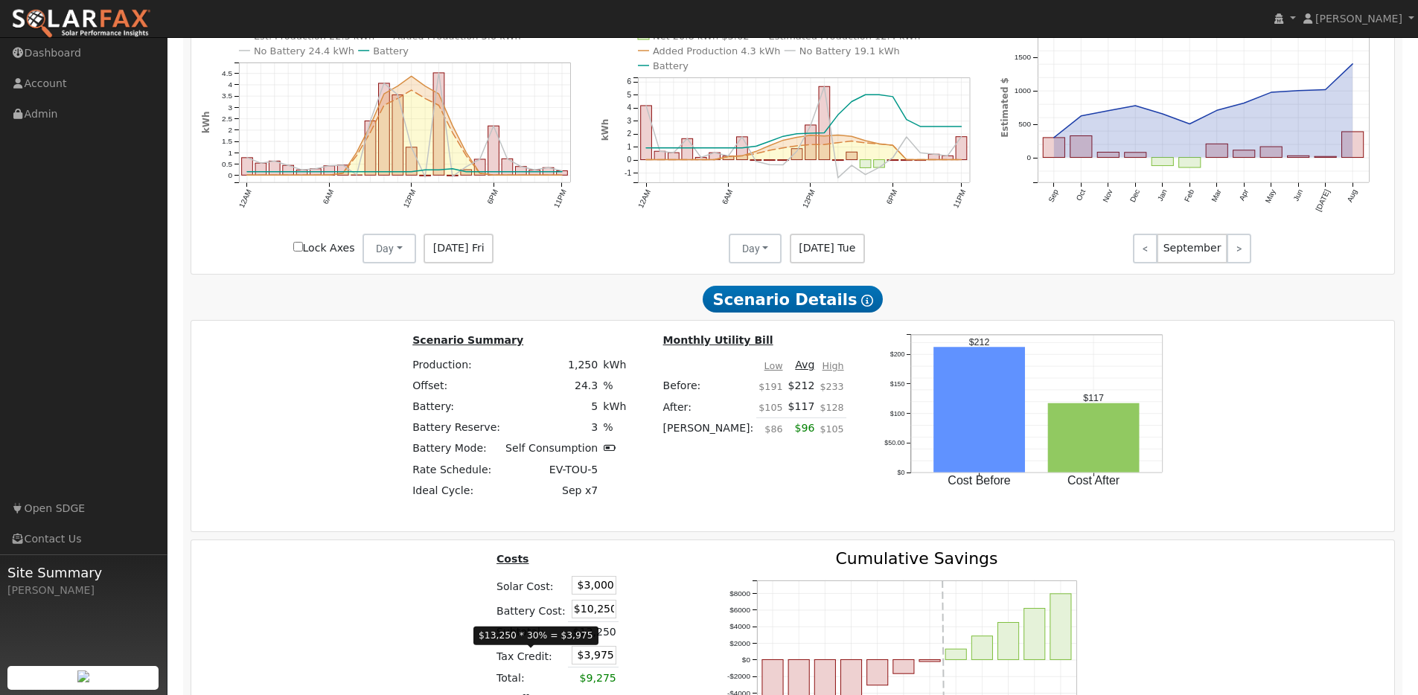
scroll to position [1783, 0]
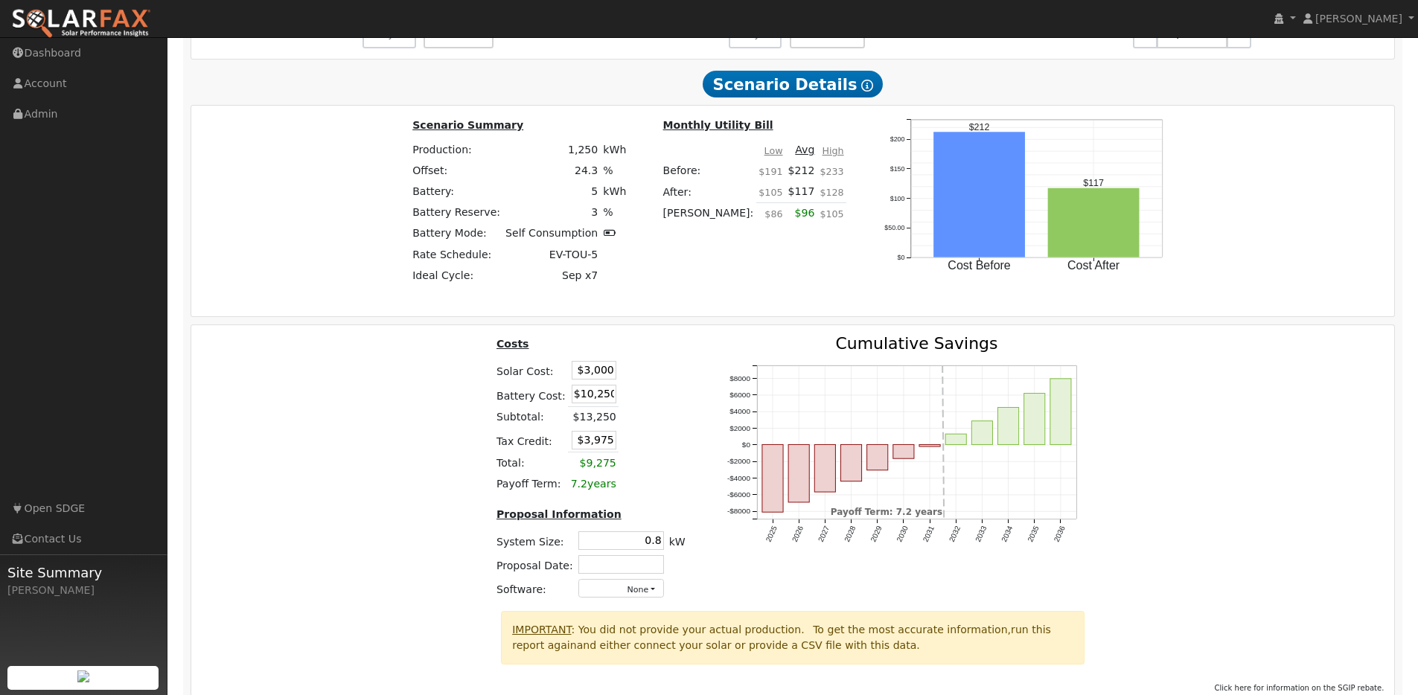
drag, startPoint x: 578, startPoint y: 401, endPoint x: 638, endPoint y: 401, distance: 60.3
click at [614, 401] on td "$10,250" at bounding box center [593, 395] width 51 height 25
click at [642, 401] on td at bounding box center [636, 395] width 34 height 25
drag, startPoint x: 574, startPoint y: 470, endPoint x: 638, endPoint y: 469, distance: 64.0
click at [629, 286] on tr "Total: $9,275" at bounding box center [519, 275] width 219 height 21
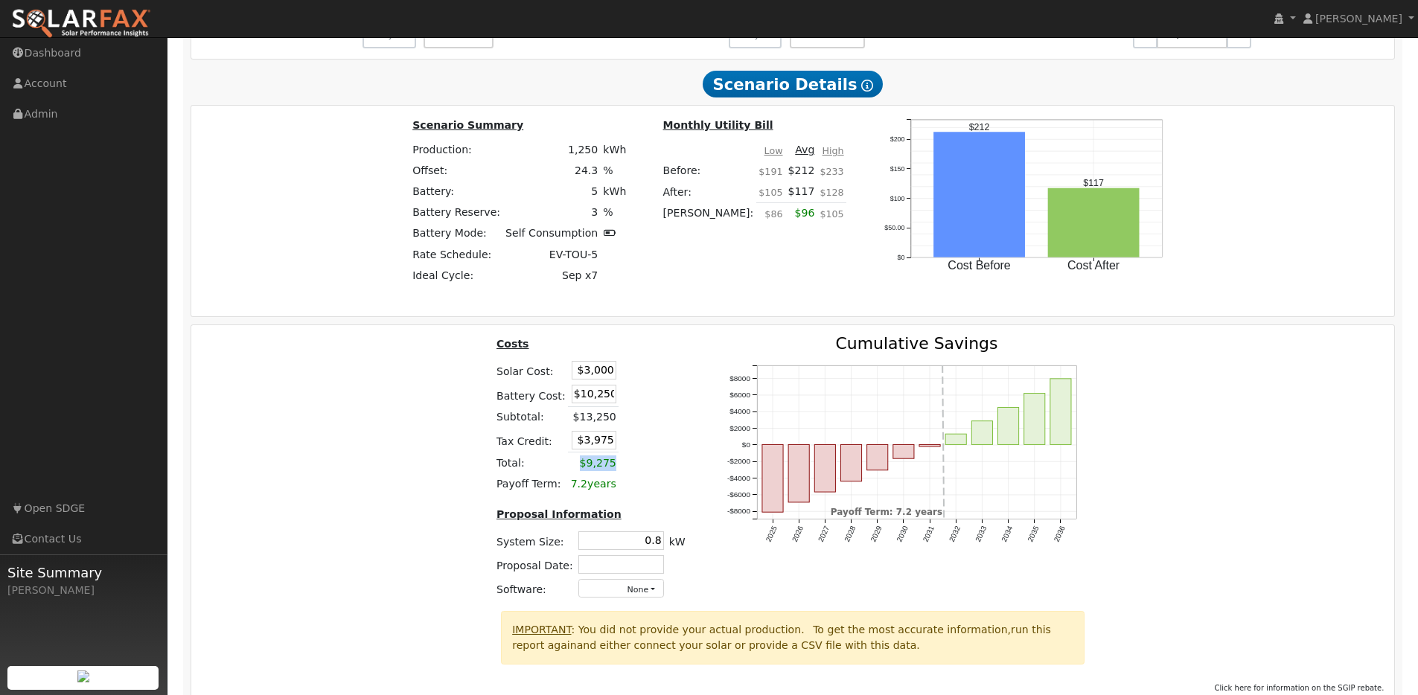
click at [638, 469] on td at bounding box center [636, 464] width 34 height 22
drag, startPoint x: 573, startPoint y: 493, endPoint x: 676, endPoint y: 494, distance: 103.5
click at [676, 494] on table "Costs Solar Cost: $3,000 Battery Cost: $10,250 Subtotal: $13,250 Tax Credit: $3…" at bounding box center [591, 415] width 194 height 159
click at [1220, 383] on div "Costs Solar Cost: $3,000 Battery Cost: $10,250 Subtotal: $13,250 Tax Credit: $3…" at bounding box center [793, 474] width 1214 height 276
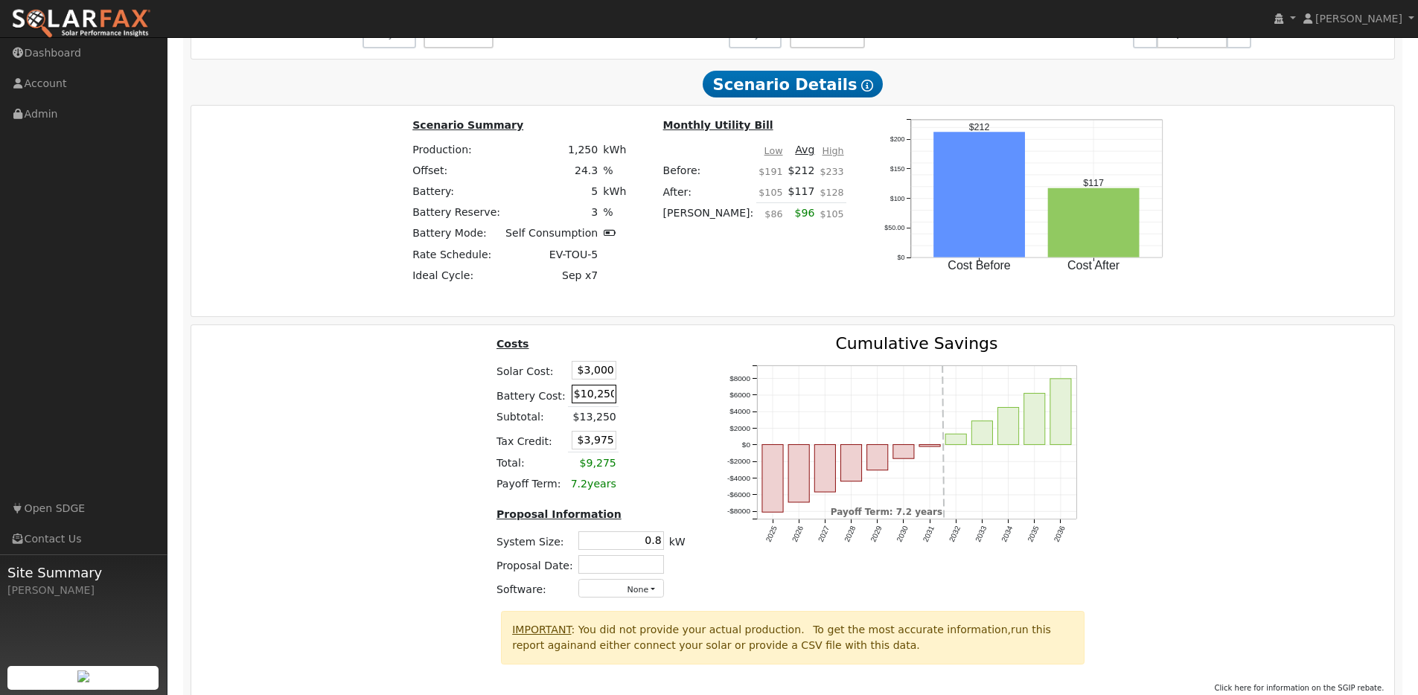
click at [593, 404] on input "$10,250" at bounding box center [594, 394] width 45 height 19
type input "$10,500"
type input "$4,050"
drag, startPoint x: 599, startPoint y: 401, endPoint x: 593, endPoint y: 408, distance: 9.5
click at [593, 404] on input "$10,500" at bounding box center [594, 394] width 45 height 19
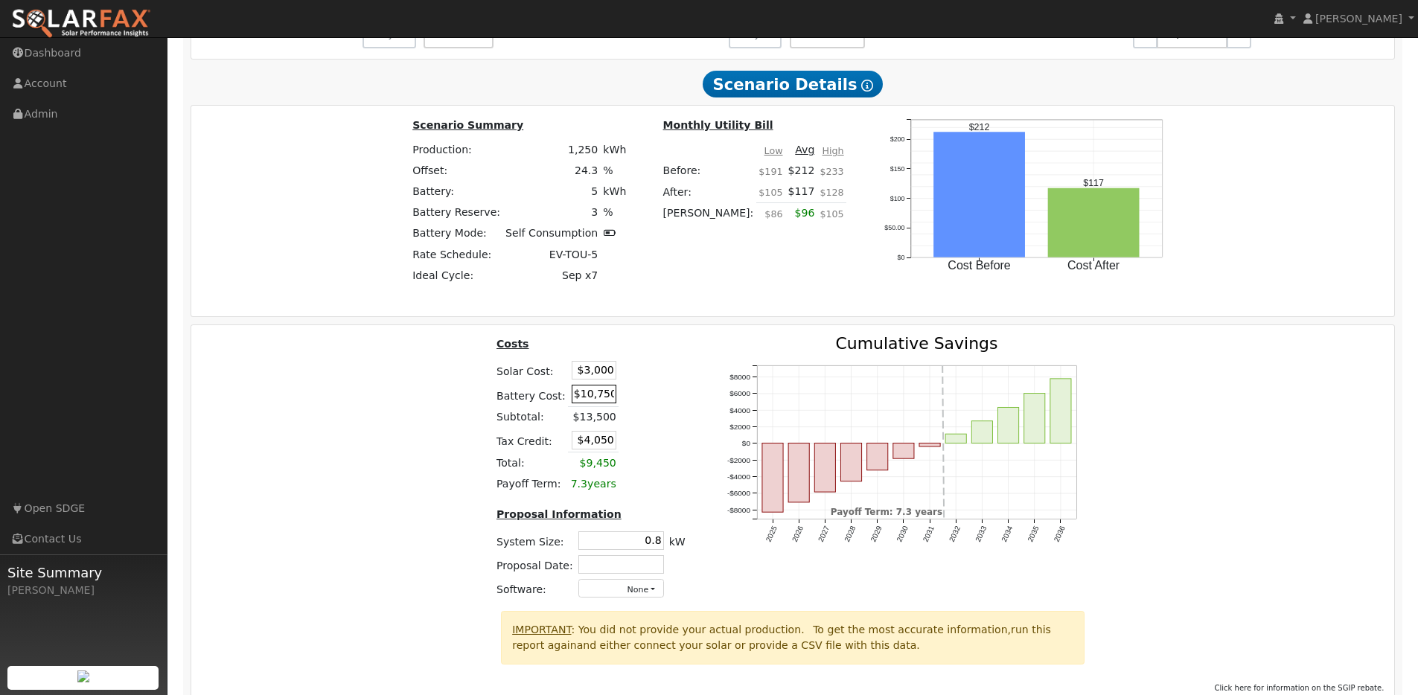
type input "$1,075,000"
type input "$323,400"
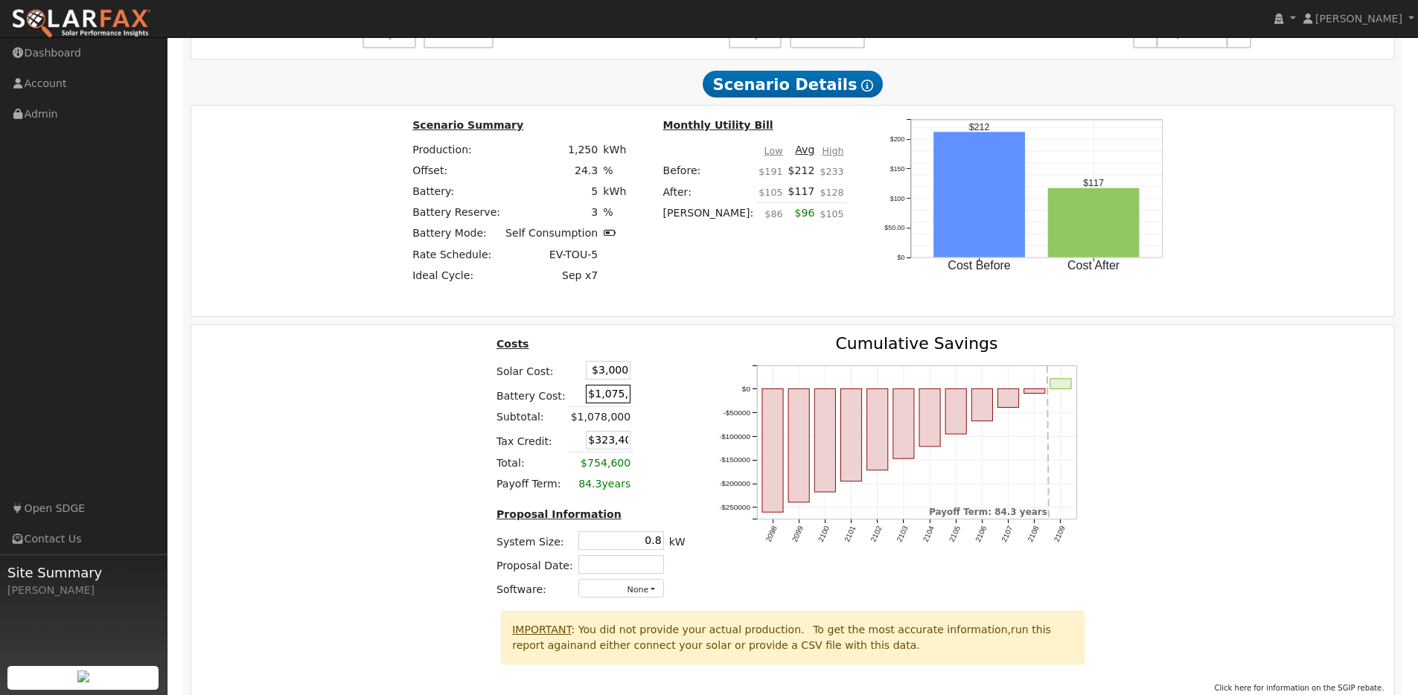
click at [613, 404] on input "$1,075,000" at bounding box center [608, 394] width 45 height 19
type input "$10,750"
type input "$4,125"
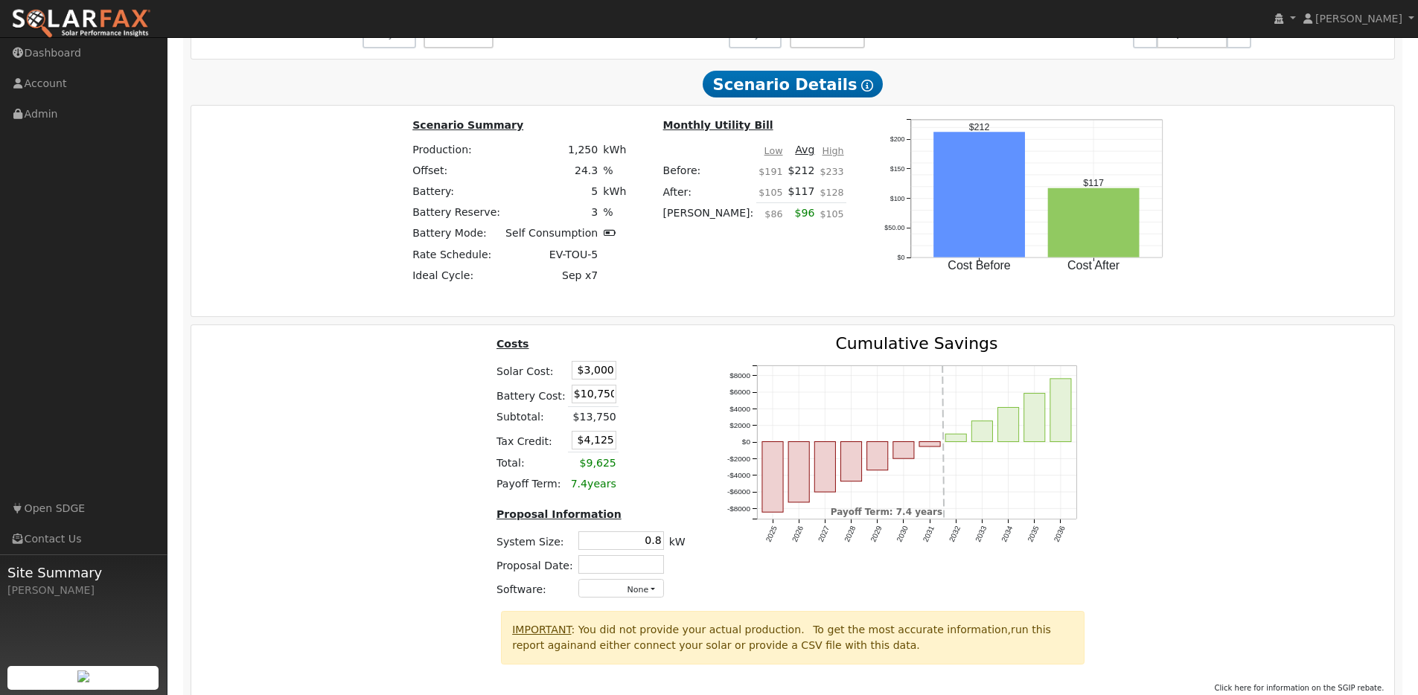
click at [398, 449] on div "Costs Solar Cost: $3,000 Battery Cost: $10,750 Subtotal: $13,750 Tax Credit: $4…" at bounding box center [793, 474] width 1214 height 276
drag, startPoint x: 576, startPoint y: 426, endPoint x: 614, endPoint y: 427, distance: 38.0
click at [614, 427] on td "$13,750" at bounding box center [593, 418] width 51 height 22
drag, startPoint x: 611, startPoint y: 427, endPoint x: 578, endPoint y: 427, distance: 32.8
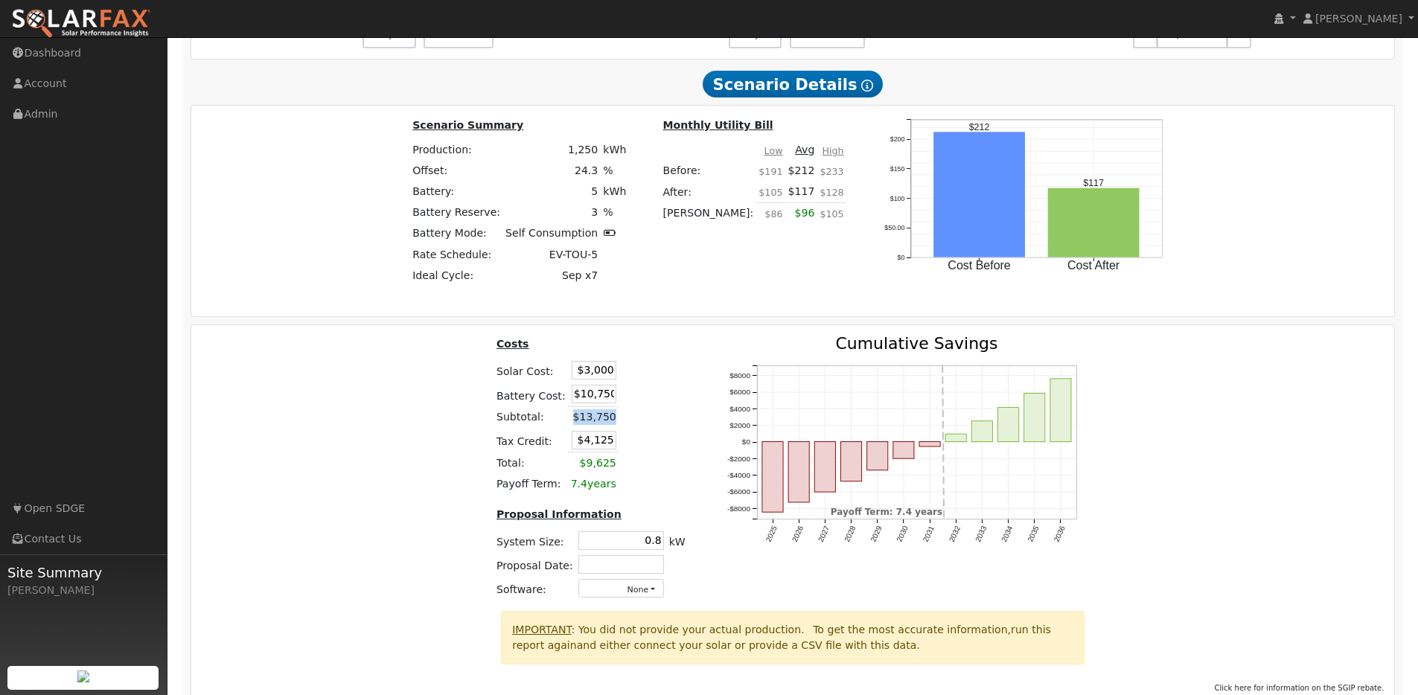
click at [578, 427] on td "$13,750" at bounding box center [593, 418] width 51 height 22
drag, startPoint x: 576, startPoint y: 425, endPoint x: 616, endPoint y: 425, distance: 39.5
click at [616, 425] on tr "Subtotal: $13,750" at bounding box center [591, 418] width 194 height 22
click at [619, 425] on td at bounding box center [636, 418] width 34 height 22
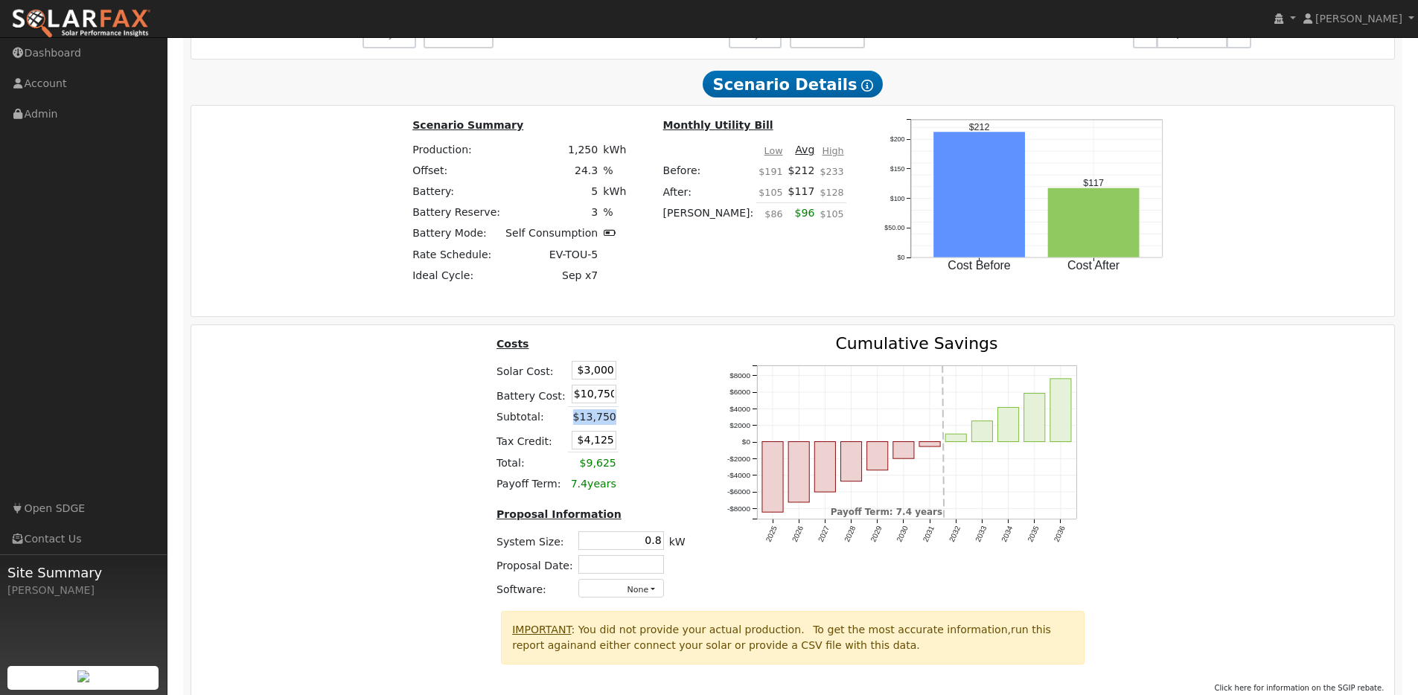
drag, startPoint x: 594, startPoint y: 430, endPoint x: 577, endPoint y: 431, distance: 17.2
click at [577, 428] on td "$13,750" at bounding box center [593, 418] width 51 height 22
drag, startPoint x: 576, startPoint y: 427, endPoint x: 625, endPoint y: 427, distance: 49.1
click at [625, 427] on tr "Subtotal: $13,750" at bounding box center [591, 418] width 194 height 22
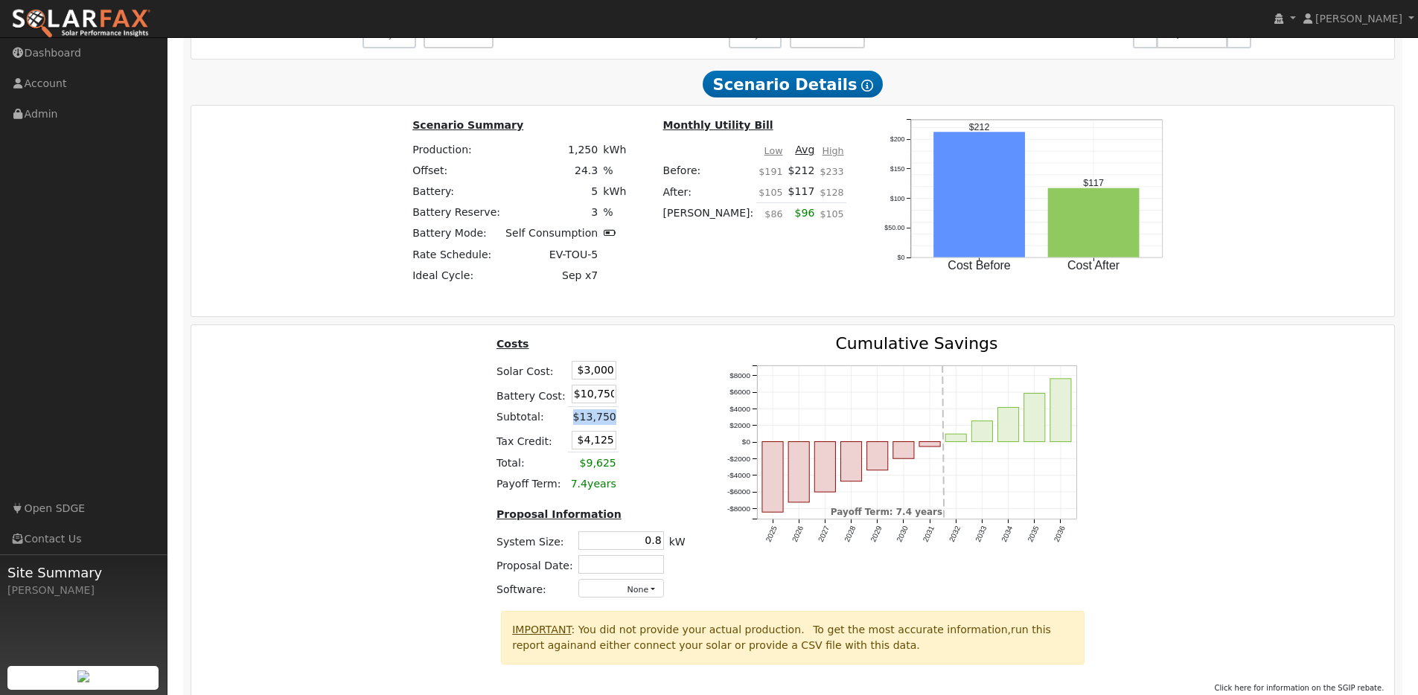
click at [625, 427] on td at bounding box center [636, 418] width 34 height 22
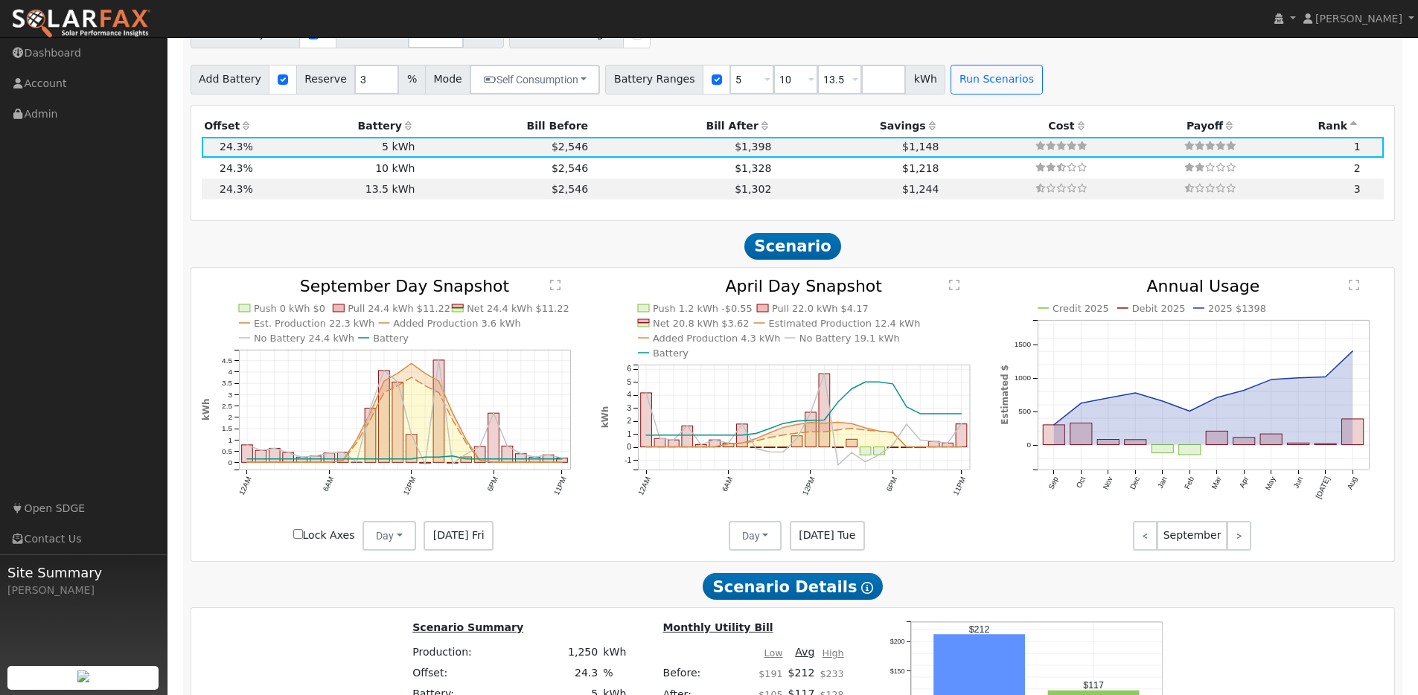
scroll to position [1283, 0]
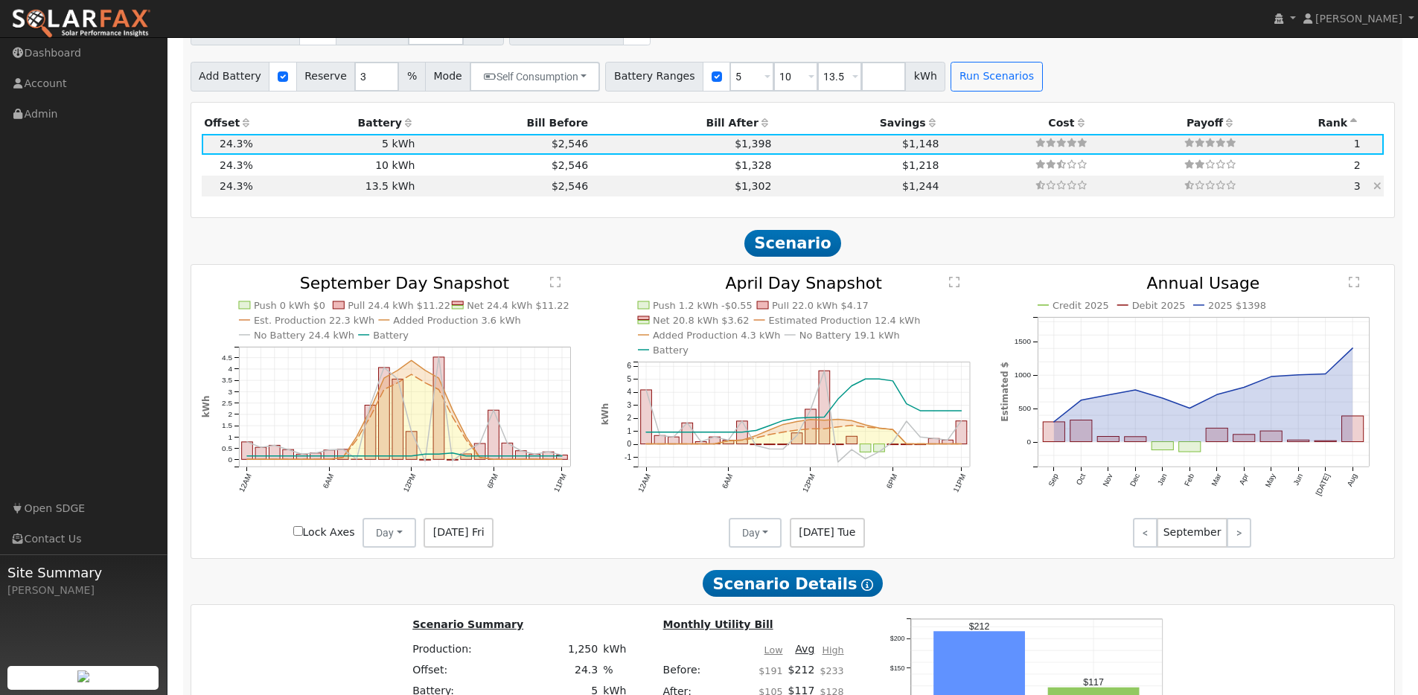
click at [391, 193] on td "13.5 kWh" at bounding box center [336, 186] width 162 height 21
type input "$2,083"
type input "$17,550"
type input "$5,890"
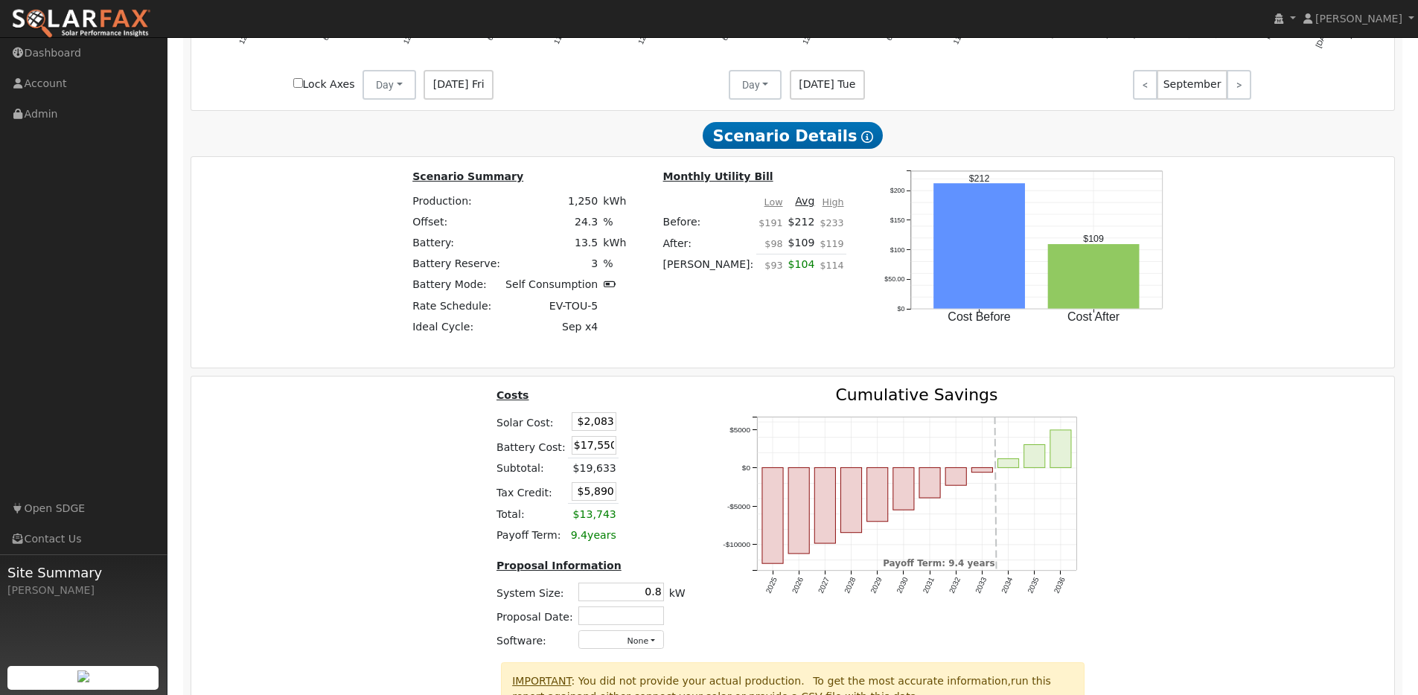
scroll to position [1857, 0]
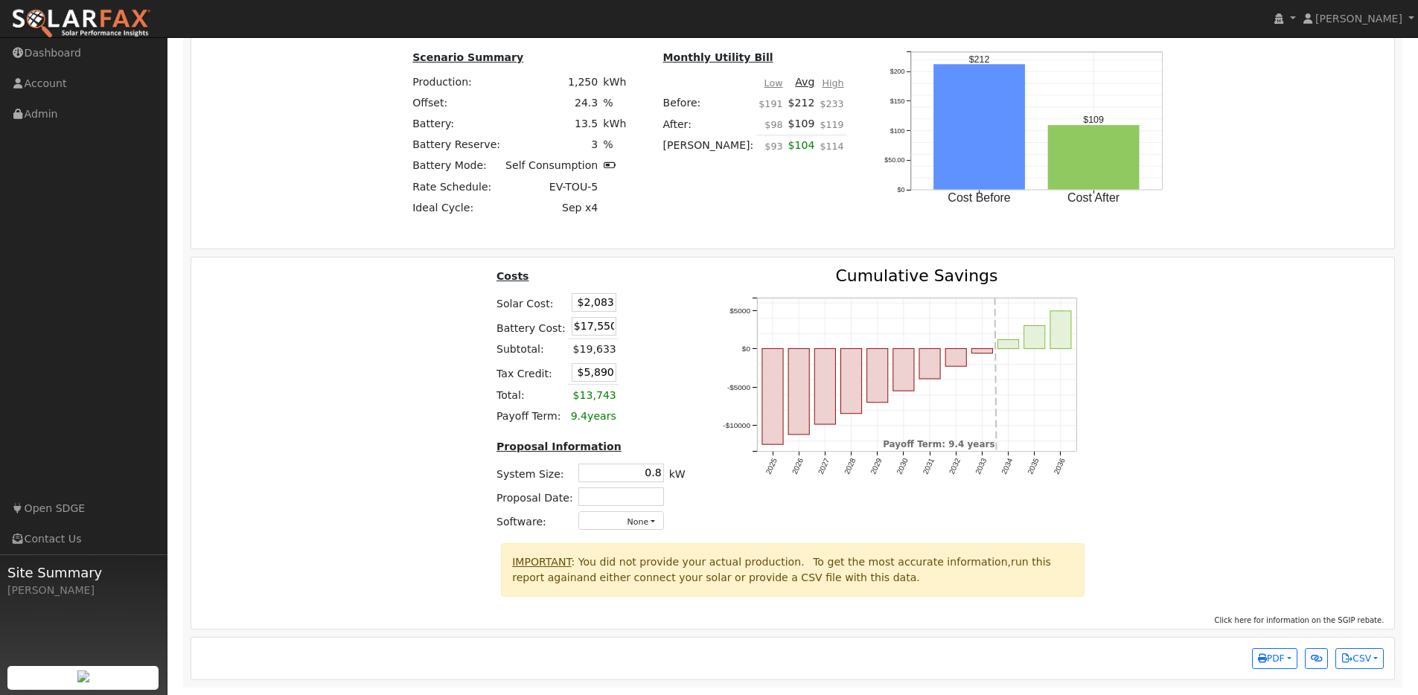
drag, startPoint x: 582, startPoint y: 302, endPoint x: 667, endPoint y: 304, distance: 84.9
click at [667, 304] on table "Costs Solar Cost: $2,083 Battery Cost: $17,550 Subtotal: $19,633 Tax Credit: $5…" at bounding box center [591, 347] width 194 height 159
type input "$3,000"
type input "$6,165"
click at [596, 328] on input "$17,550" at bounding box center [594, 326] width 45 height 19
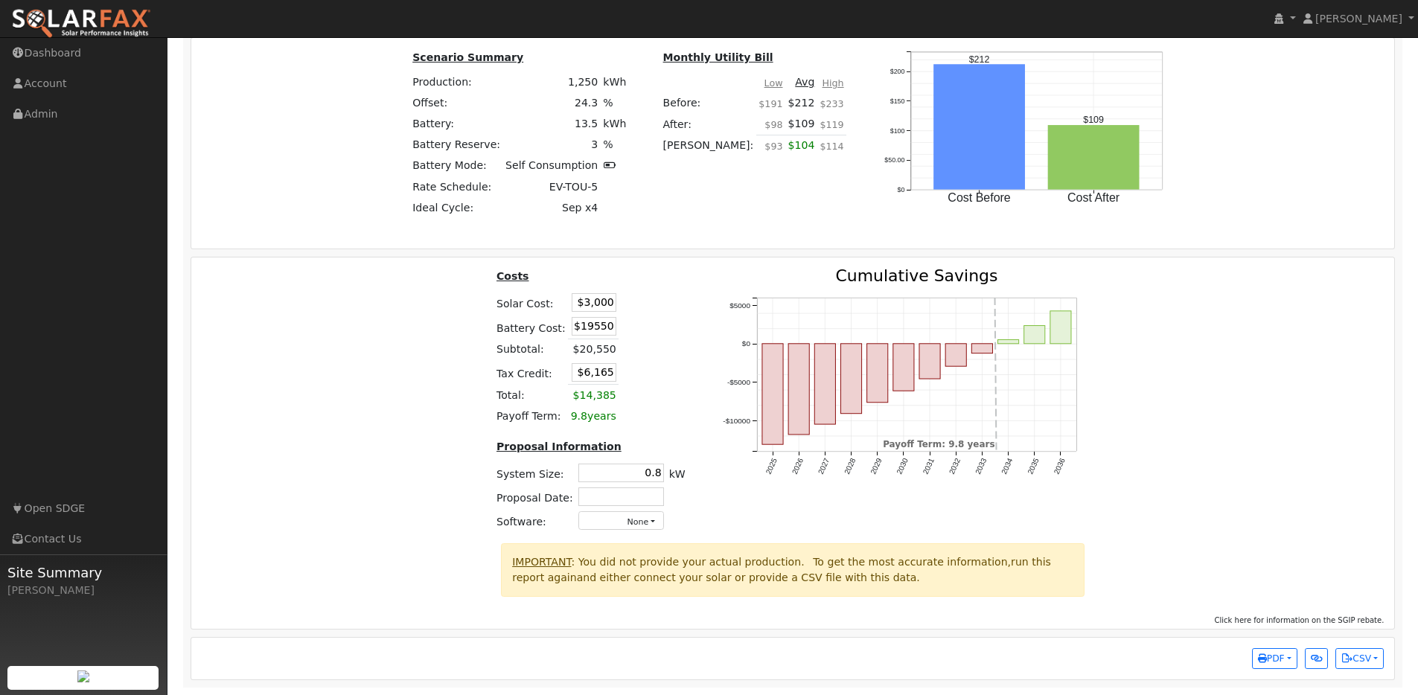
type input "$19,550"
type input "$6,765"
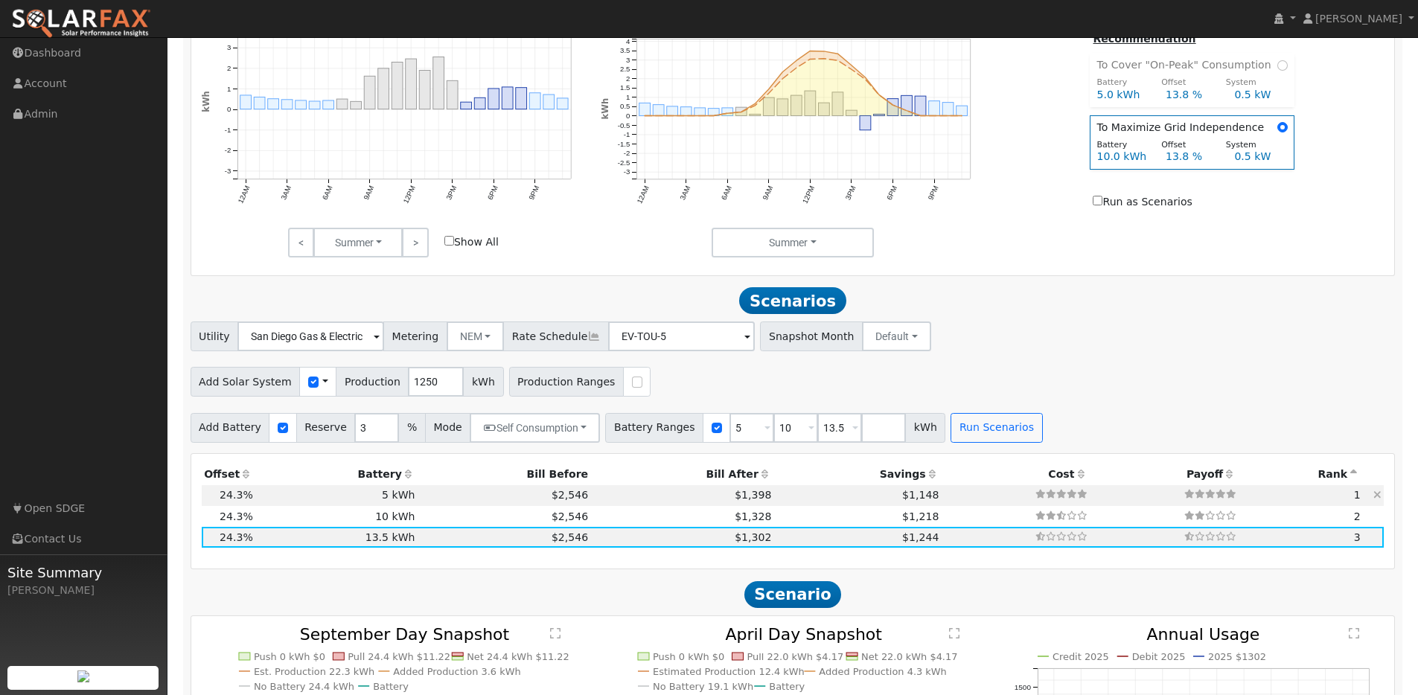
scroll to position [1022, 0]
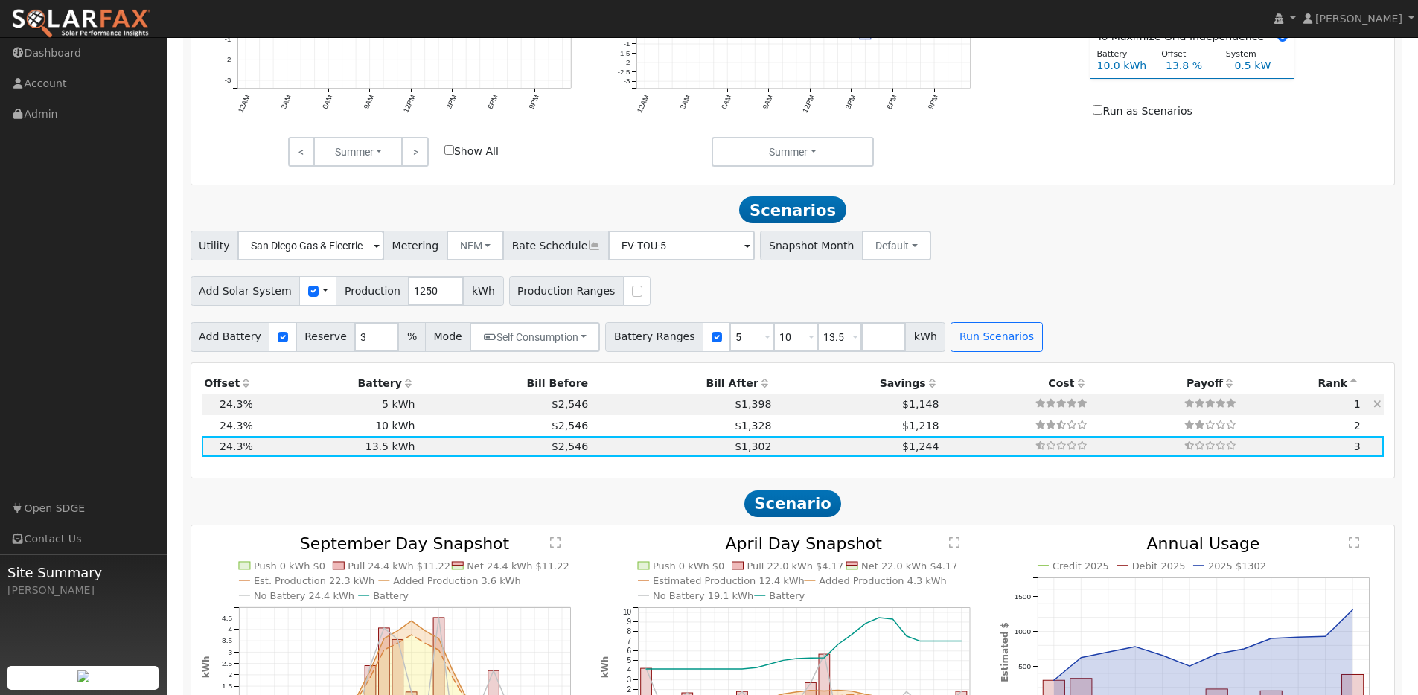
click at [942, 412] on td at bounding box center [1016, 405] width 149 height 21
type input "$10,750"
type input "$4,125"
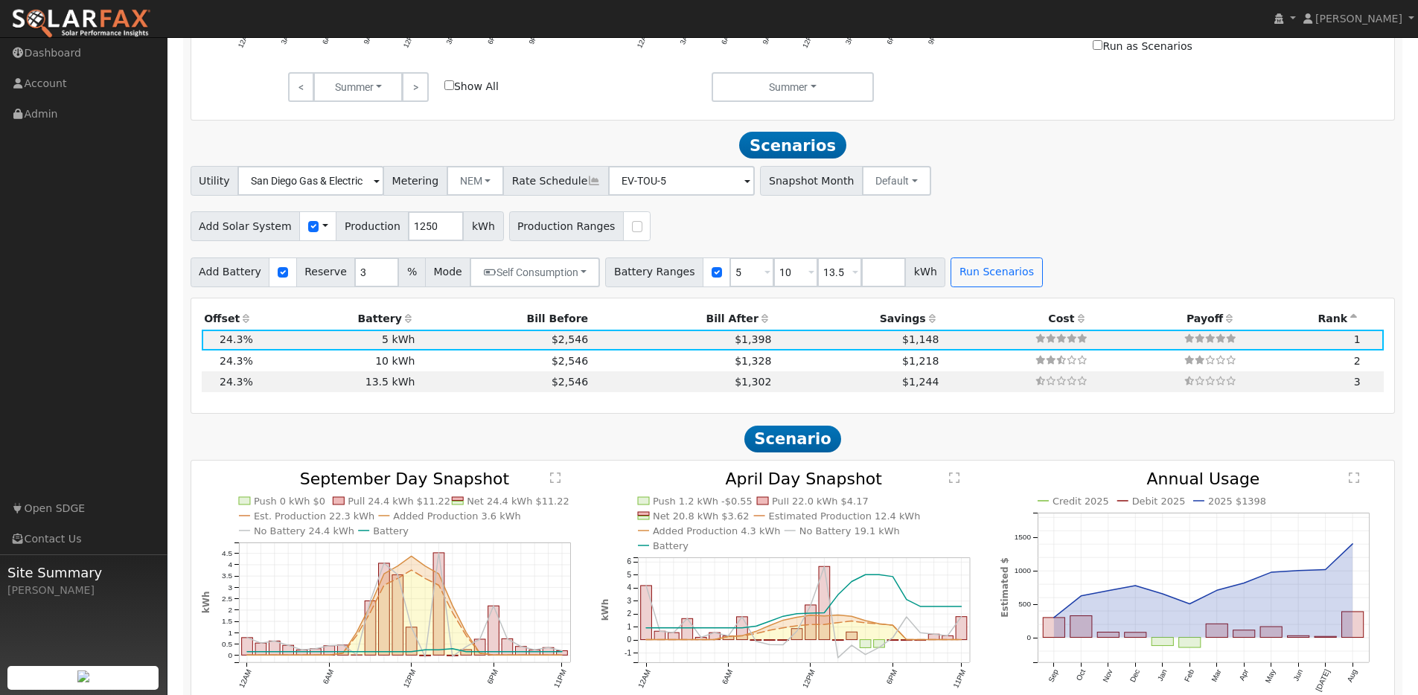
scroll to position [1165, 0]
